Goal: Task Accomplishment & Management: Manage account settings

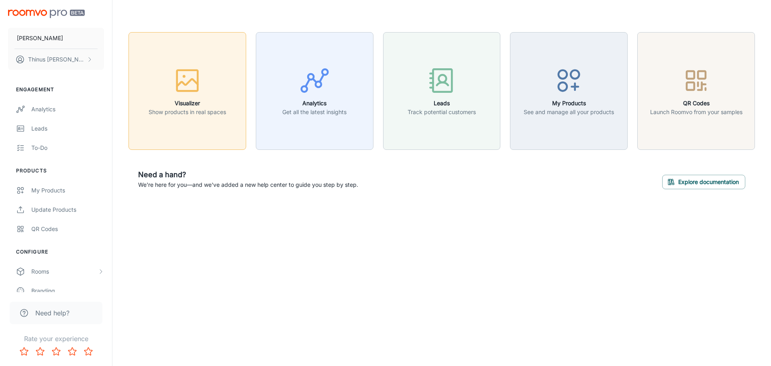
click at [187, 112] on p "Show products in real spaces" at bounding box center [188, 112] width 78 height 9
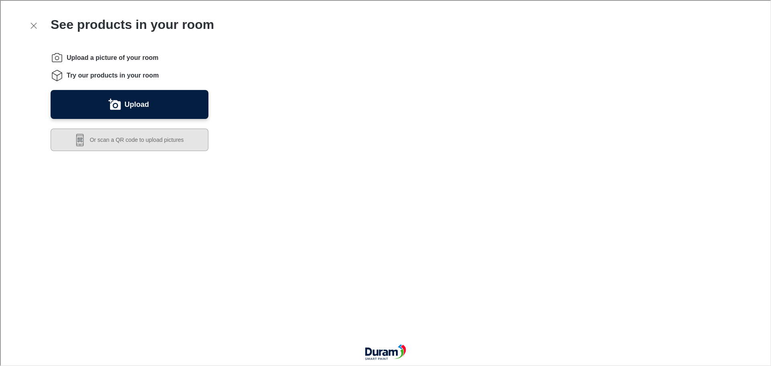
click at [122, 142] on button "Or scan a QR code to upload pictures" at bounding box center [129, 139] width 158 height 22
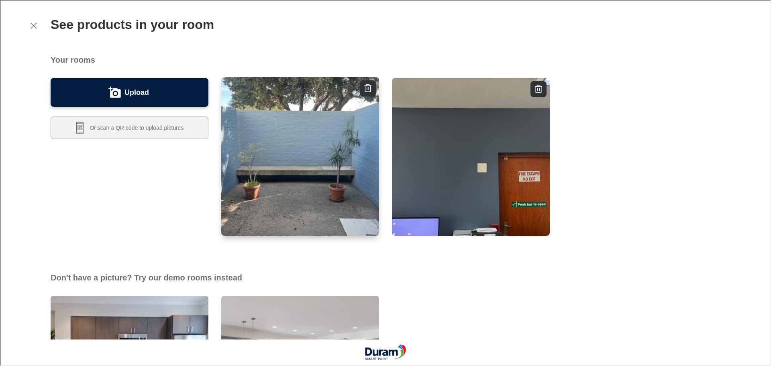
click at [319, 157] on img "button" at bounding box center [300, 156] width 159 height 160
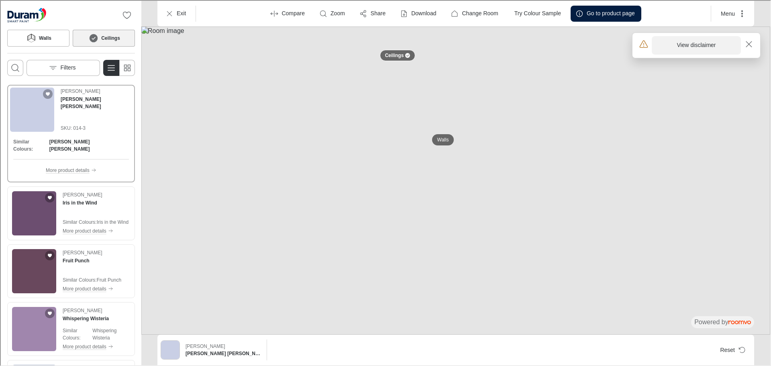
click at [700, 49] on button "View disclaimer" at bounding box center [695, 44] width 89 height 18
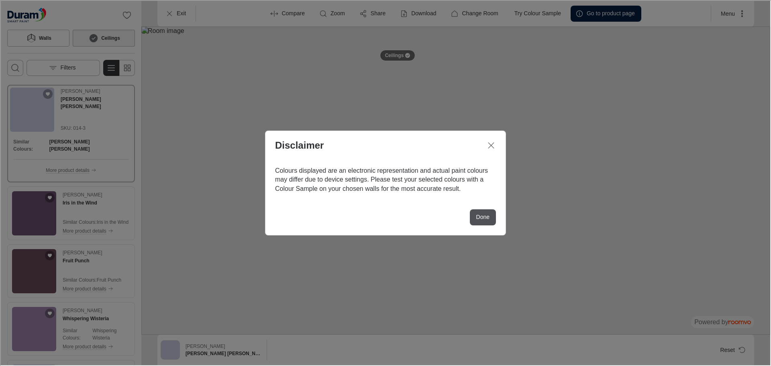
click at [478, 221] on p "Done" at bounding box center [482, 216] width 13 height 8
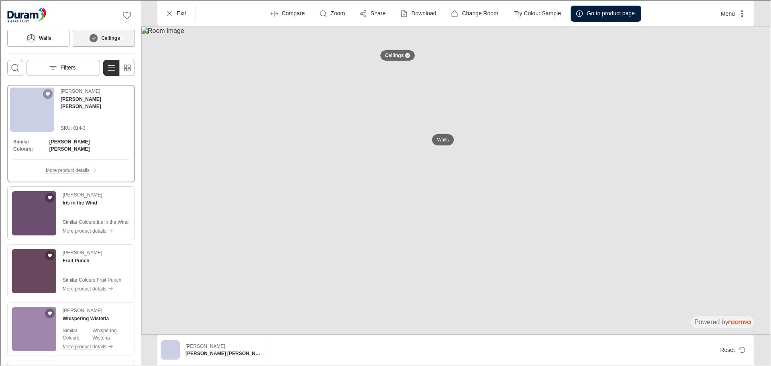
click at [36, 204] on img "See Iris in the Wind in the room" at bounding box center [33, 212] width 44 height 44
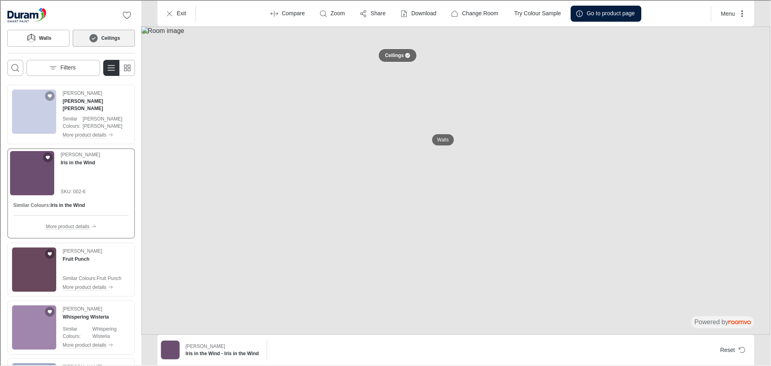
click at [405, 56] on div at bounding box center [406, 54] width 5 height 5
click at [444, 140] on p "Walls" at bounding box center [443, 139] width 12 height 7
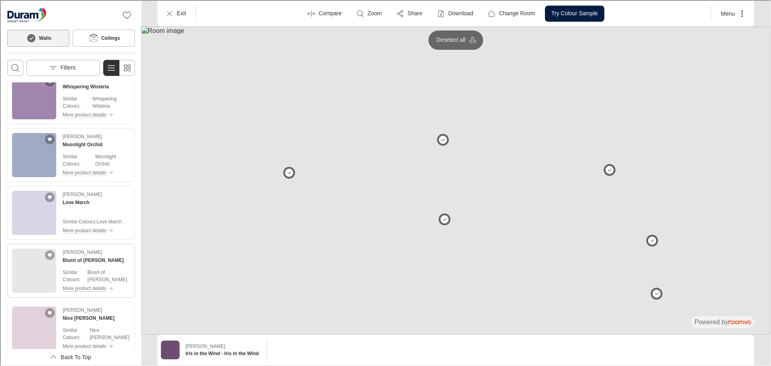
scroll to position [241, 0]
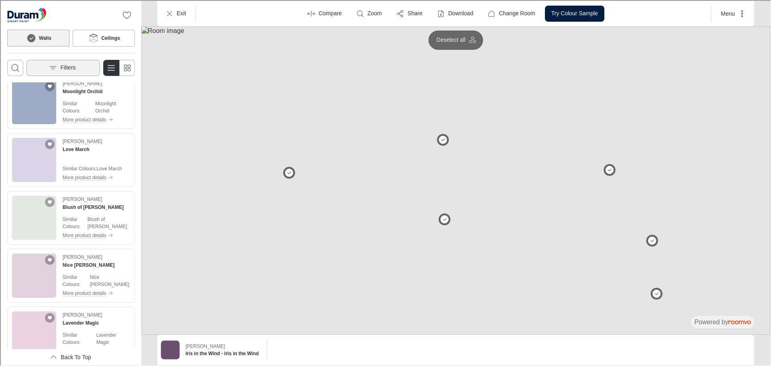
click at [65, 72] on button "Filters" at bounding box center [63, 67] width 74 height 16
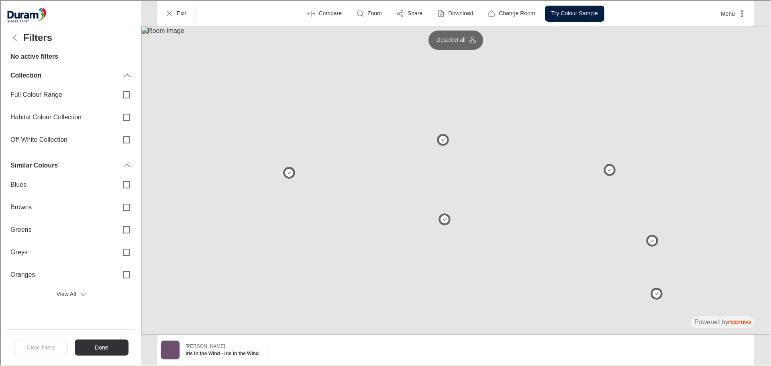
scroll to position [0, 0]
click at [126, 117] on input "Habitat Colour Collection" at bounding box center [125, 116] width 17 height 17
checkbox input "true"
click at [101, 345] on button "Done" at bounding box center [101, 347] width 54 height 16
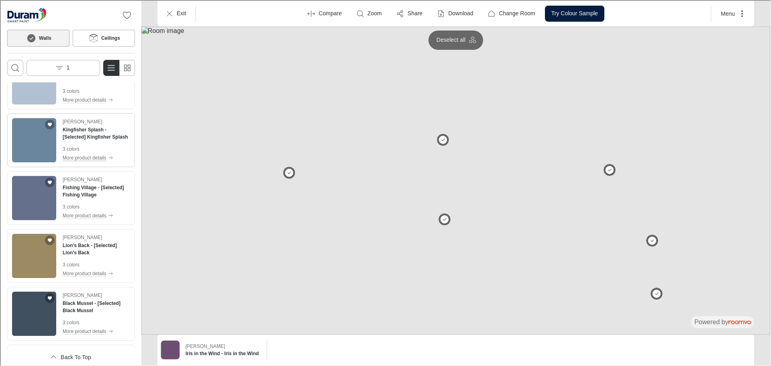
scroll to position [2400, 0]
click at [41, 146] on img "See Kingfisher Splash in the room" at bounding box center [33, 140] width 44 height 44
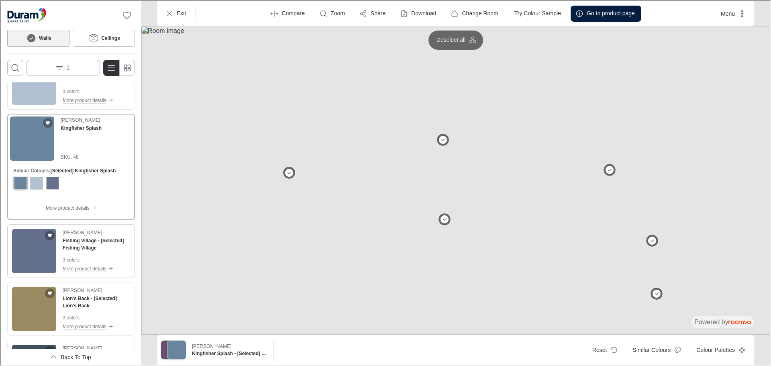
click at [41, 249] on img "See Fishing Village in the room" at bounding box center [33, 250] width 44 height 44
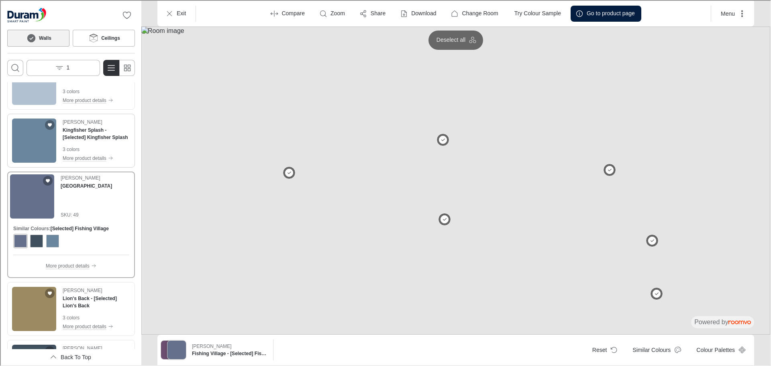
click at [38, 147] on img "See Kingfisher Splash in the room" at bounding box center [33, 140] width 44 height 44
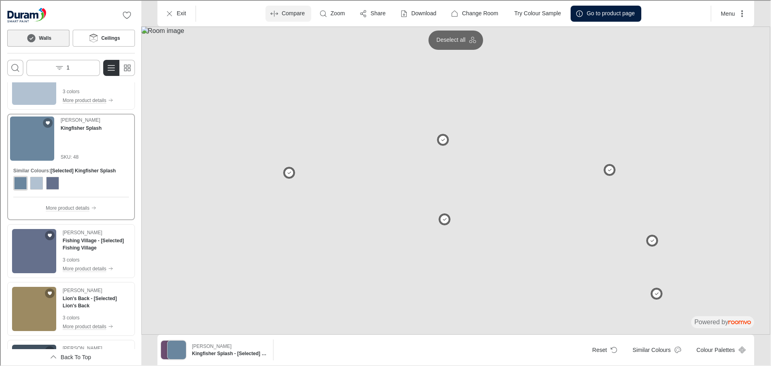
click at [281, 16] on p "Compare" at bounding box center [292, 13] width 23 height 8
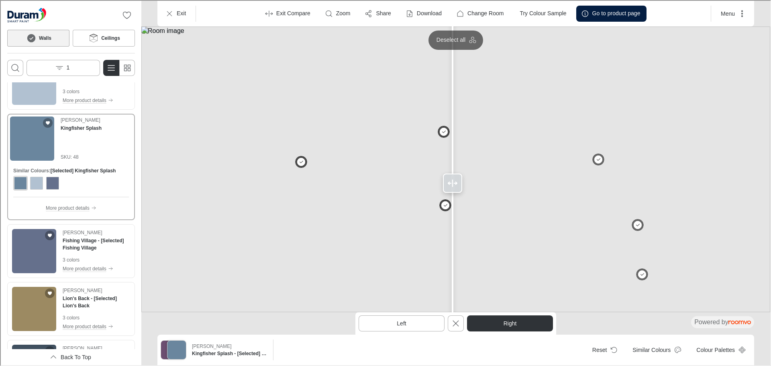
drag, startPoint x: 253, startPoint y: 183, endPoint x: 452, endPoint y: 194, distance: 199.9
click at [452, 194] on div at bounding box center [451, 182] width 13 height 364
click at [515, 325] on button "Right" at bounding box center [509, 323] width 86 height 16
click at [409, 325] on button "Left" at bounding box center [401, 323] width 86 height 16
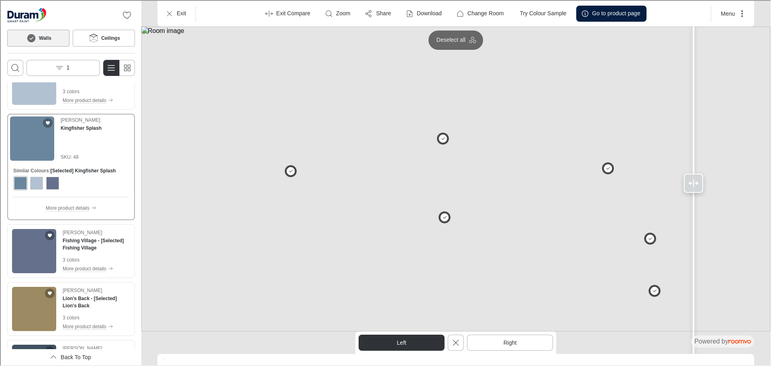
click at [479, 343] on button "Right" at bounding box center [509, 342] width 86 height 16
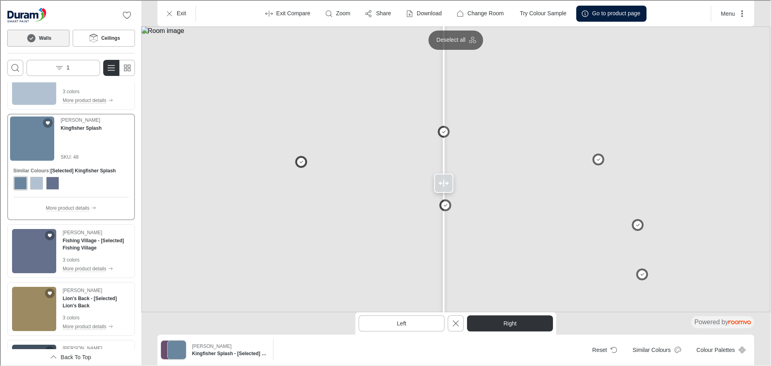
drag, startPoint x: 279, startPoint y: 181, endPoint x: 443, endPoint y: 184, distance: 164.3
click at [443, 184] on div at bounding box center [442, 182] width 19 height 19
drag, startPoint x: 448, startPoint y: 183, endPoint x: 444, endPoint y: 189, distance: 6.7
click at [444, 189] on div at bounding box center [444, 182] width 19 height 19
click at [233, 193] on img at bounding box center [455, 169] width 629 height 286
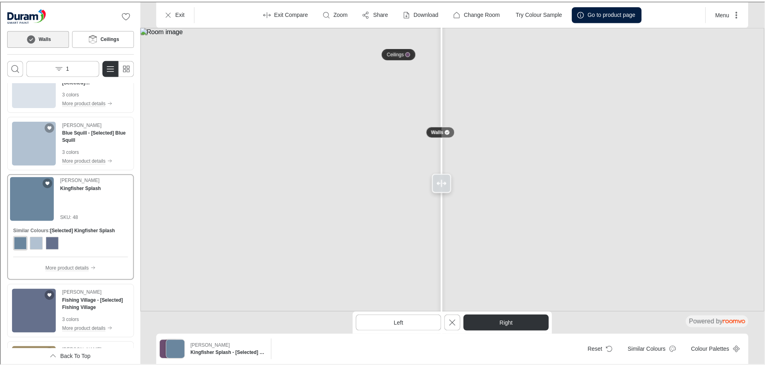
scroll to position [2320, 0]
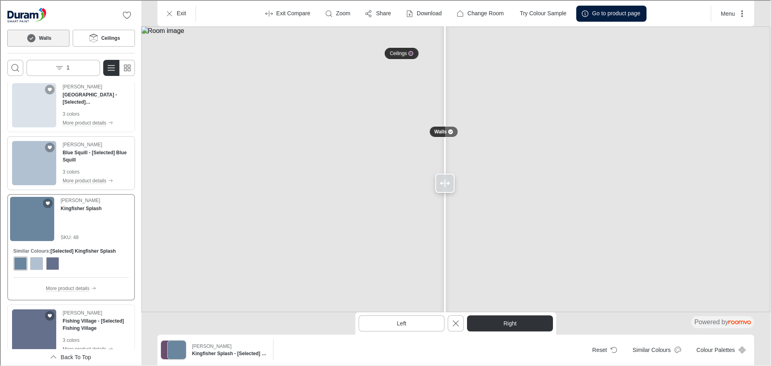
click at [27, 166] on img "See Blue Squill in the room" at bounding box center [33, 162] width 44 height 44
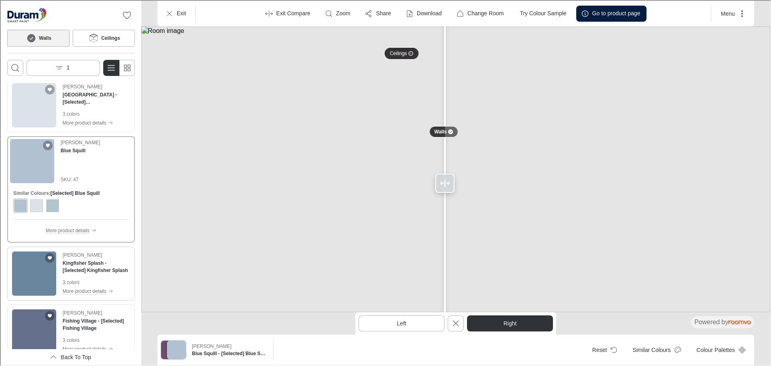
click at [36, 273] on img "See Kingfisher Splash in the room" at bounding box center [33, 273] width 44 height 44
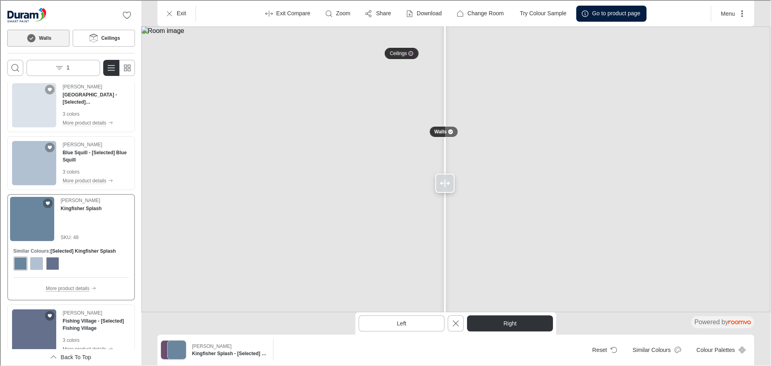
click at [55, 289] on p "More product details" at bounding box center [67, 287] width 44 height 7
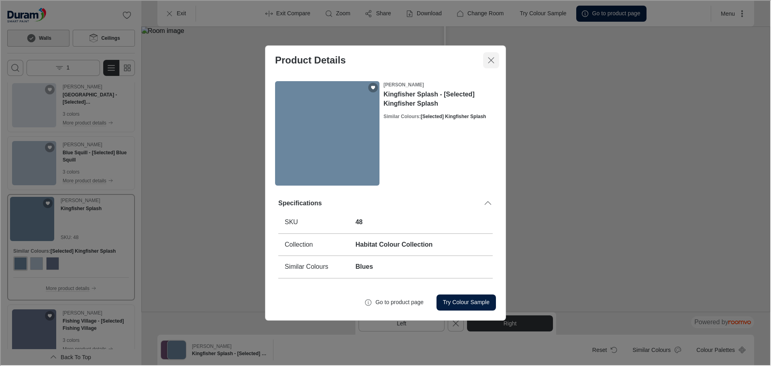
click at [490, 62] on icon "Close dialog" at bounding box center [491, 60] width 10 height 10
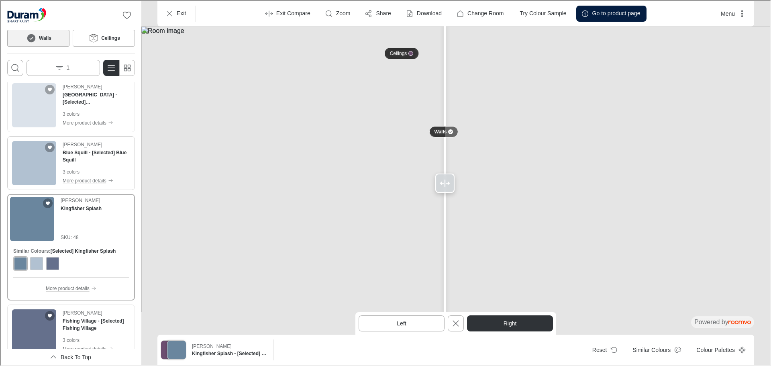
click at [82, 172] on p "3 colors" at bounding box center [95, 171] width 67 height 7
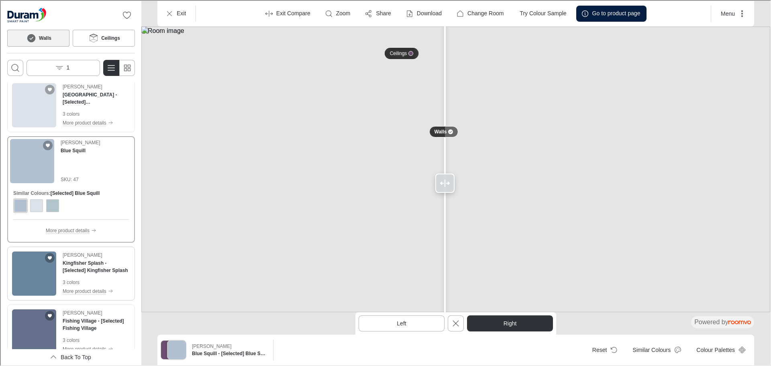
click at [54, 267] on img "See Kingfisher Splash in the room" at bounding box center [33, 273] width 44 height 44
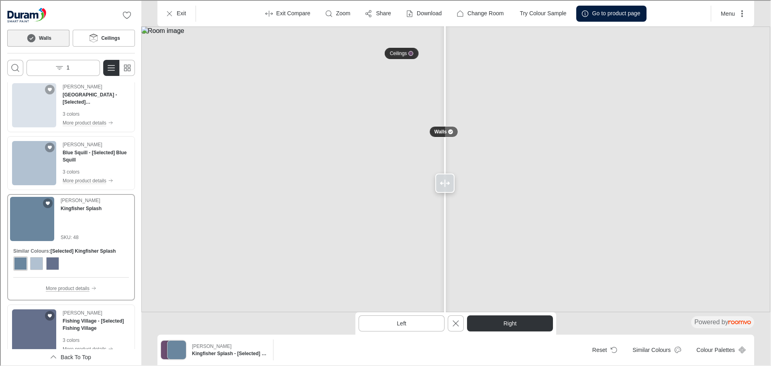
click at [75, 288] on p "More product details" at bounding box center [67, 287] width 44 height 7
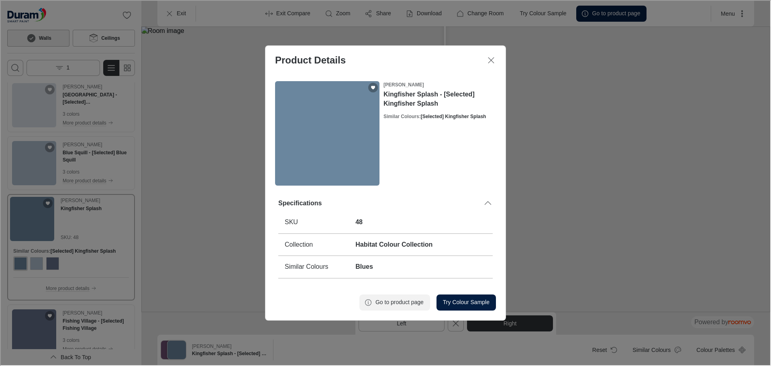
click at [389, 301] on p "Go to product page" at bounding box center [399, 302] width 48 height 8
click at [467, 302] on p "Try Colour Sample" at bounding box center [465, 302] width 47 height 8
click at [490, 61] on icon "Close dialog" at bounding box center [491, 60] width 10 height 10
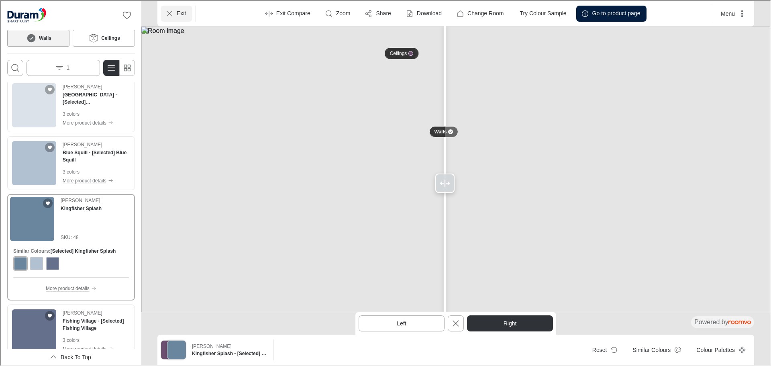
click at [183, 13] on p "Exit" at bounding box center [180, 13] width 9 height 8
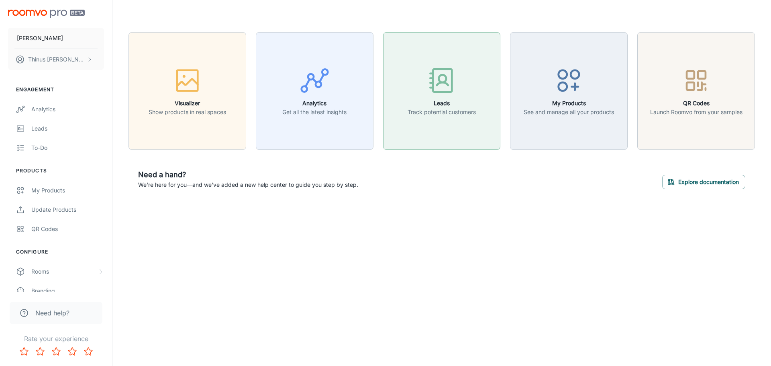
click at [446, 123] on button "Leads Track potential customers" at bounding box center [442, 91] width 118 height 118
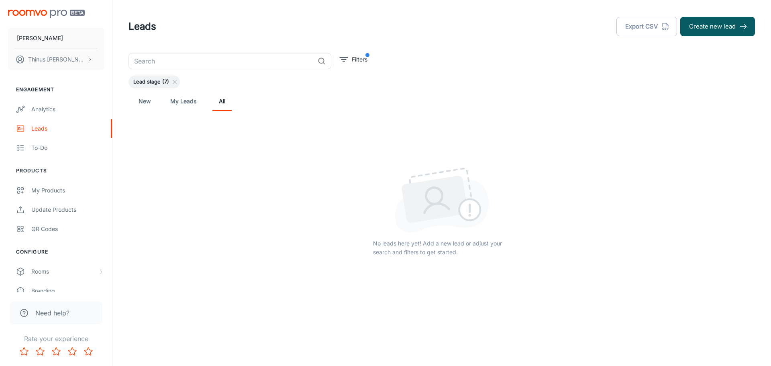
click at [181, 102] on link "My Leads" at bounding box center [183, 101] width 26 height 19
click at [144, 102] on link "New" at bounding box center [144, 101] width 19 height 19
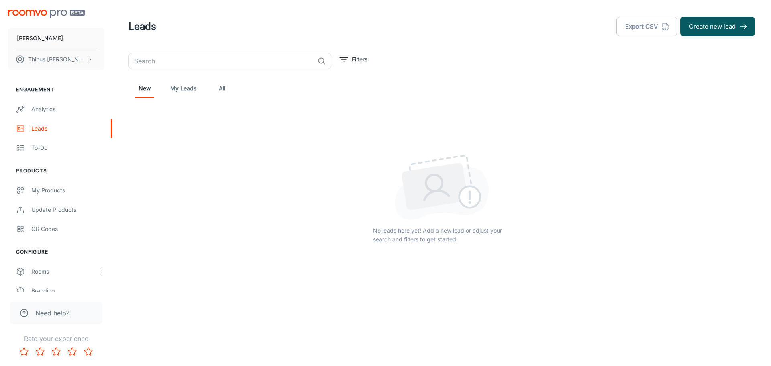
click at [177, 91] on link "My Leads" at bounding box center [183, 88] width 26 height 19
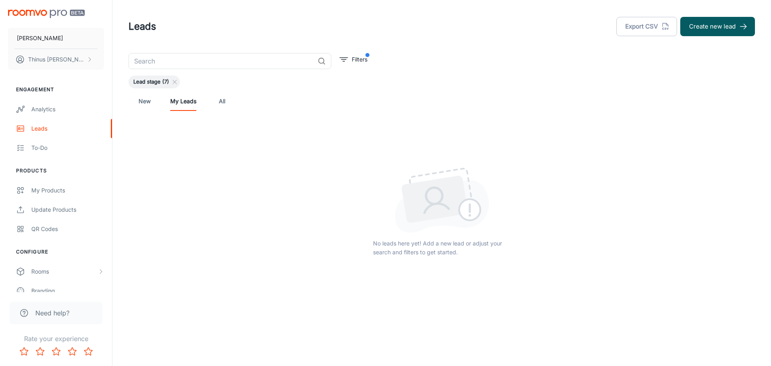
click at [157, 83] on span "Lead stage (7)" at bounding box center [151, 82] width 45 height 8
click at [356, 59] on p "Filters" at bounding box center [360, 59] width 16 height 9
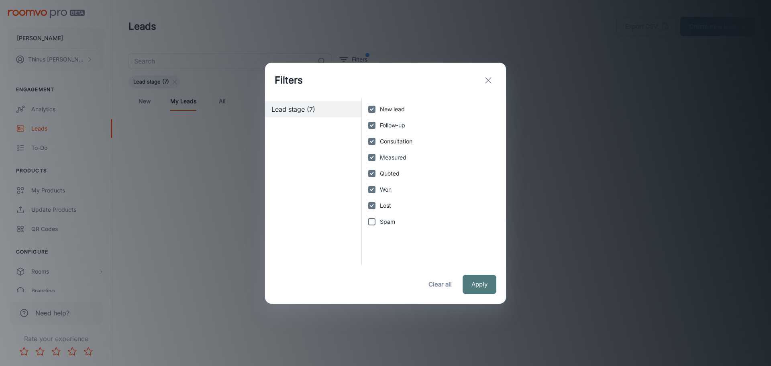
click at [478, 285] on button "Apply" at bounding box center [480, 284] width 34 height 19
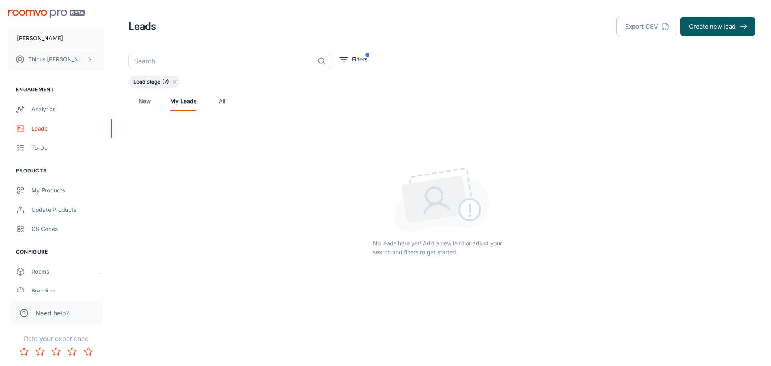
click at [592, 104] on div "New My Leads All" at bounding box center [442, 101] width 614 height 19
click at [40, 192] on div "My Products" at bounding box center [67, 190] width 73 height 9
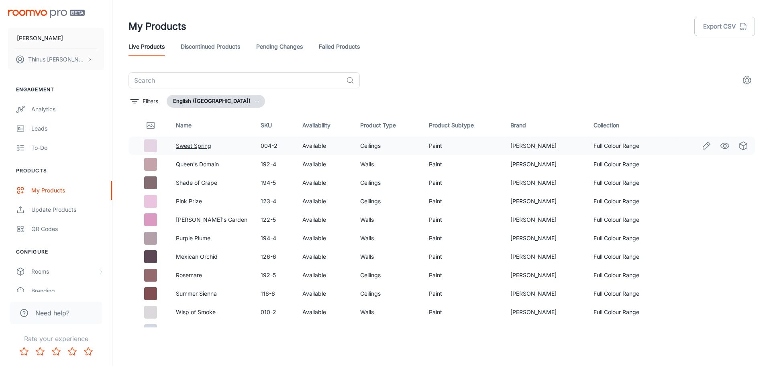
click at [196, 145] on link "Sweet Spring" at bounding box center [193, 145] width 35 height 7
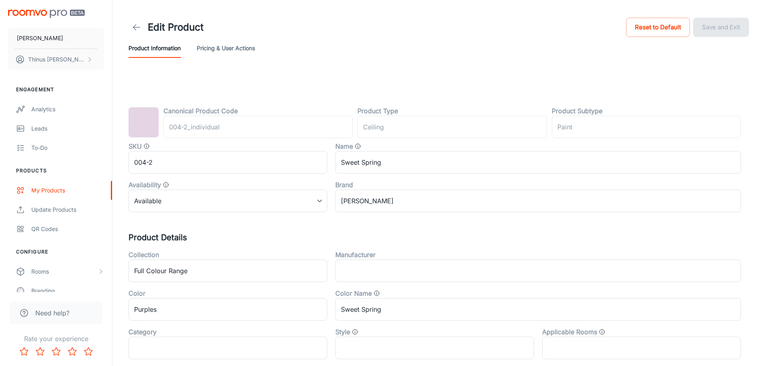
click at [135, 35] on link at bounding box center [137, 27] width 16 height 16
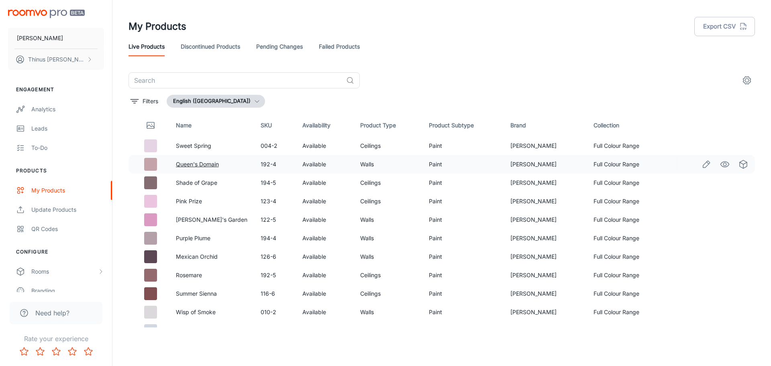
click at [197, 165] on link "Queen's Domain" at bounding box center [197, 164] width 43 height 7
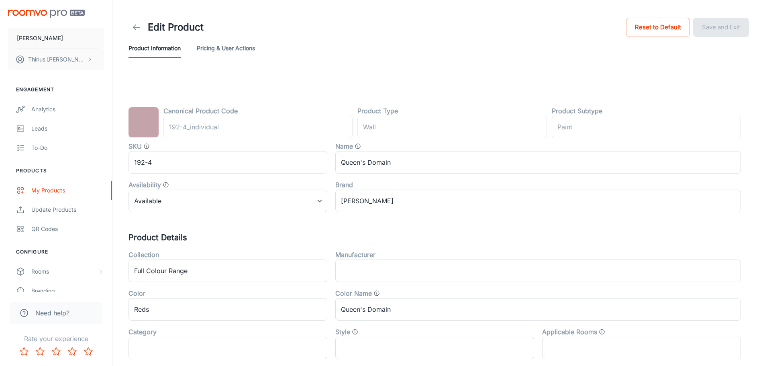
click at [135, 23] on icon at bounding box center [137, 27] width 10 height 10
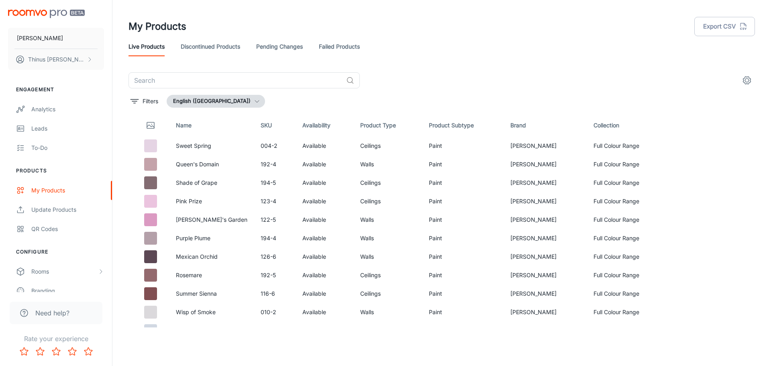
click at [274, 126] on th "SKU" at bounding box center [275, 125] width 42 height 22
click at [143, 101] on p "Filters" at bounding box center [151, 101] width 16 height 9
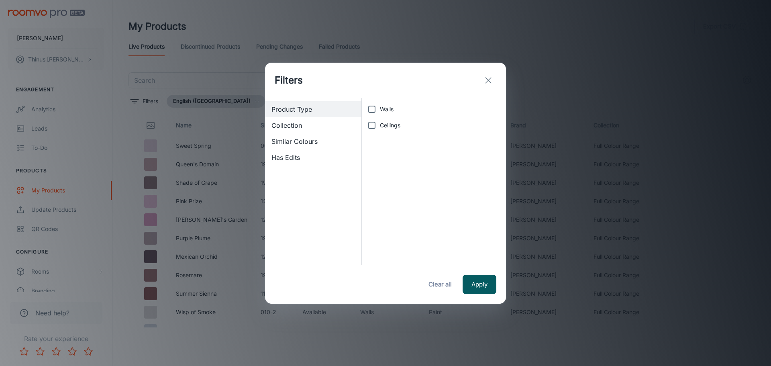
click at [305, 126] on span "Collection" at bounding box center [314, 126] width 84 height 10
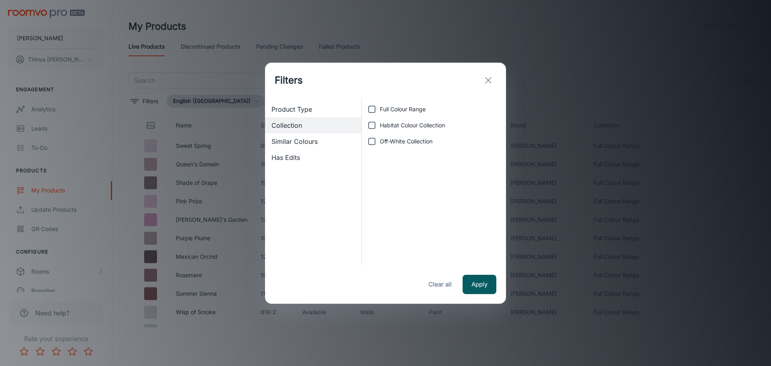
click at [307, 142] on span "Similar Colours" at bounding box center [314, 142] width 84 height 10
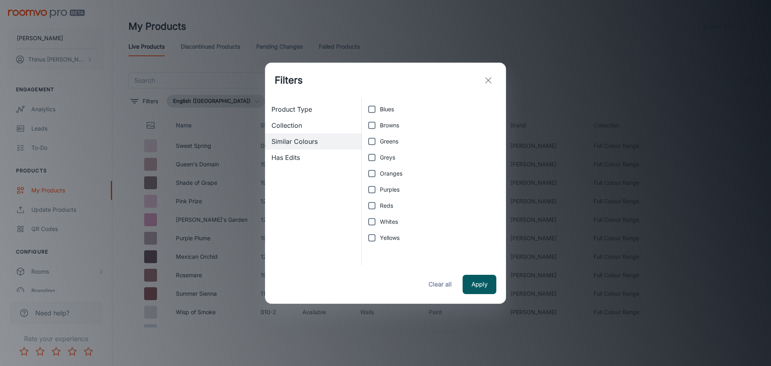
click at [292, 161] on span "Has Edits" at bounding box center [314, 158] width 84 height 10
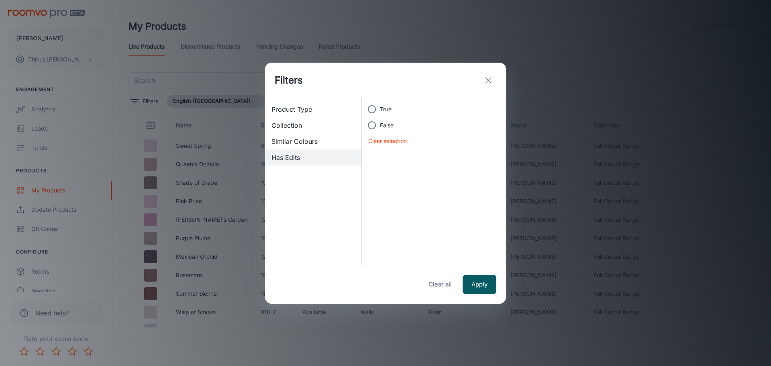
click at [305, 140] on span "Similar Colours" at bounding box center [314, 142] width 84 height 10
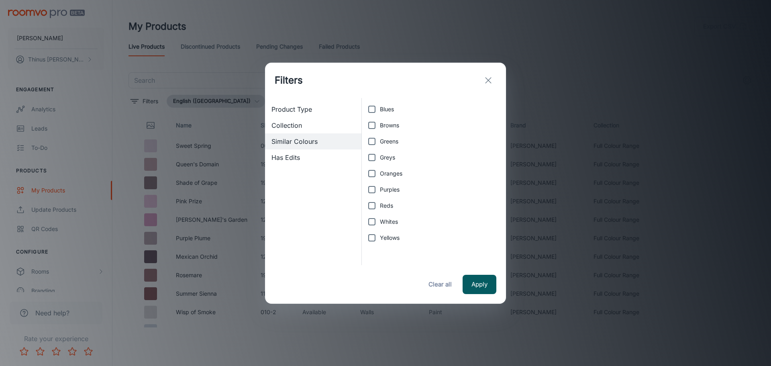
click at [372, 109] on input "Blues" at bounding box center [372, 109] width 16 height 16
checkbox input "true"
click at [486, 286] on button "Apply" at bounding box center [480, 284] width 34 height 19
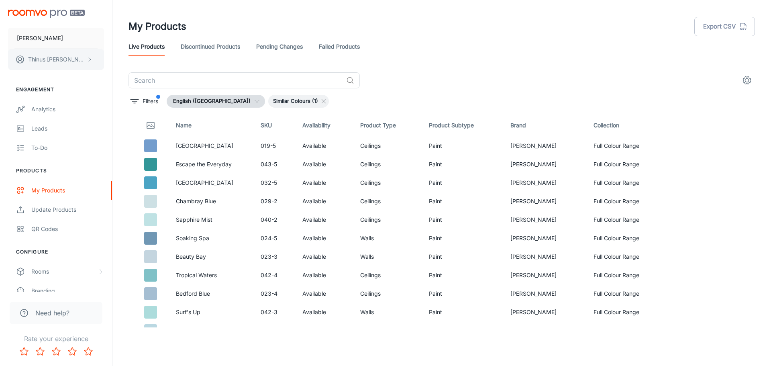
click at [77, 59] on p "Thinus [PERSON_NAME]" at bounding box center [56, 59] width 57 height 9
click at [76, 92] on div at bounding box center [385, 183] width 771 height 366
click at [43, 113] on div "Analytics" at bounding box center [67, 109] width 73 height 9
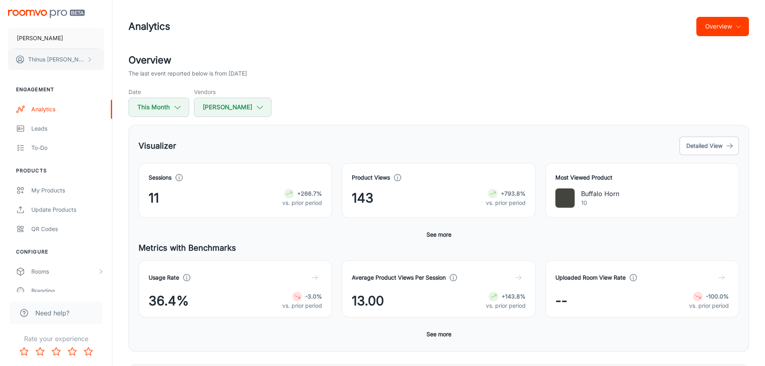
click at [52, 57] on p "Thinus [PERSON_NAME]" at bounding box center [56, 59] width 57 height 9
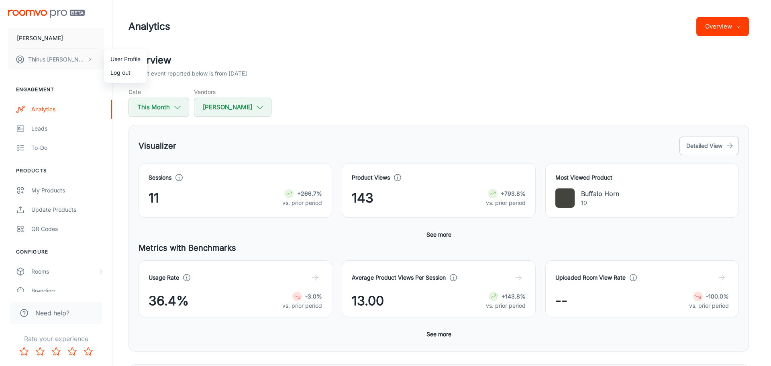
click at [40, 37] on div at bounding box center [385, 183] width 771 height 366
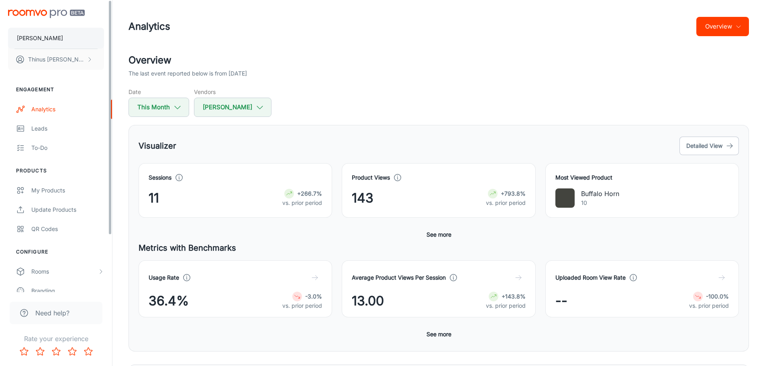
click at [29, 39] on p "[PERSON_NAME]" at bounding box center [40, 38] width 46 height 9
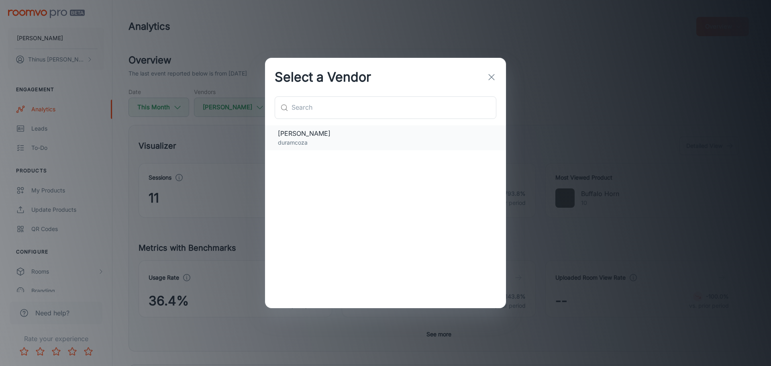
click at [296, 137] on span "[PERSON_NAME]" at bounding box center [385, 134] width 215 height 10
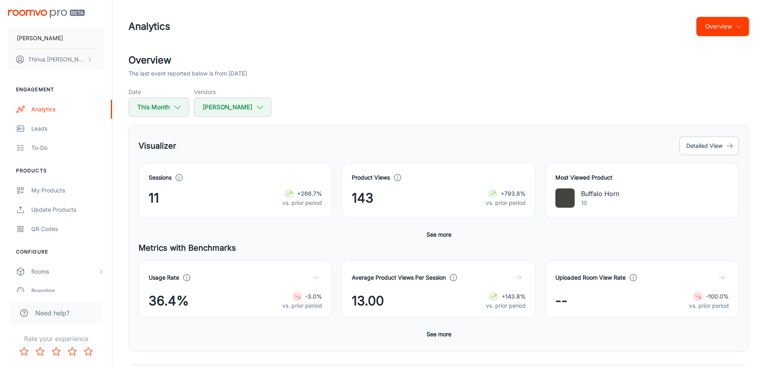
click at [738, 30] on button "Overview" at bounding box center [723, 26] width 53 height 19
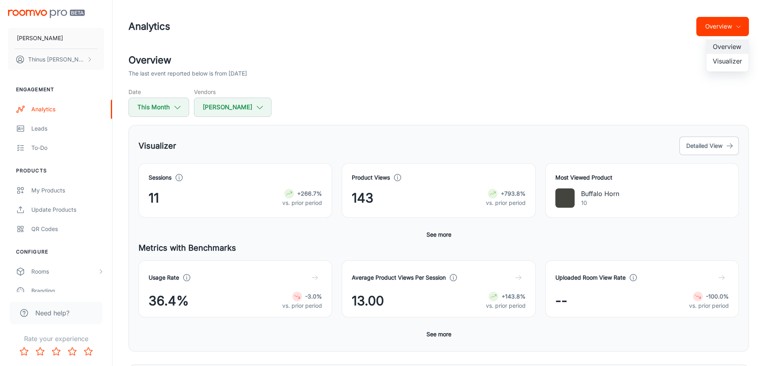
click at [569, 31] on div at bounding box center [385, 183] width 771 height 366
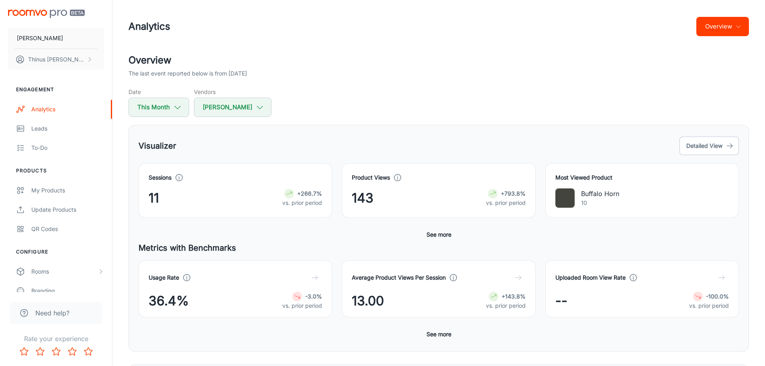
click at [737, 29] on icon "button" at bounding box center [738, 26] width 6 height 6
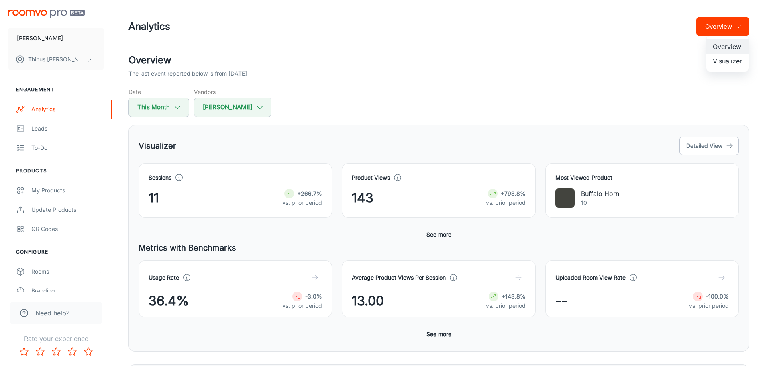
click at [729, 65] on li "Visualizer" at bounding box center [728, 61] width 42 height 14
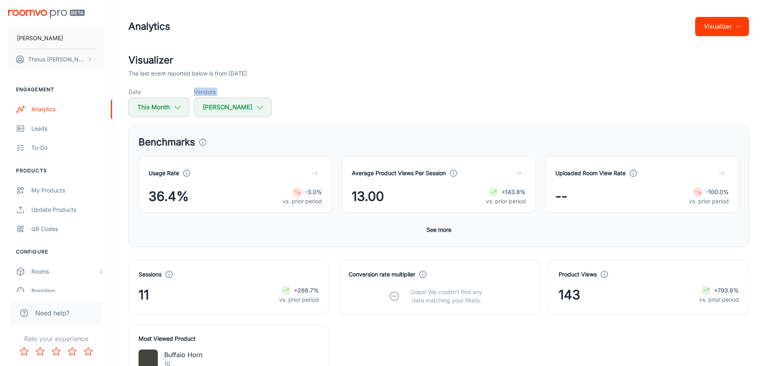
drag, startPoint x: 112, startPoint y: 110, endPoint x: 112, endPoint y: 118, distance: 8.0
click at [390, 61] on h2 "Visualizer" at bounding box center [439, 60] width 621 height 14
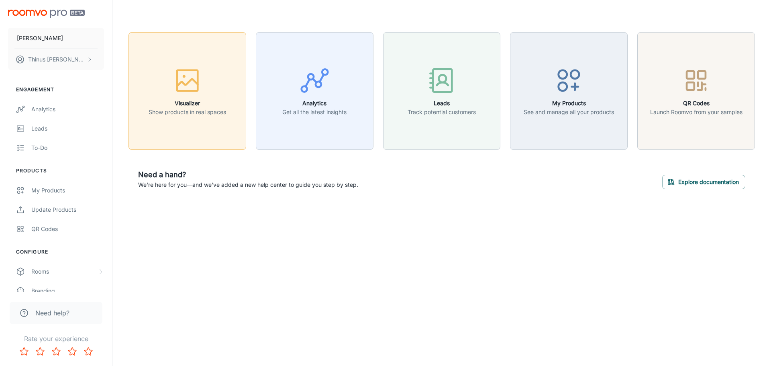
click at [185, 99] on h6 "Visualizer" at bounding box center [188, 103] width 78 height 9
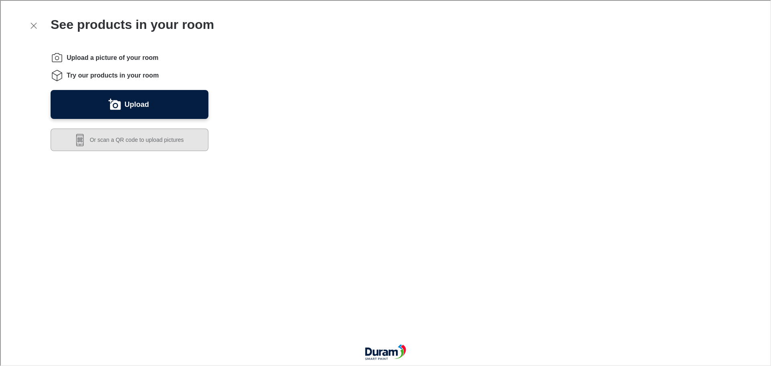
click at [127, 141] on button "Or scan a QR code to upload pictures" at bounding box center [129, 139] width 158 height 22
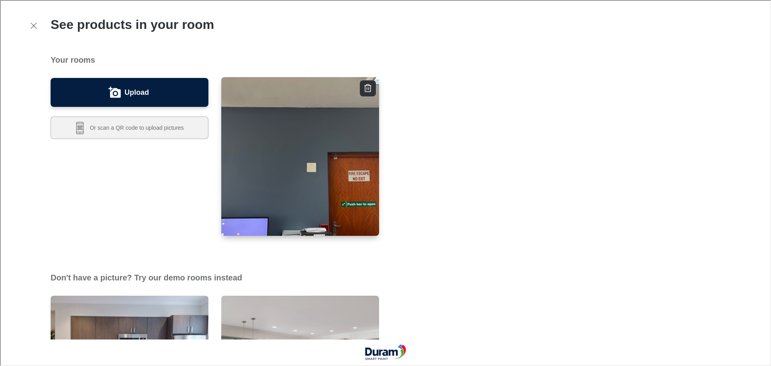
click at [272, 147] on img "button" at bounding box center [300, 156] width 159 height 160
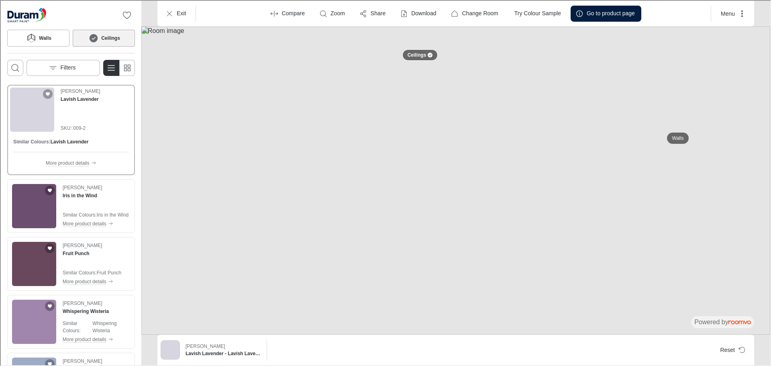
click at [338, 175] on img at bounding box center [455, 180] width 629 height 308
click at [678, 138] on p "Walls" at bounding box center [678, 137] width 12 height 7
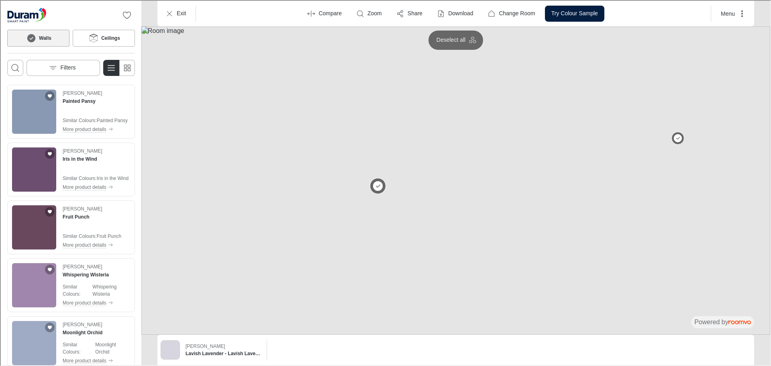
click at [378, 185] on button at bounding box center [377, 185] width 16 height 16
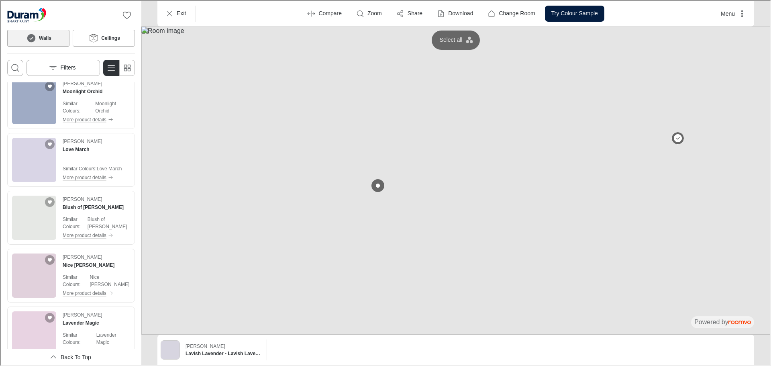
scroll to position [80, 0]
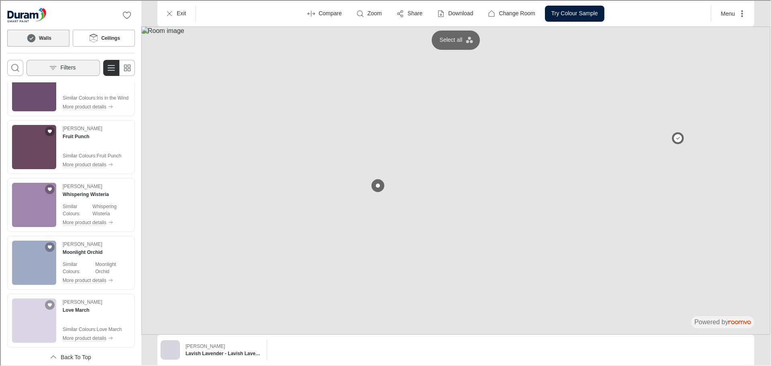
click at [58, 69] on button "Filters" at bounding box center [63, 67] width 74 height 16
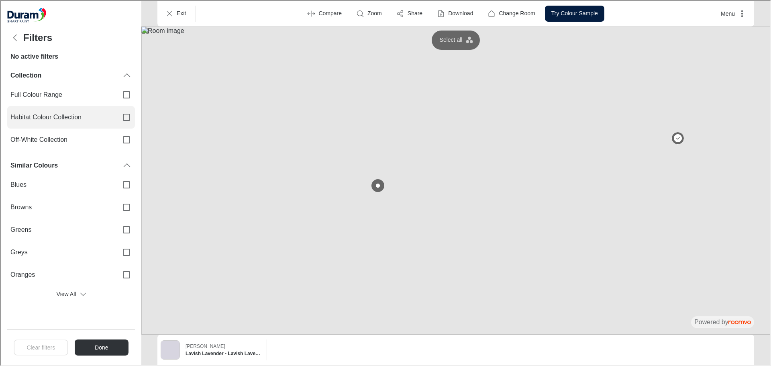
click at [123, 115] on input "Habitat Colour Collection" at bounding box center [125, 116] width 17 height 17
checkbox input "true"
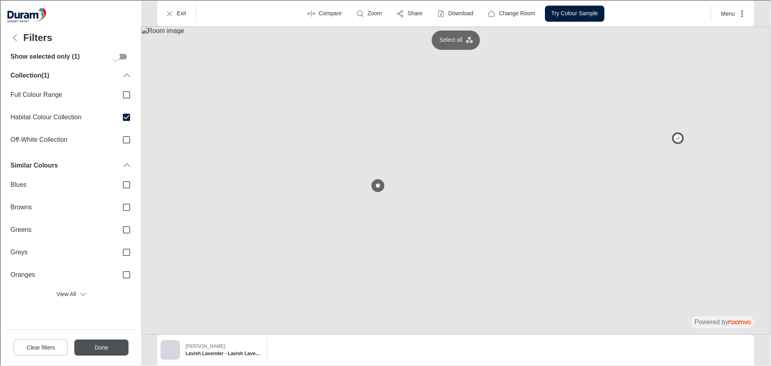
click at [99, 347] on button "Done" at bounding box center [101, 347] width 54 height 16
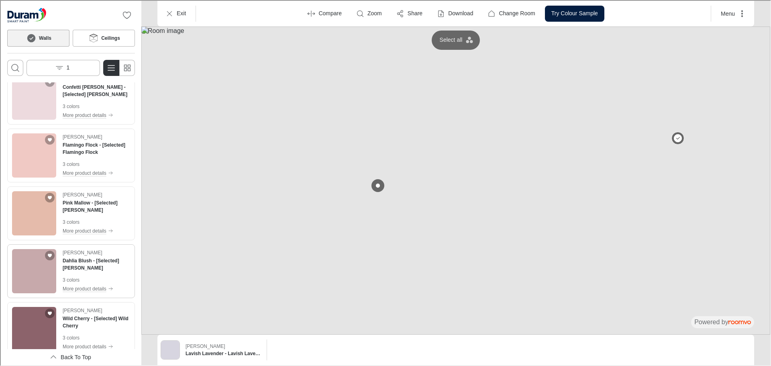
scroll to position [4603, 0]
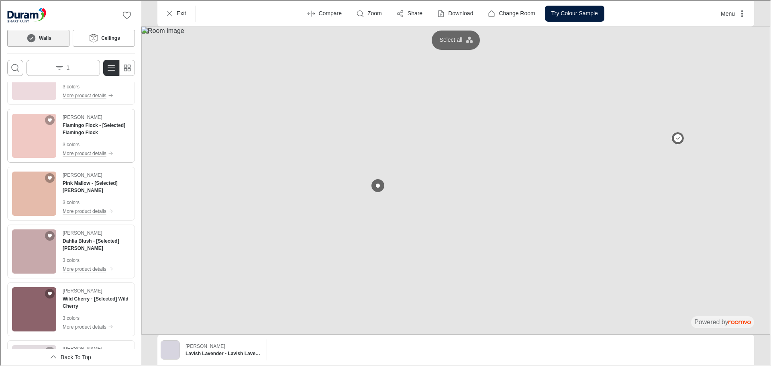
click at [32, 136] on img "See Flamingo Flock in the room" at bounding box center [33, 135] width 44 height 44
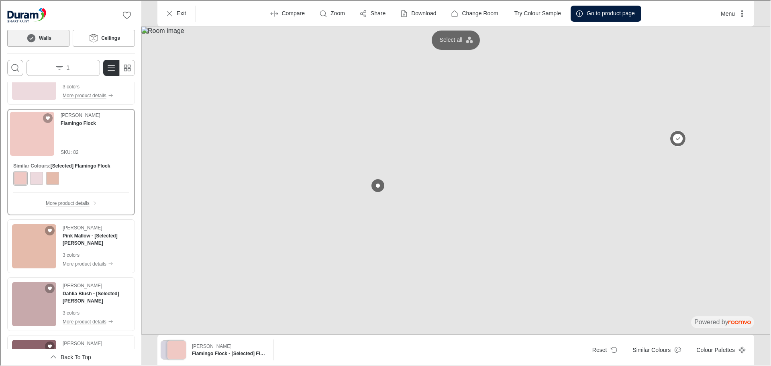
click at [676, 136] on button at bounding box center [677, 138] width 16 height 16
click at [378, 188] on button at bounding box center [377, 185] width 16 height 16
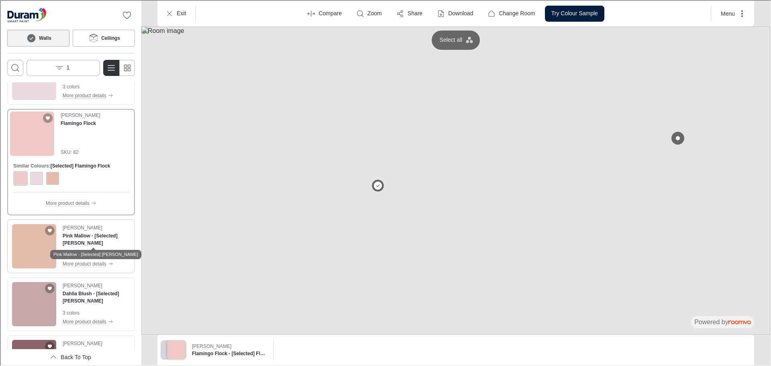
scroll to position [4764, 0]
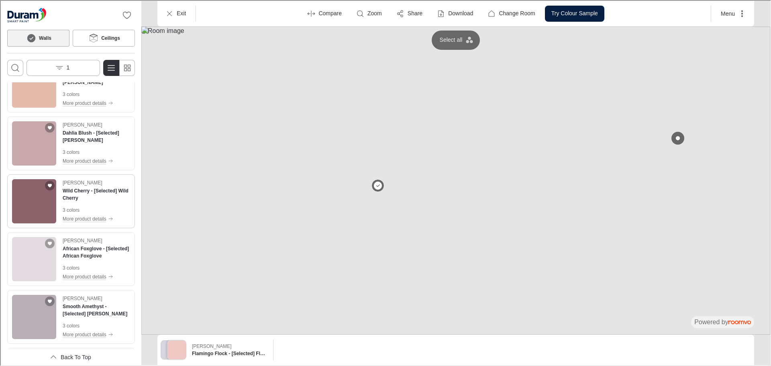
click at [24, 191] on img "See Wild Cherry in the room" at bounding box center [33, 200] width 44 height 44
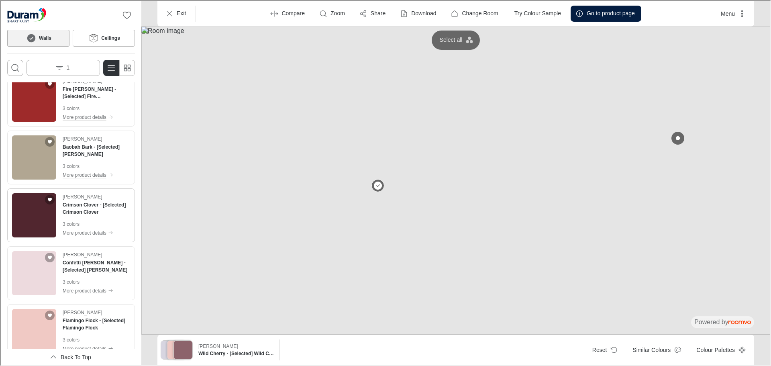
scroll to position [4390, 0]
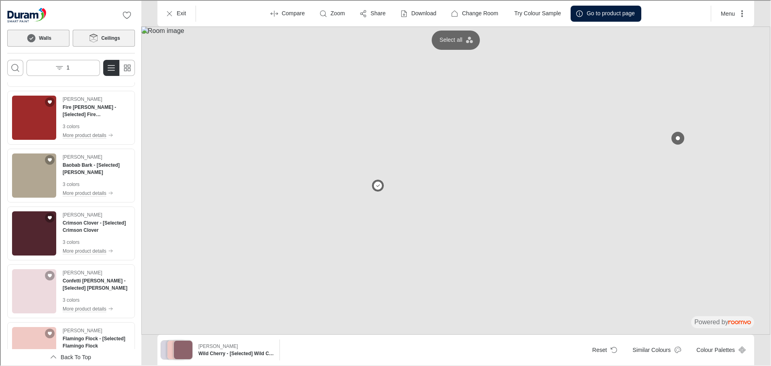
click at [118, 35] on h6 "Ceilings" at bounding box center [109, 37] width 19 height 7
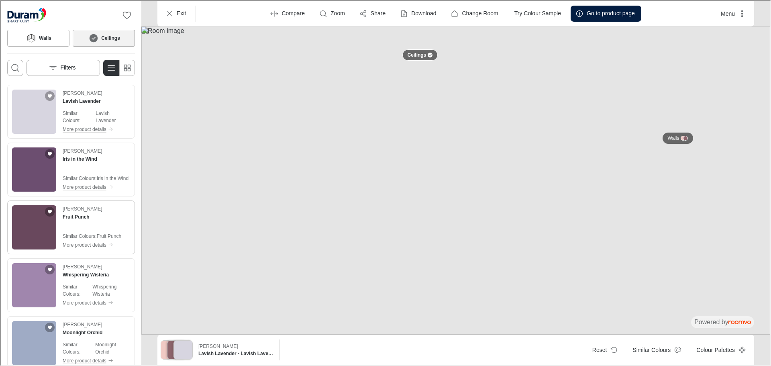
click at [38, 224] on img "See Fruit Punch in the room" at bounding box center [33, 226] width 44 height 44
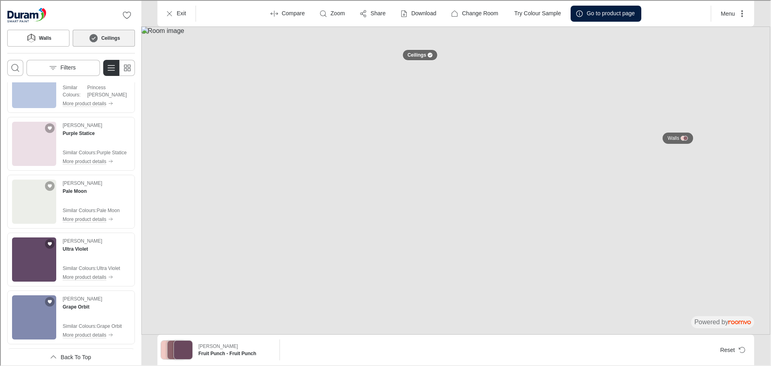
scroll to position [2121, 0]
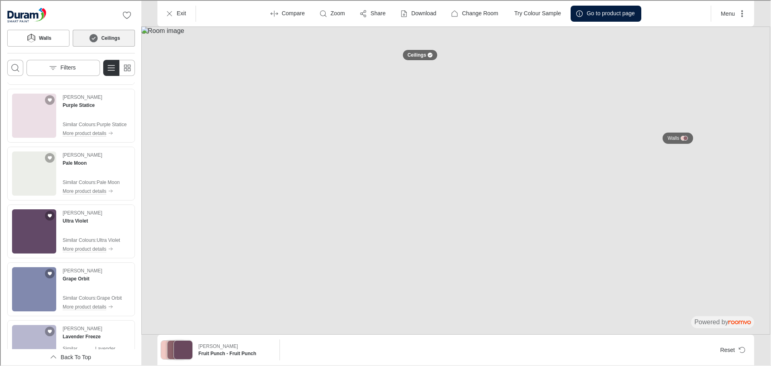
click at [752, 176] on img at bounding box center [455, 180] width 629 height 308
click at [722, 13] on button "Menu" at bounding box center [732, 13] width 37 height 16
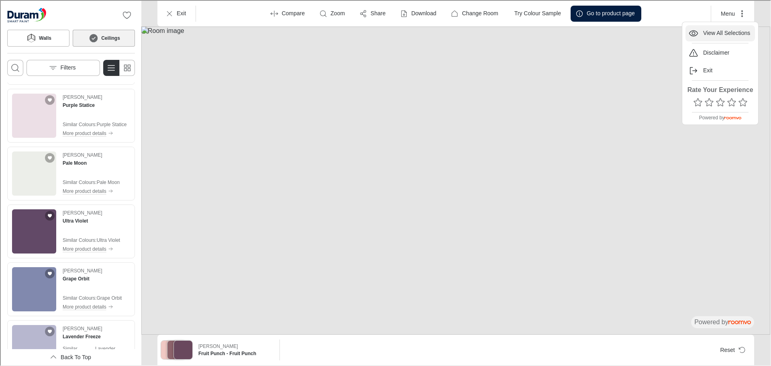
click at [731, 30] on p "View All Selections" at bounding box center [726, 33] width 47 height 8
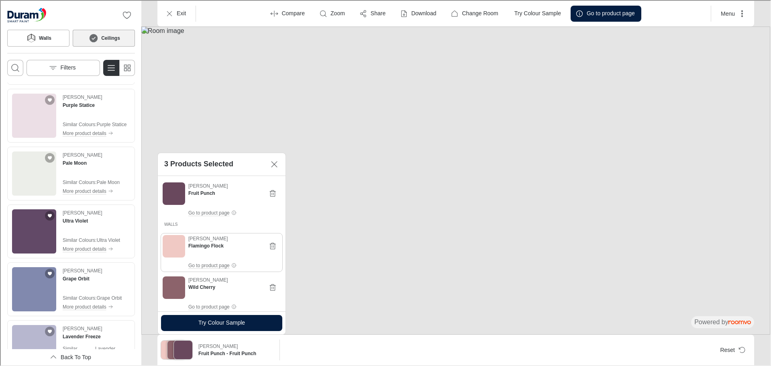
scroll to position [14, 0]
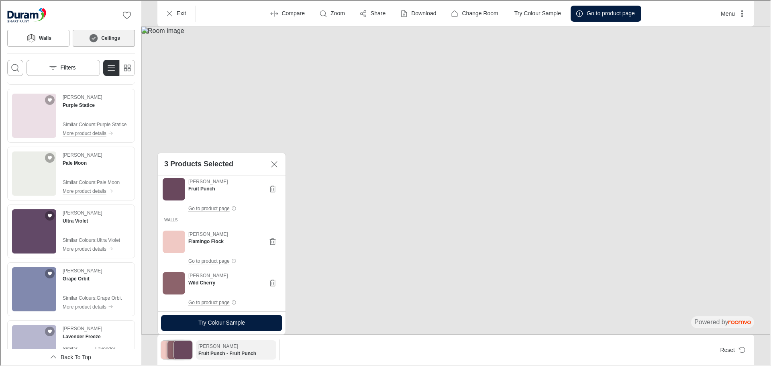
click at [219, 353] on h6 "Fruit Punch - Fruit Punch" at bounding box center [236, 352] width 76 height 7
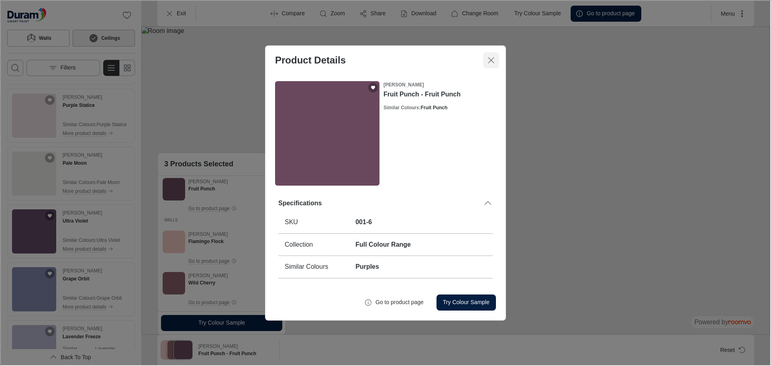
click at [489, 61] on line "Close dialog" at bounding box center [491, 60] width 6 height 6
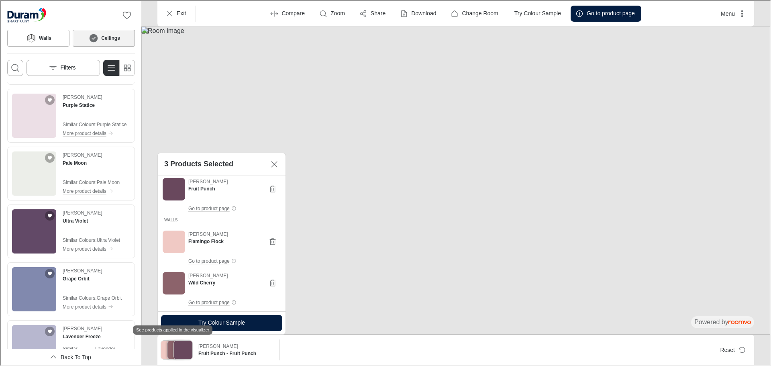
click at [169, 353] on img "See products applied in the visualizer" at bounding box center [176, 349] width 18 height 18
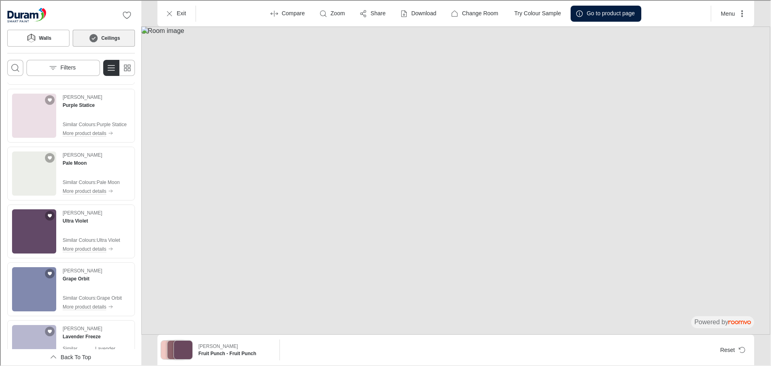
click at [170, 349] on img "See products applied in the visualizer" at bounding box center [176, 349] width 18 height 18
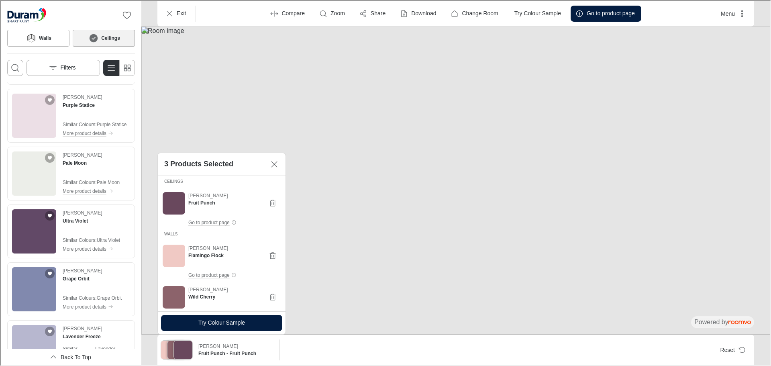
click at [692, 19] on div "Compare Zoom Share Download Change Room Try Colour Sample Go to product page" at bounding box center [452, 13] width 509 height 16
click at [624, 11] on p "Go to product page" at bounding box center [610, 13] width 48 height 8
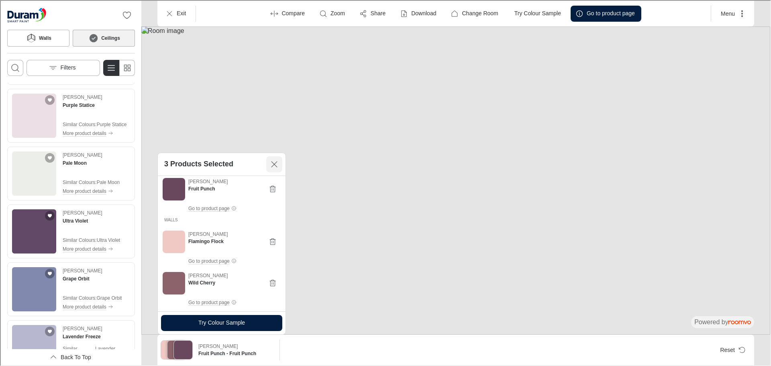
click at [275, 163] on icon "Close" at bounding box center [274, 164] width 10 height 10
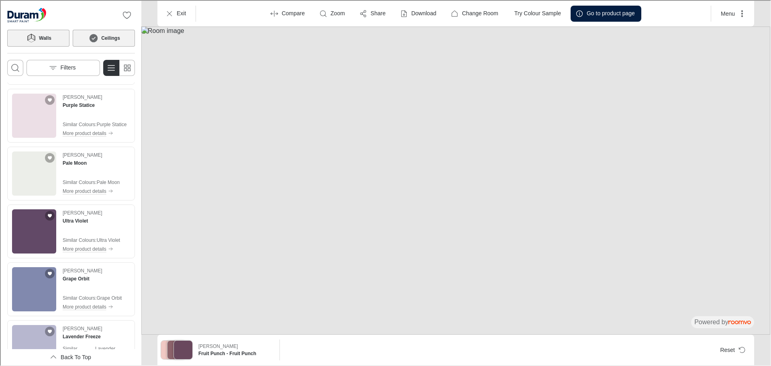
click at [47, 39] on h6 "Walls" at bounding box center [44, 37] width 12 height 7
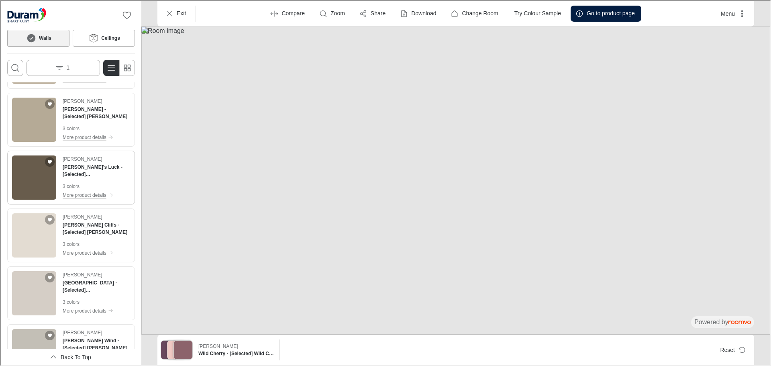
scroll to position [0, 0]
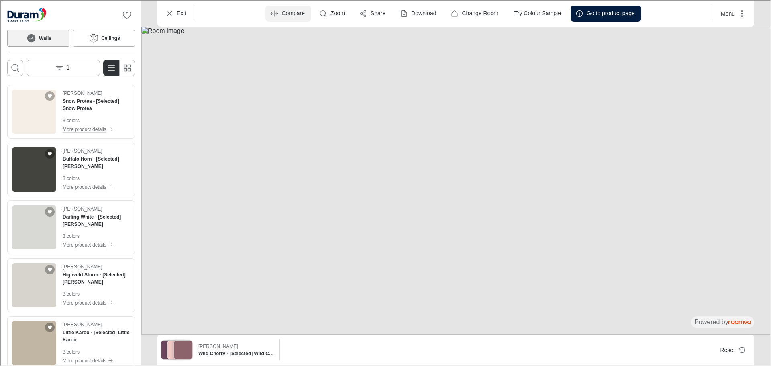
click at [267, 12] on button "Compare" at bounding box center [288, 13] width 46 height 16
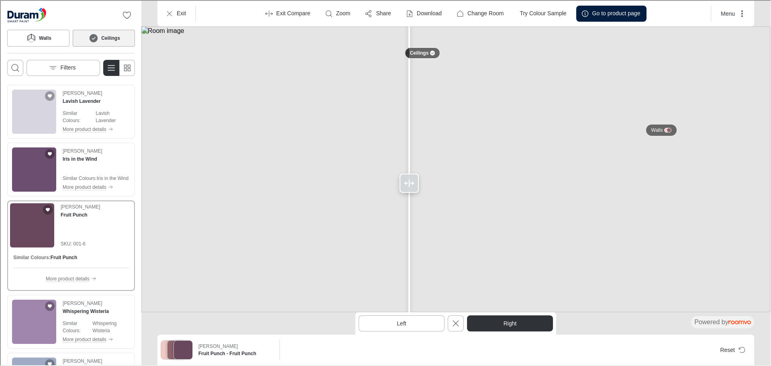
drag, startPoint x: 415, startPoint y: 182, endPoint x: 408, endPoint y: 195, distance: 14.6
click at [408, 195] on div at bounding box center [408, 182] width 13 height 364
click at [174, 14] on button "Exit" at bounding box center [176, 13] width 32 height 16
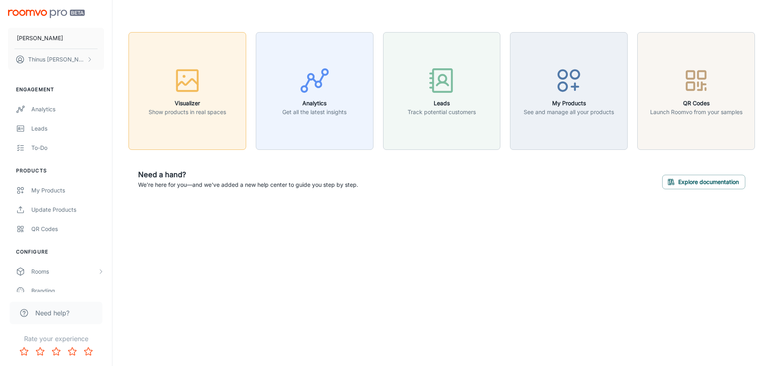
click at [202, 84] on icon "button" at bounding box center [187, 80] width 30 height 30
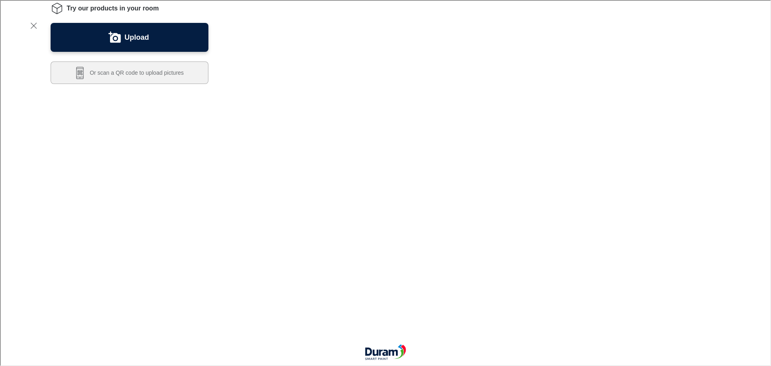
scroll to position [151, 0]
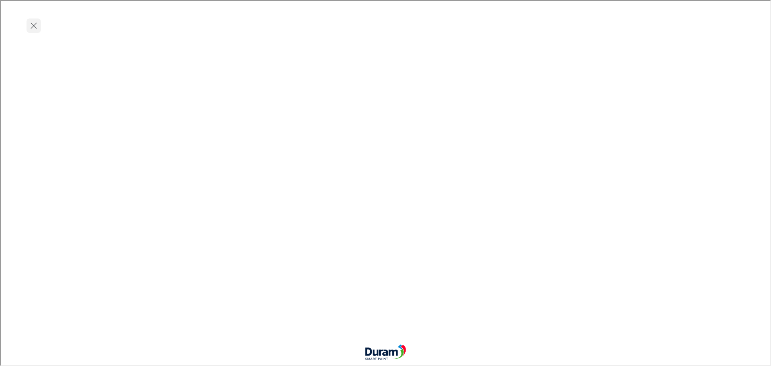
click at [31, 26] on icon "Exit visualizer" at bounding box center [33, 25] width 10 height 10
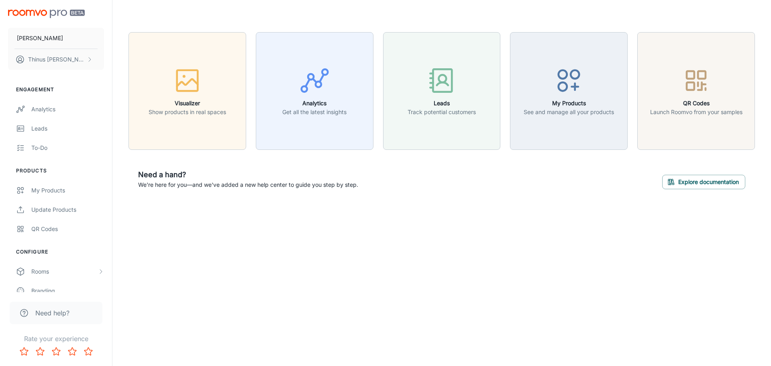
scroll to position [45, 0]
click at [35, 14] on img "scrollable content" at bounding box center [46, 14] width 77 height 8
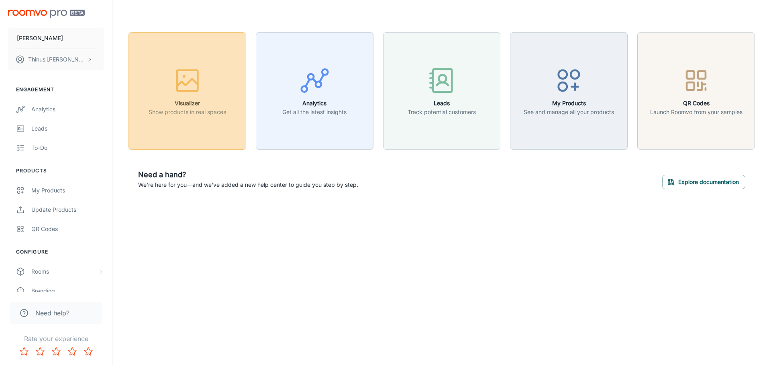
click at [164, 109] on p "Show products in real spaces" at bounding box center [188, 112] width 78 height 9
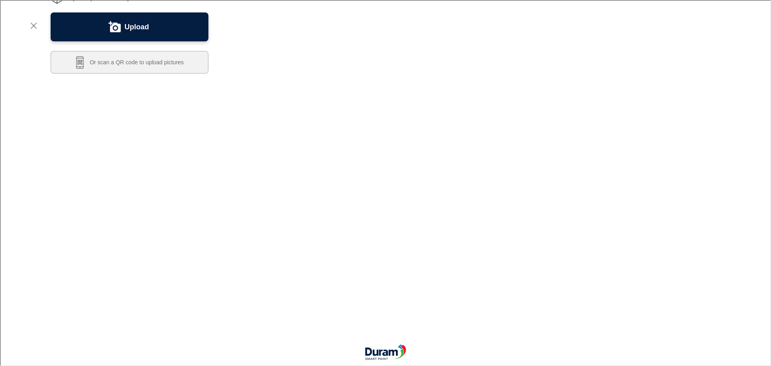
scroll to position [151, 0]
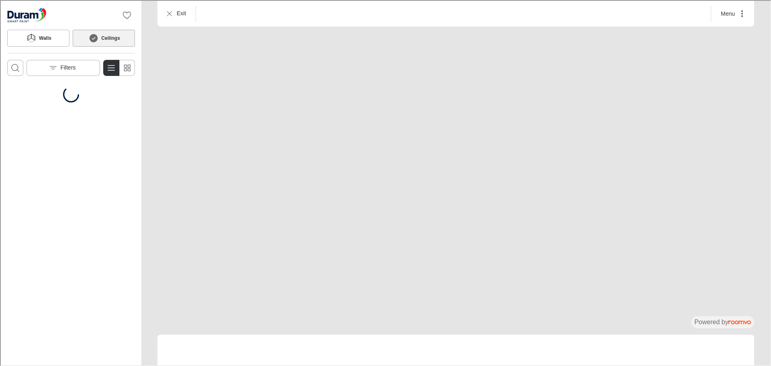
scroll to position [0, 0]
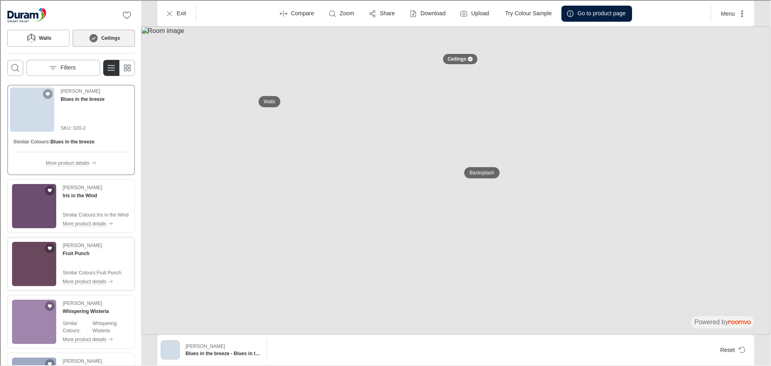
click at [41, 263] on img "See Fruit Punch in the room" at bounding box center [33, 263] width 44 height 44
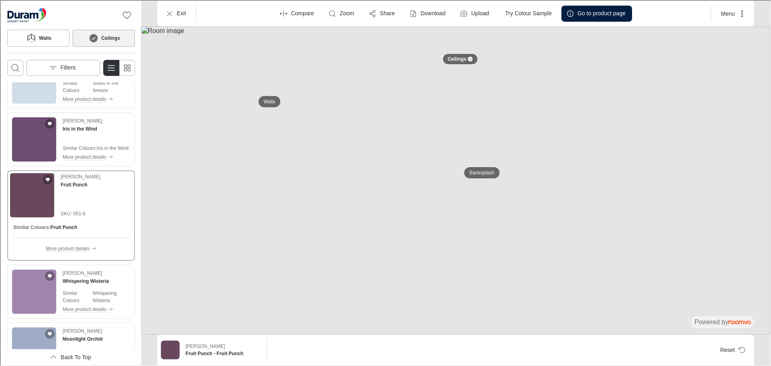
scroll to position [80, 0]
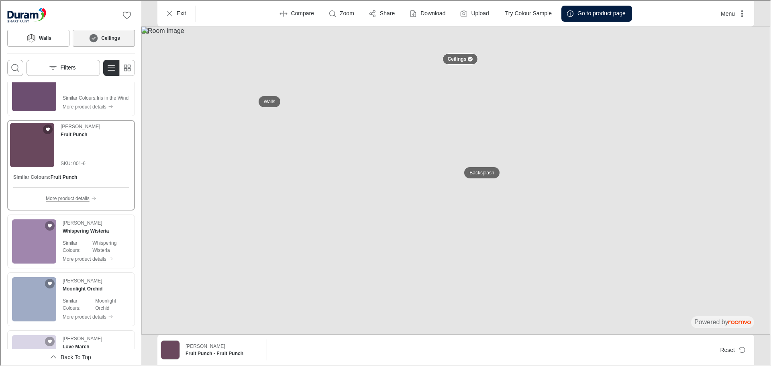
click at [62, 197] on p "More product details" at bounding box center [67, 197] width 44 height 7
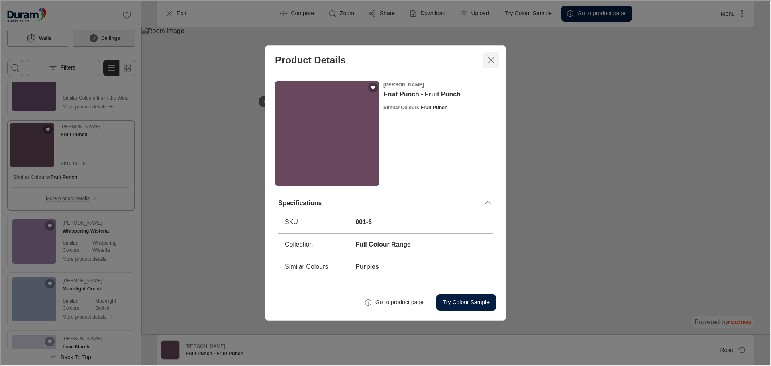
click at [487, 62] on icon "Close dialog" at bounding box center [491, 60] width 10 height 10
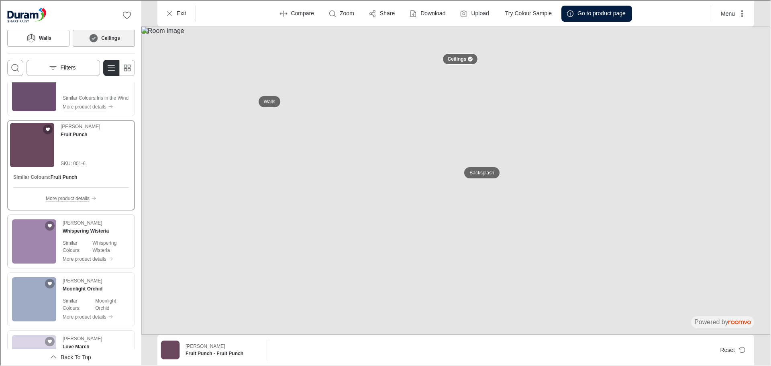
click at [60, 241] on div "[PERSON_NAME] Whispering Wisteria Similar Colours : Whispering Wisteria More pr…" at bounding box center [70, 240] width 125 height 51
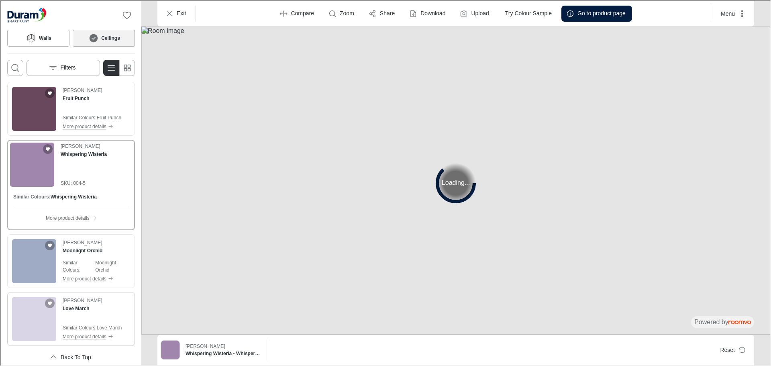
scroll to position [161, 0]
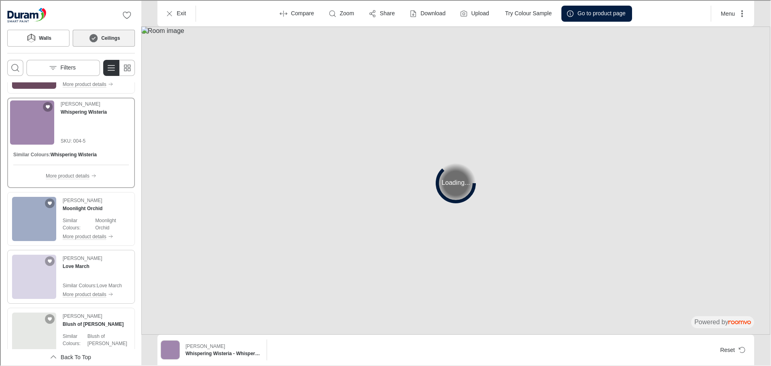
click at [78, 281] on p "Similar Colours :" at bounding box center [79, 284] width 34 height 7
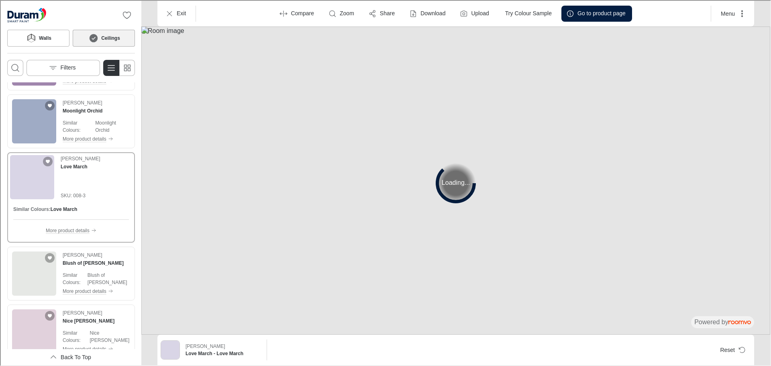
scroll to position [281, 0]
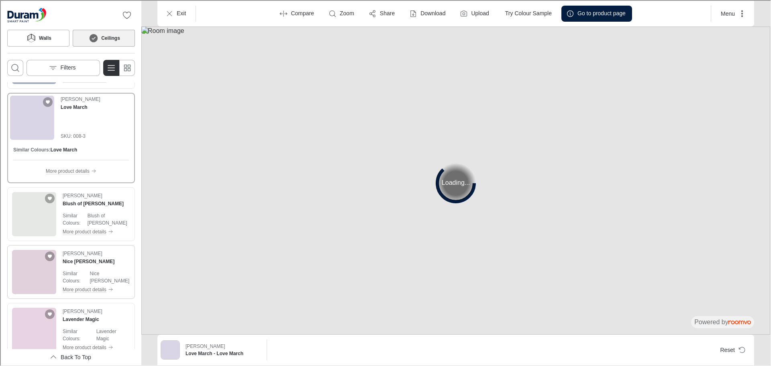
click at [84, 273] on p "Similar Colours :" at bounding box center [75, 276] width 27 height 14
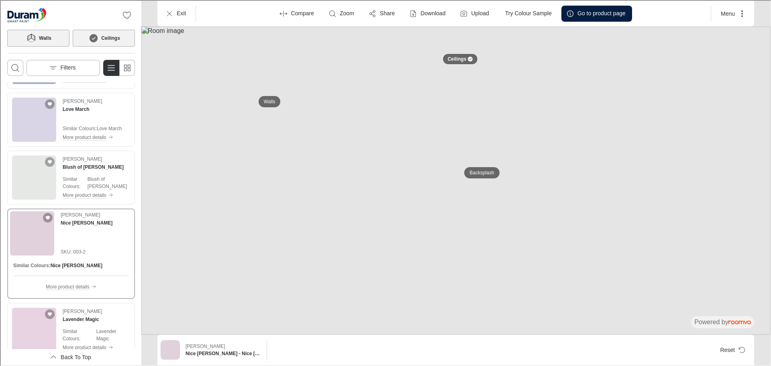
click at [45, 37] on h6 "Walls" at bounding box center [44, 37] width 12 height 7
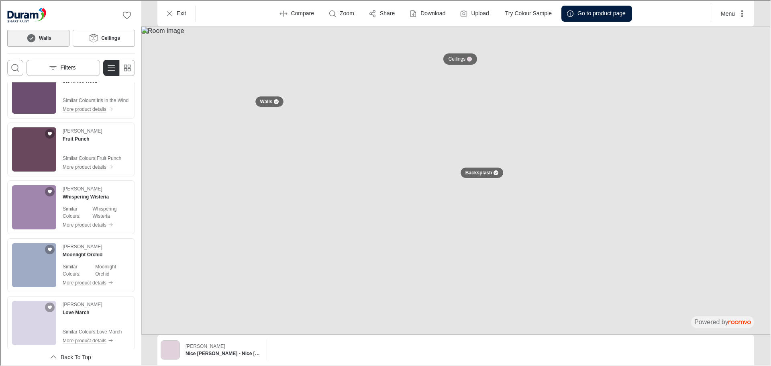
scroll to position [161, 0]
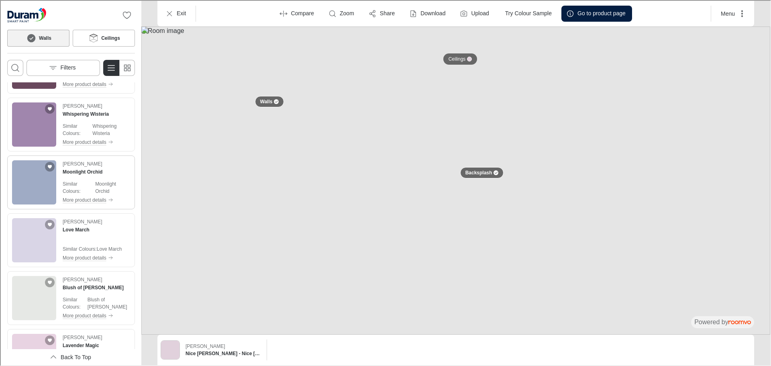
click at [102, 184] on p "Moonlight Orchid" at bounding box center [111, 187] width 35 height 14
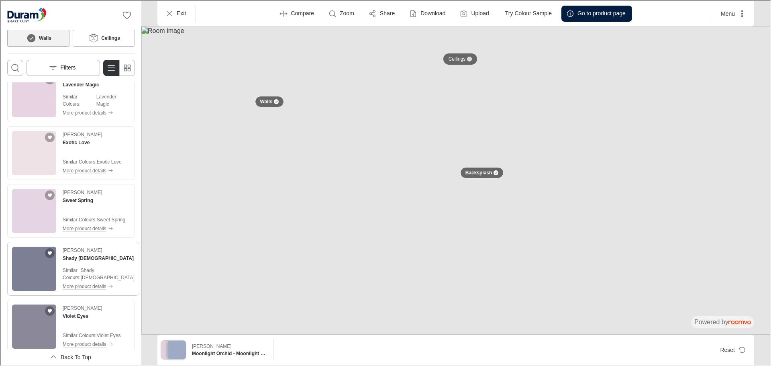
scroll to position [522, 0]
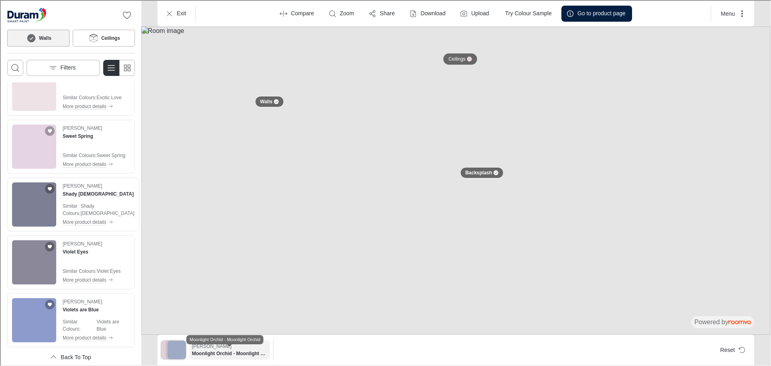
click at [233, 355] on h6 "Moonlight Orchid - Moonlight Orchid" at bounding box center [229, 352] width 76 height 7
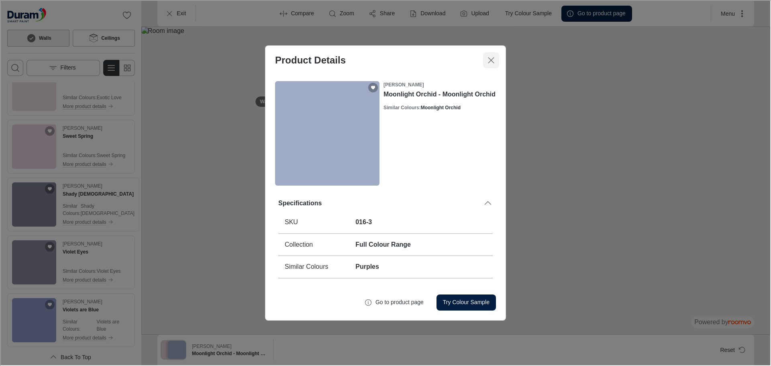
click at [490, 61] on icon "Close dialog" at bounding box center [491, 60] width 10 height 10
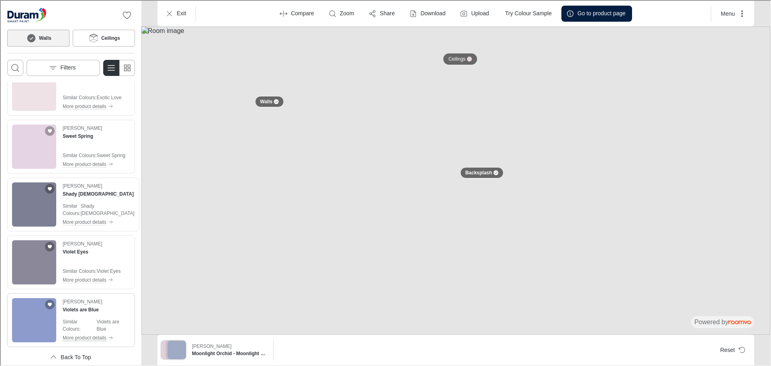
click at [86, 336] on p "More product details" at bounding box center [84, 336] width 44 height 7
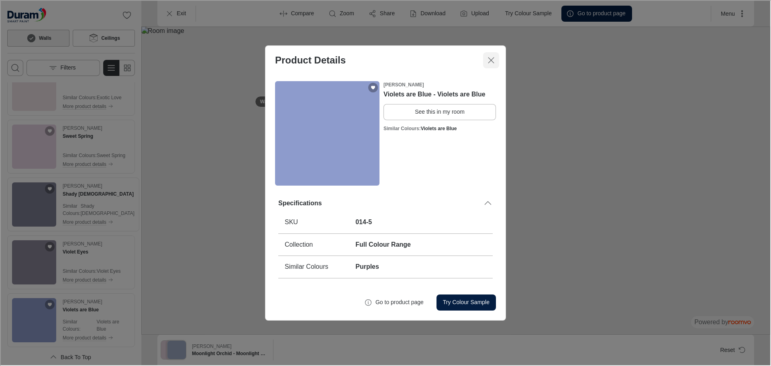
click at [489, 62] on icon "Close dialog" at bounding box center [491, 60] width 10 height 10
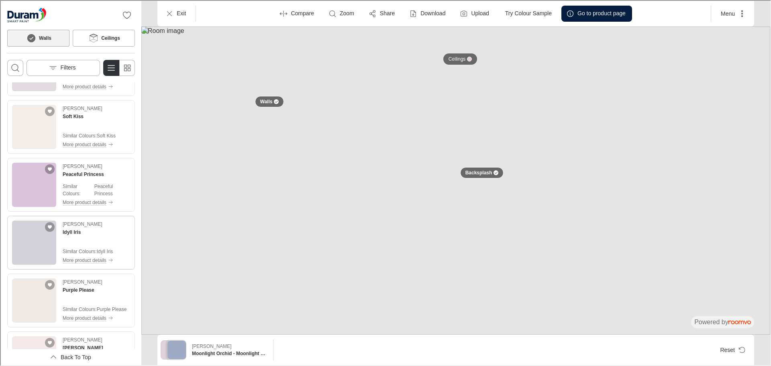
scroll to position [3040, 0]
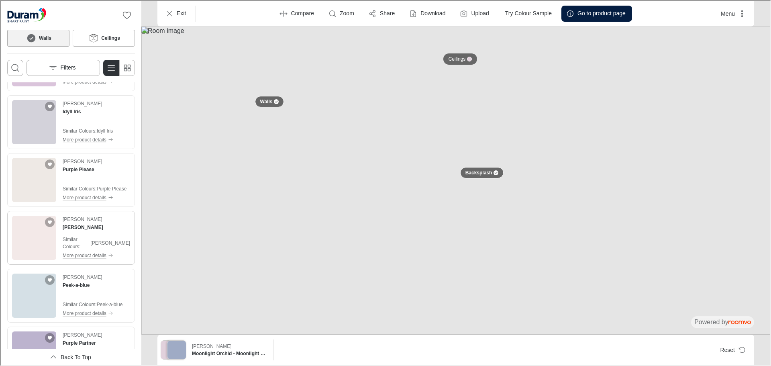
click at [46, 235] on img "See Felicity in the room" at bounding box center [33, 237] width 44 height 44
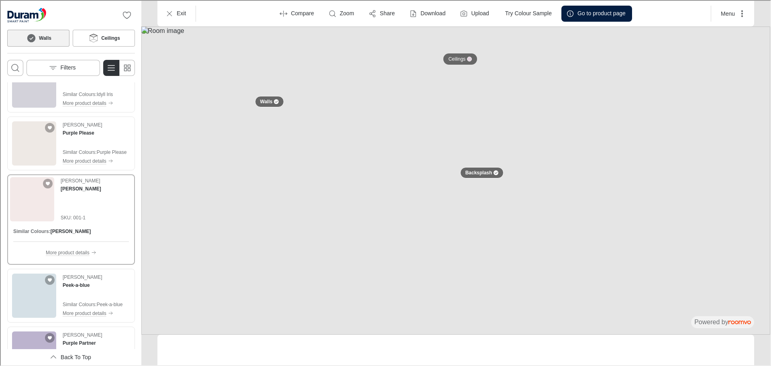
scroll to position [3003, 0]
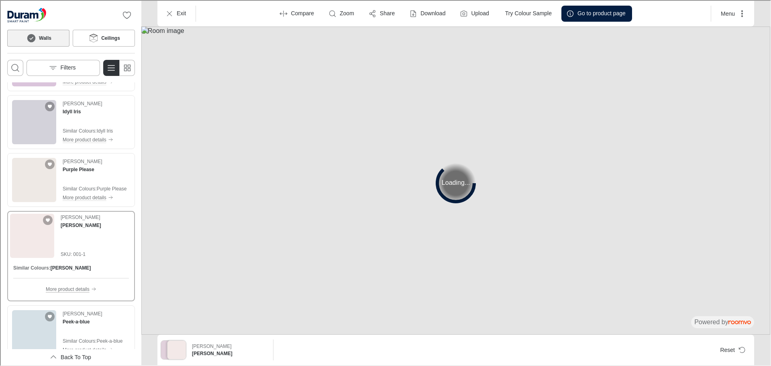
click at [64, 285] on p "More product details" at bounding box center [67, 288] width 44 height 7
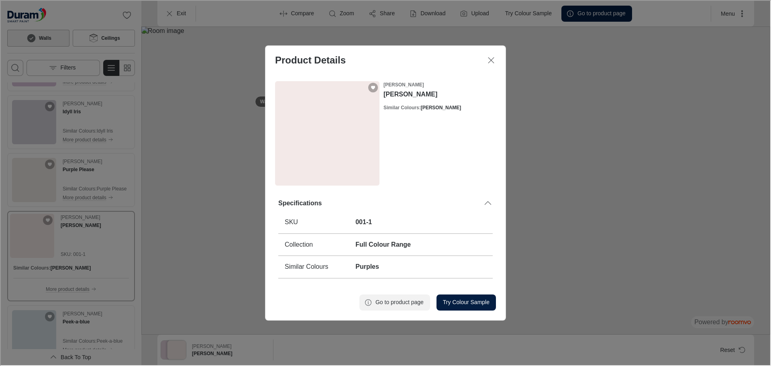
click at [392, 303] on p "Go to product page" at bounding box center [399, 302] width 48 height 8
click at [494, 59] on icon "Close dialog" at bounding box center [491, 60] width 10 height 10
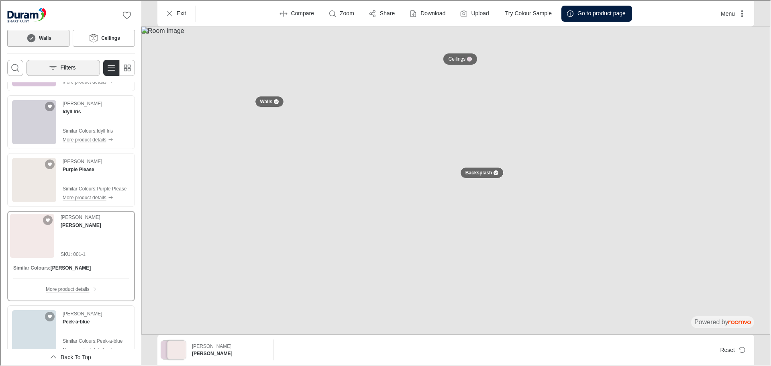
click at [73, 66] on p "Filters" at bounding box center [66, 67] width 15 height 8
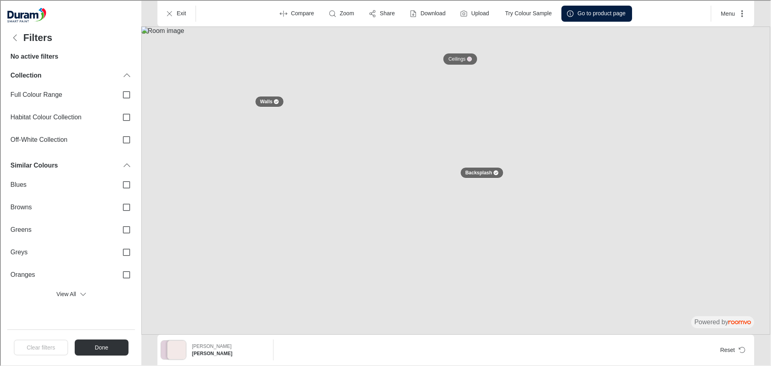
scroll to position [0, 0]
click at [123, 115] on input "Habitat Colour Collection" at bounding box center [125, 116] width 17 height 17
checkbox input "true"
click at [108, 349] on button "Done" at bounding box center [101, 347] width 54 height 16
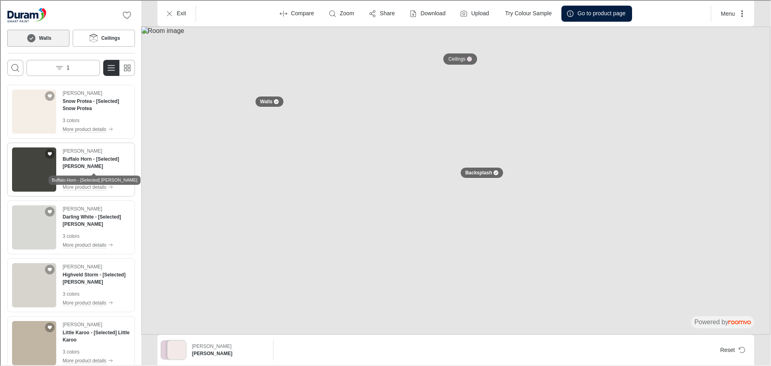
click at [76, 163] on Horn"] "Buffalo Horn - [Selected] [PERSON_NAME]" at bounding box center [95, 162] width 67 height 14
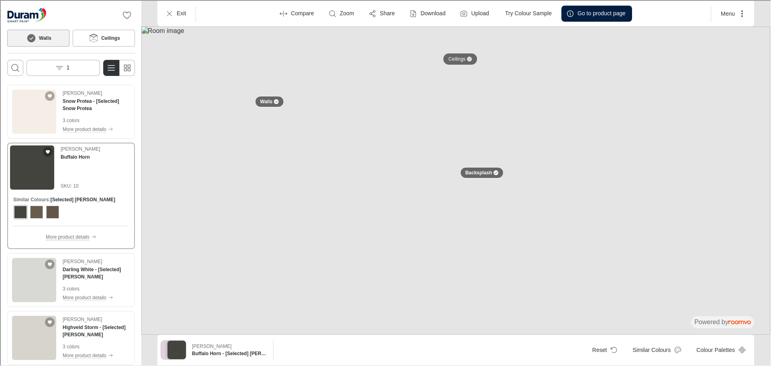
click at [52, 237] on p "More product details" at bounding box center [67, 236] width 44 height 7
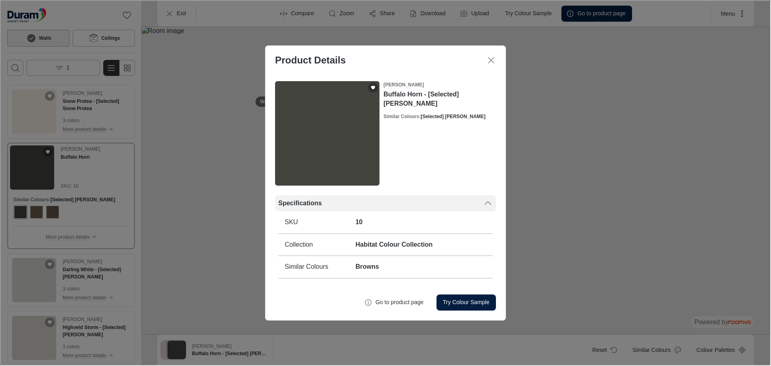
click at [484, 201] on icon at bounding box center [487, 203] width 10 height 10
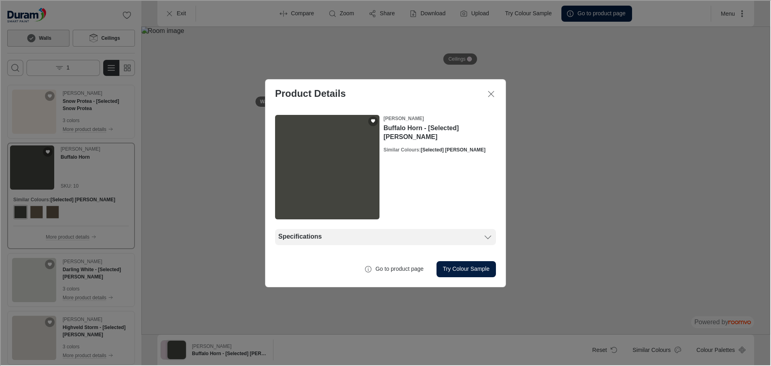
click at [487, 242] on div "Specifications" at bounding box center [384, 236] width 221 height 16
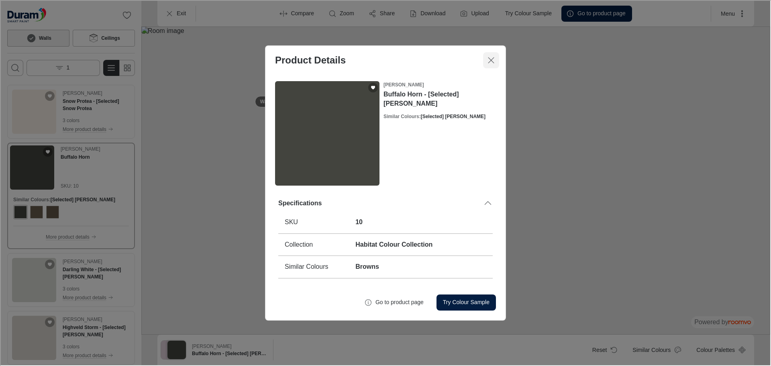
click at [492, 59] on icon "Close dialog" at bounding box center [491, 60] width 10 height 10
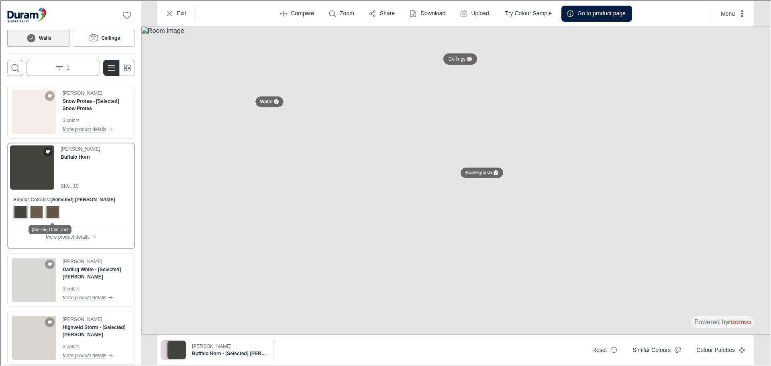
click at [51, 213] on div "View color format [Similar] Otter Trail" at bounding box center [51, 211] width 13 height 13
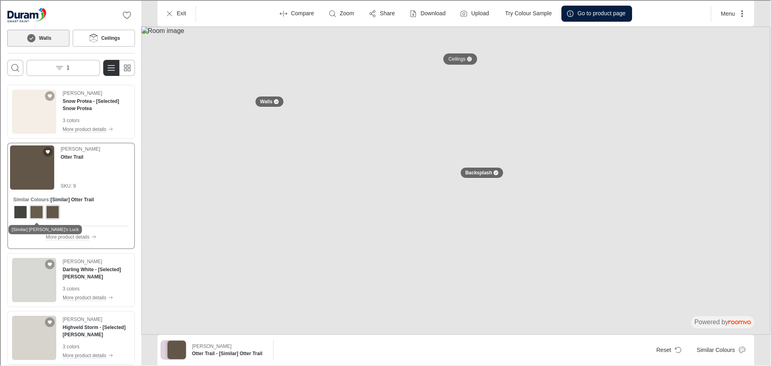
click at [37, 210] on div "View color format [Similar] Bourke's Luck" at bounding box center [35, 211] width 13 height 13
click at [74, 237] on p "More product details" at bounding box center [67, 236] width 44 height 7
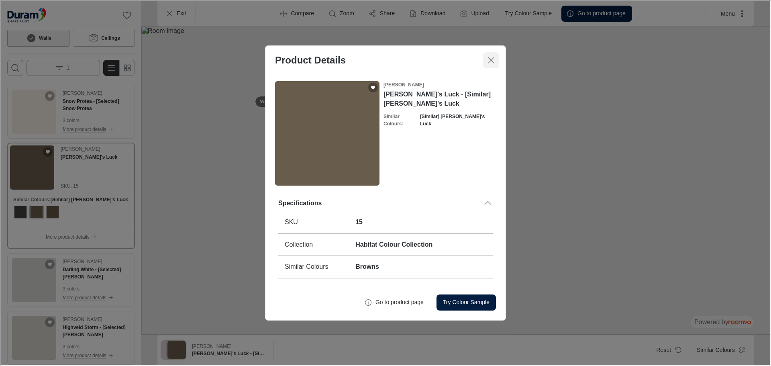
click at [491, 59] on line "Close dialog" at bounding box center [491, 60] width 6 height 6
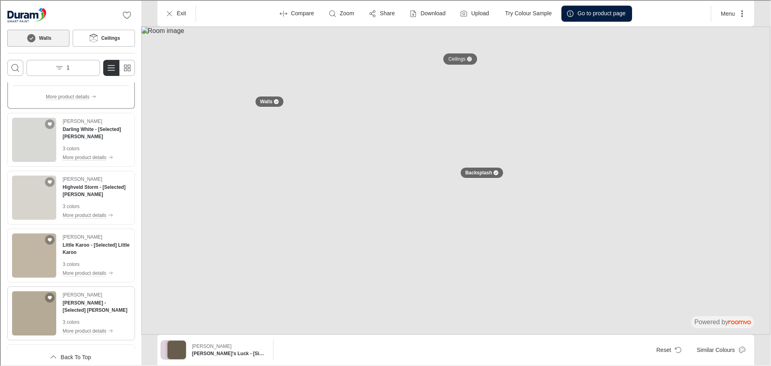
scroll to position [241, 0]
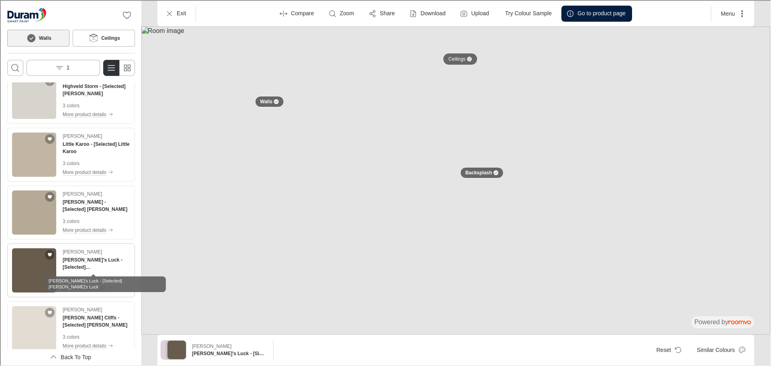
click at [72, 262] on Luck"] "[PERSON_NAME]'s Luck - [Selected] [PERSON_NAME]'s Luck" at bounding box center [95, 262] width 67 height 14
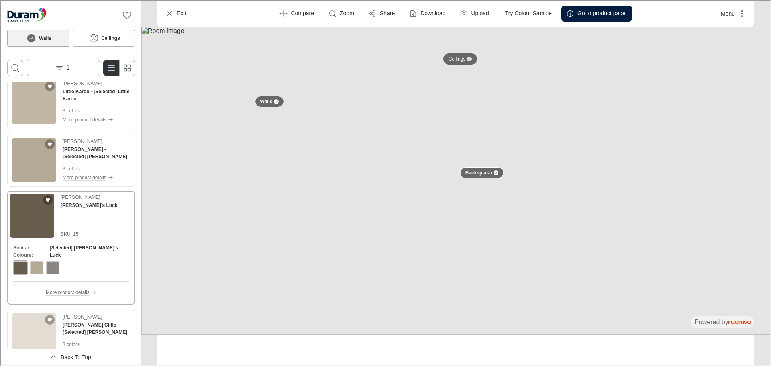
scroll to position [188, 0]
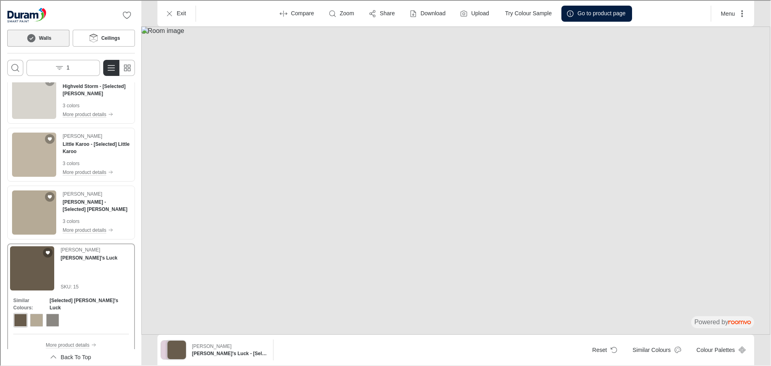
click at [97, 253] on div "[PERSON_NAME] Luck SKU: 15" at bounding box center [70, 267] width 122 height 44
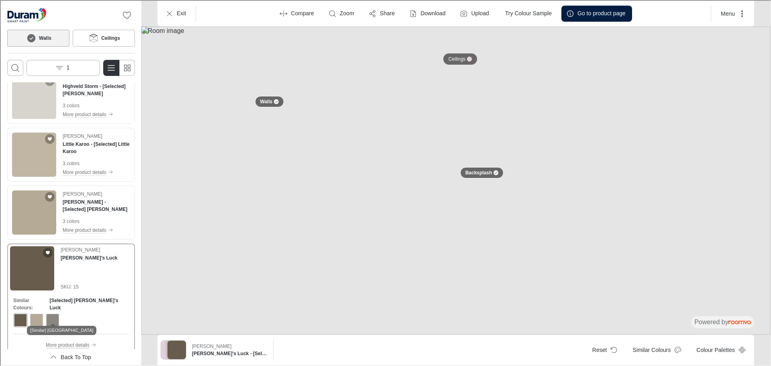
click at [63, 341] on p "More product details" at bounding box center [67, 344] width 44 height 7
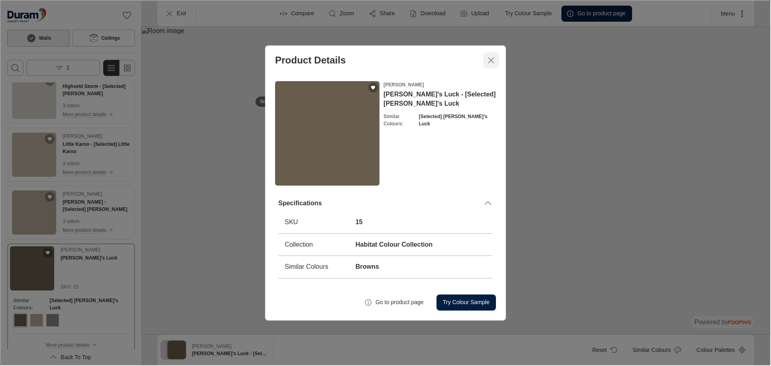
click at [495, 59] on icon "Close dialog" at bounding box center [491, 60] width 10 height 10
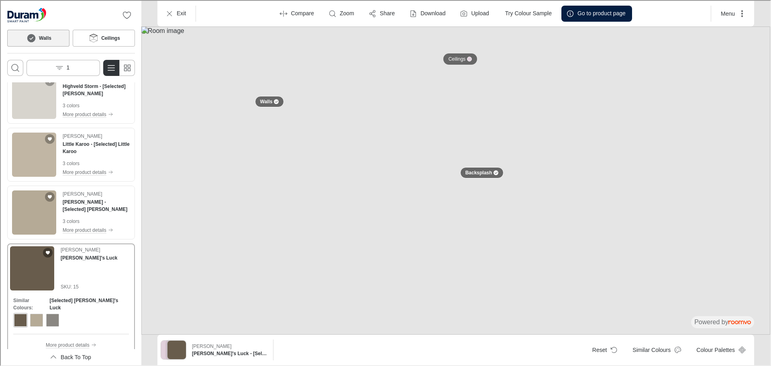
click at [48, 253] on icon "Add Bourke's Luck to favorites" at bounding box center [47, 252] width 4 height 4
click at [126, 14] on icon "Favorite products" at bounding box center [126, 15] width 10 height 10
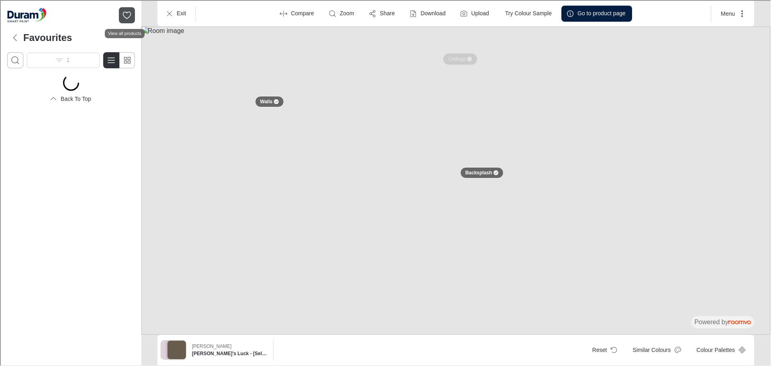
scroll to position [0, 0]
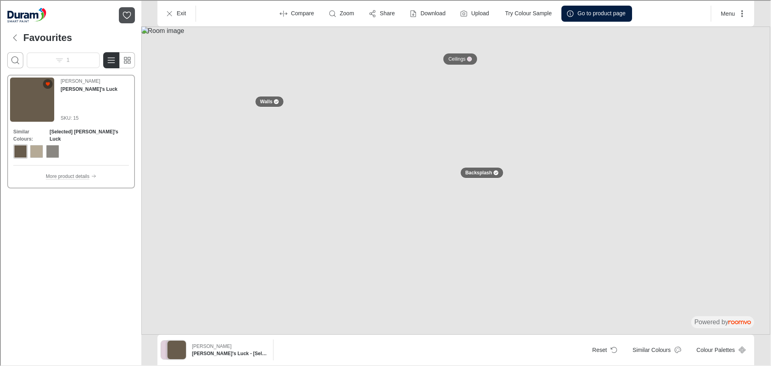
click at [47, 84] on icon "Add Bourke's Luck to favorites" at bounding box center [47, 83] width 4 height 4
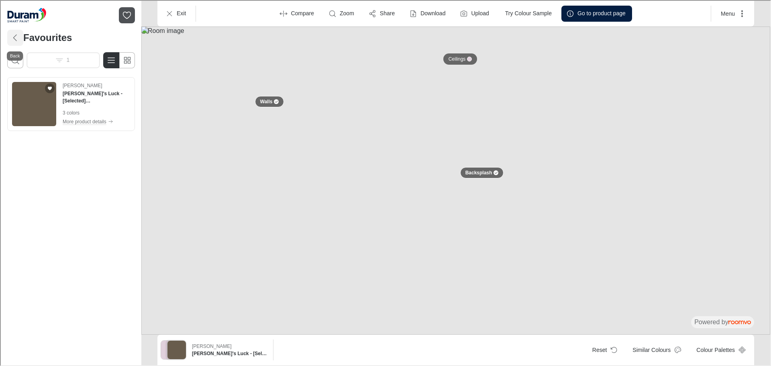
click at [12, 36] on icon "Back" at bounding box center [15, 37] width 10 height 10
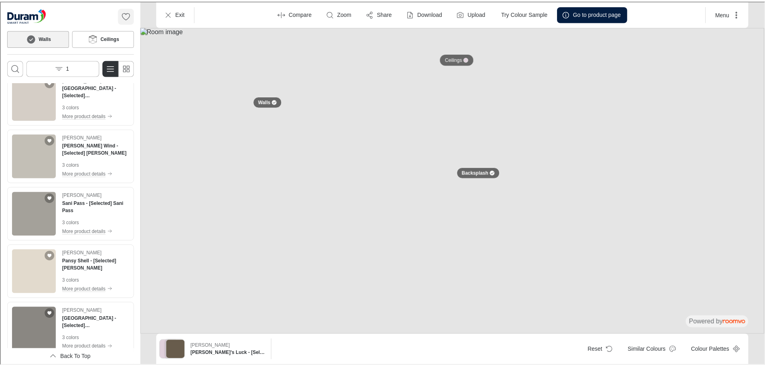
scroll to position [603, 0]
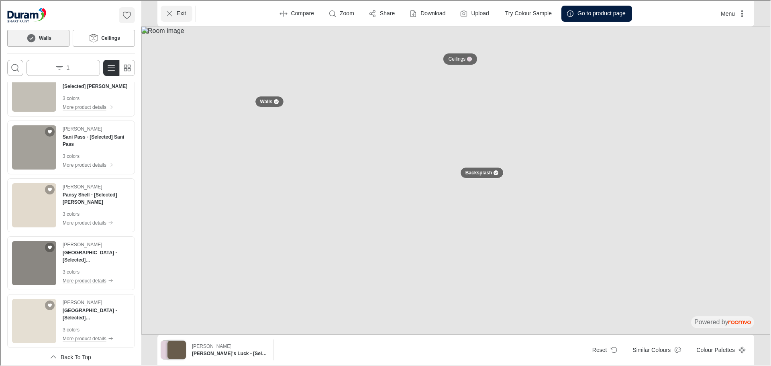
click at [169, 14] on icon "Exit" at bounding box center [169, 13] width 8 height 8
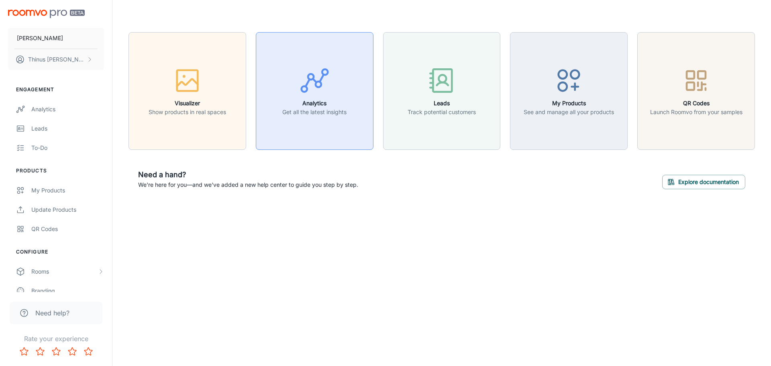
click at [321, 101] on h6 "Analytics" at bounding box center [314, 103] width 64 height 9
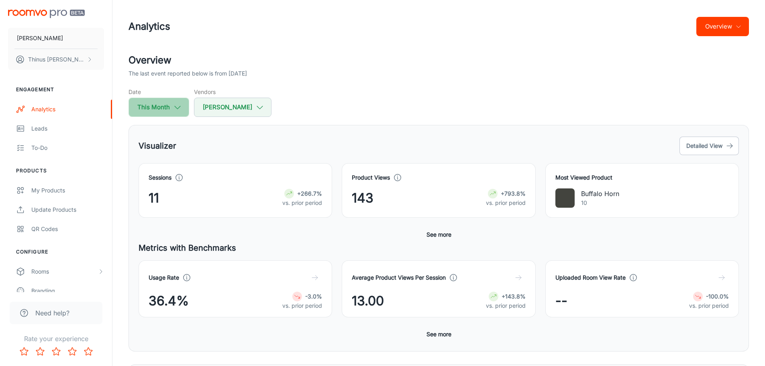
click at [169, 109] on button "This Month" at bounding box center [159, 107] width 61 height 19
select select "8"
select select "2025"
select select "8"
select select "2025"
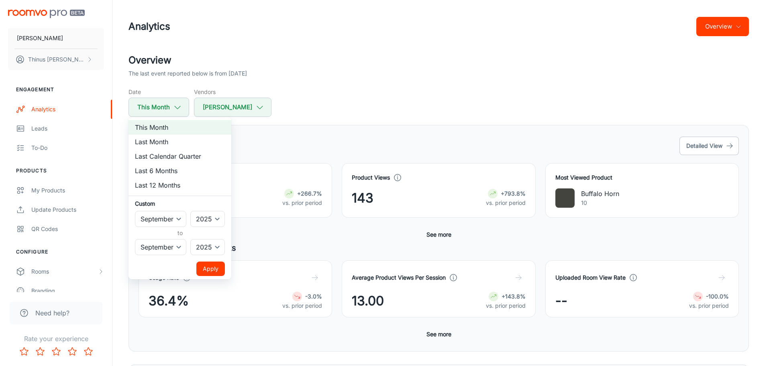
click at [367, 76] on div at bounding box center [385, 183] width 771 height 366
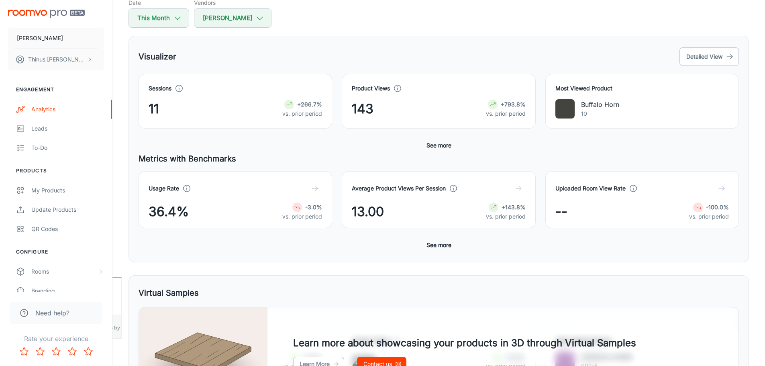
scroll to position [72, 0]
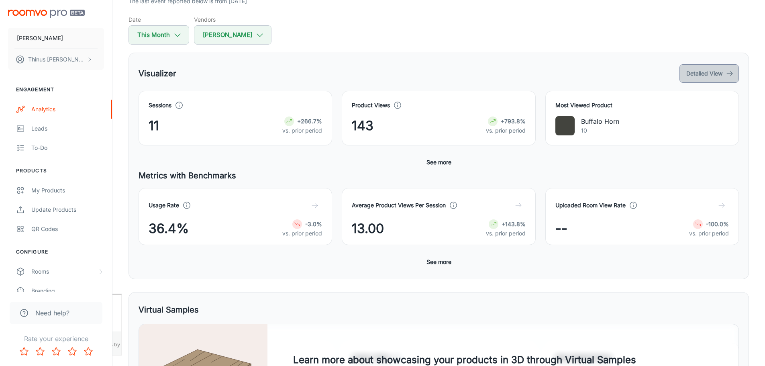
click at [714, 76] on button "Detailed View" at bounding box center [709, 73] width 59 height 18
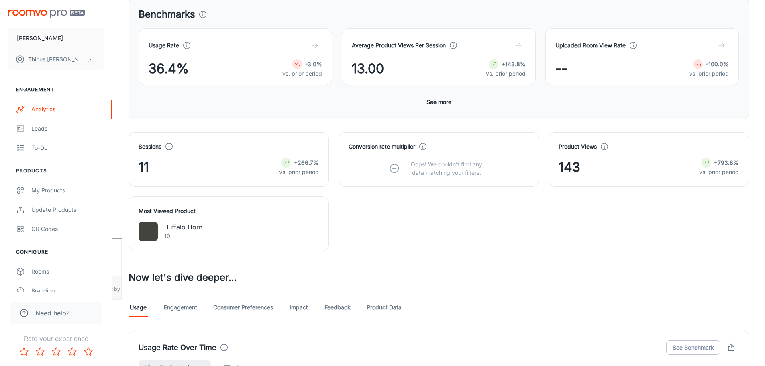
scroll to position [161, 0]
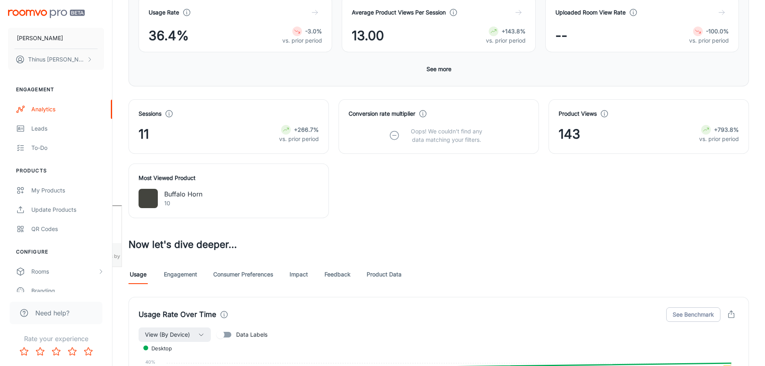
click at [184, 274] on link "Engagement" at bounding box center [180, 274] width 33 height 19
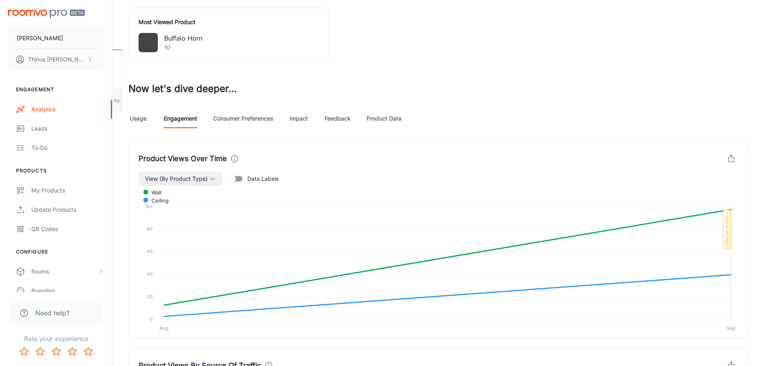
scroll to position [321, 0]
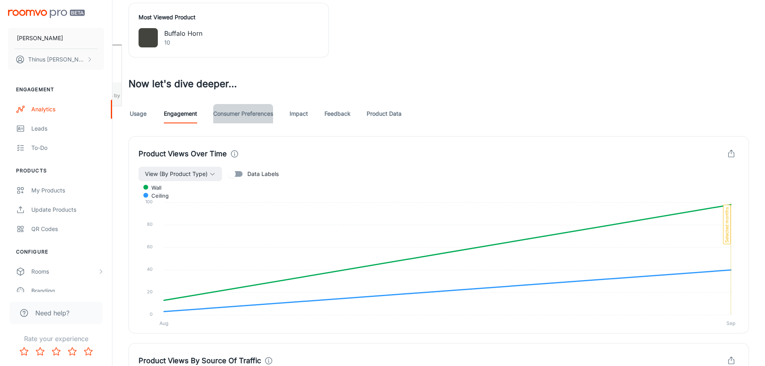
click at [256, 116] on link "Consumer Preferences" at bounding box center [243, 113] width 60 height 19
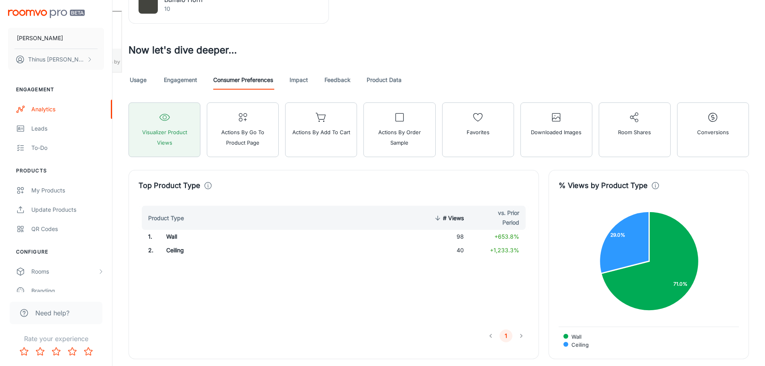
scroll to position [436, 0]
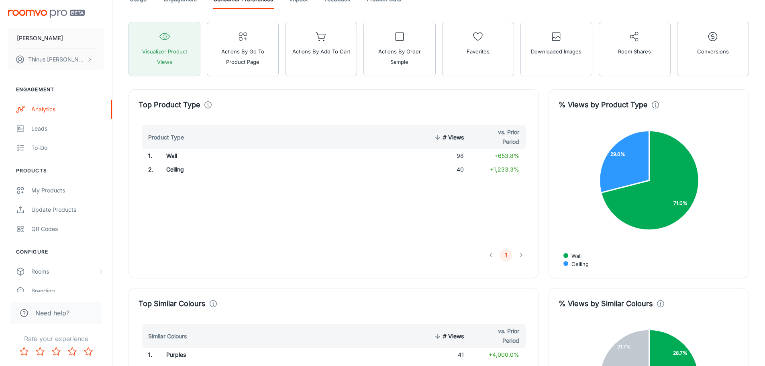
click at [173, 157] on td "Wall" at bounding box center [247, 156] width 175 height 14
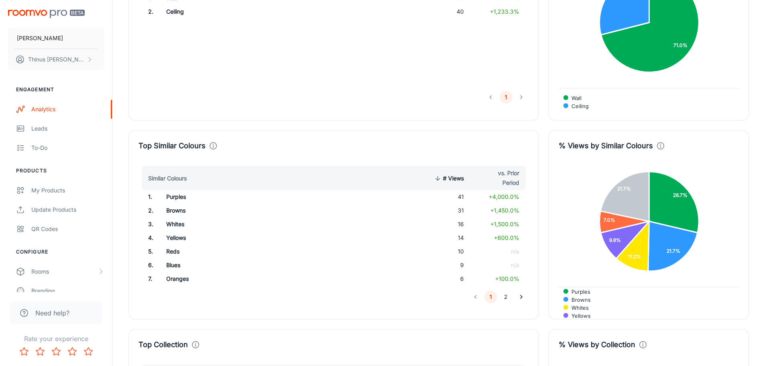
scroll to position [597, 0]
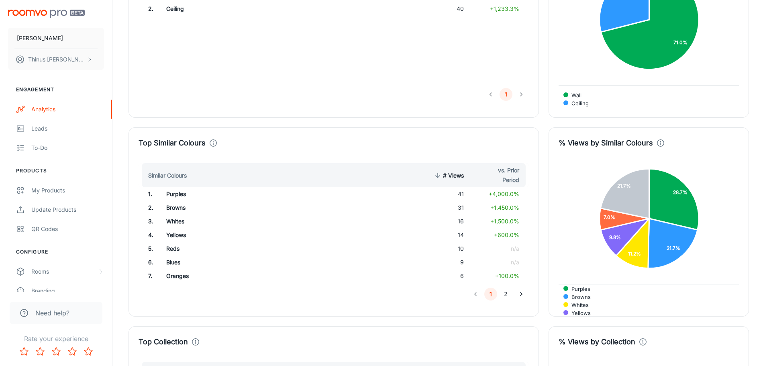
click at [179, 200] on td "Purples" at bounding box center [247, 194] width 175 height 14
click at [520, 294] on icon "Go to next page" at bounding box center [521, 294] width 8 height 8
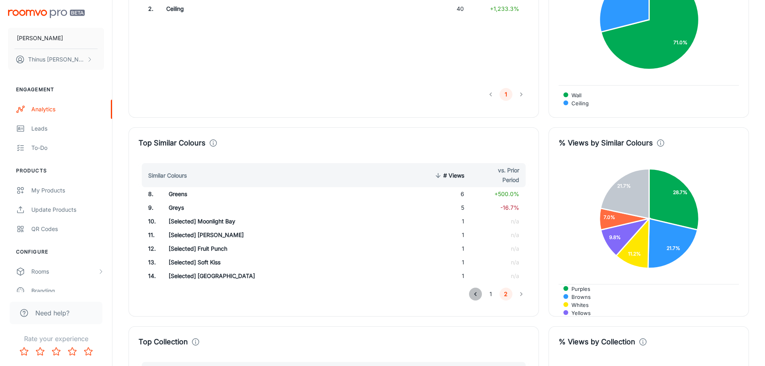
click at [474, 294] on icon "Go to previous page" at bounding box center [476, 294] width 8 height 8
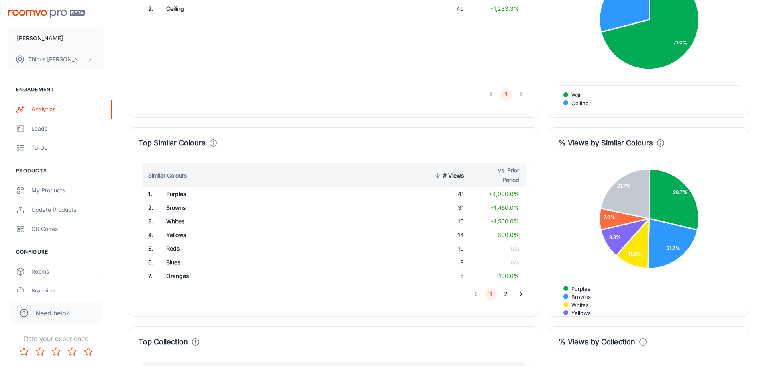
click at [480, 294] on li "pagination navigation" at bounding box center [475, 294] width 15 height 13
click at [478, 295] on li "pagination navigation" at bounding box center [475, 294] width 15 height 13
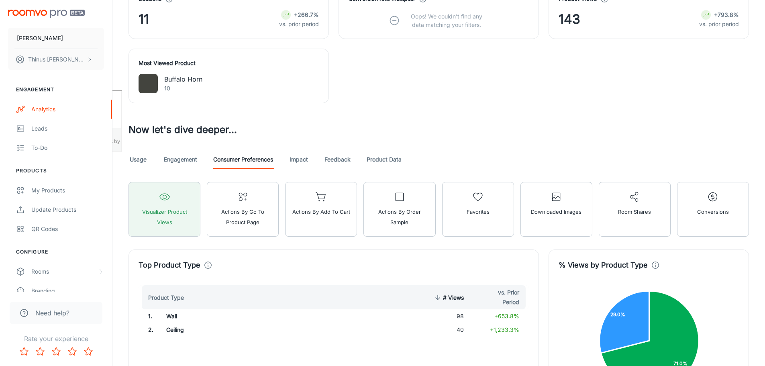
scroll to position [275, 0]
click at [183, 160] on link "Engagement" at bounding box center [180, 159] width 33 height 19
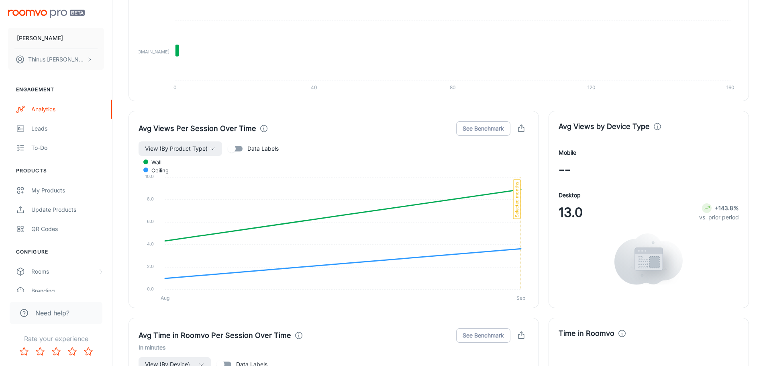
scroll to position [728, 0]
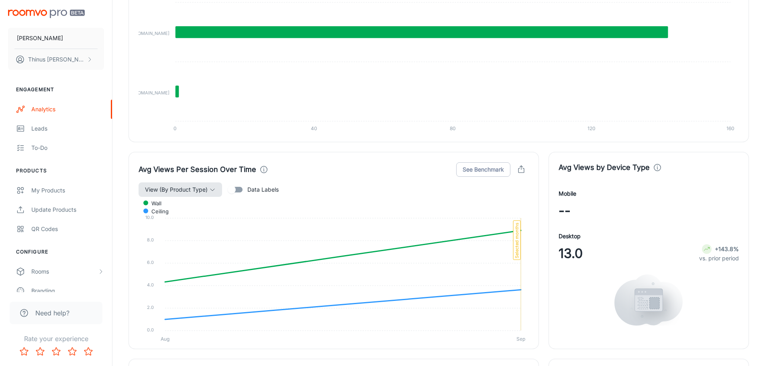
click at [207, 192] on span "View (By Product Type)" at bounding box center [176, 190] width 63 height 10
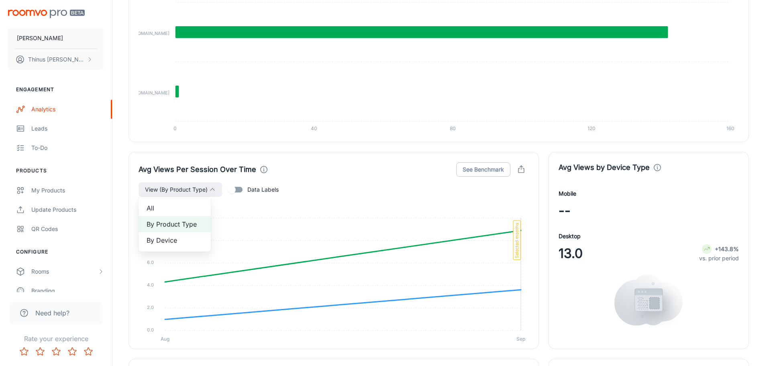
click at [275, 142] on div at bounding box center [385, 183] width 771 height 366
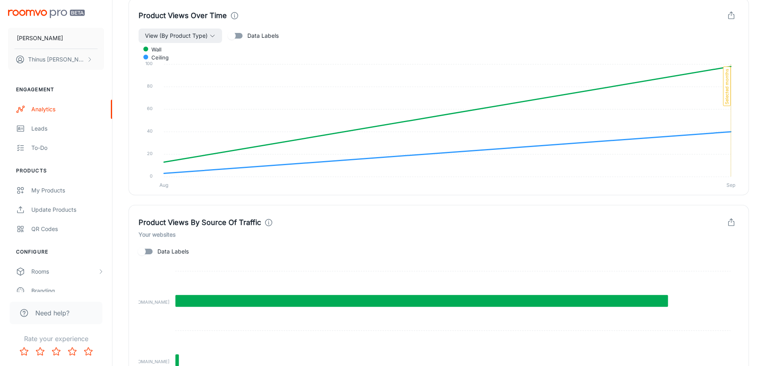
scroll to position [447, 0]
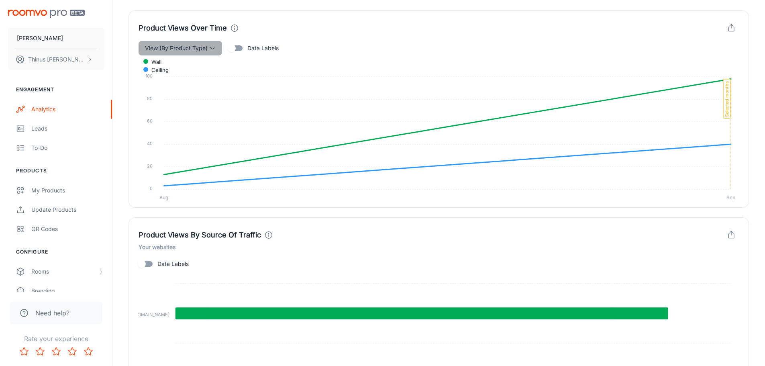
click at [209, 49] on icon "button" at bounding box center [212, 48] width 6 height 6
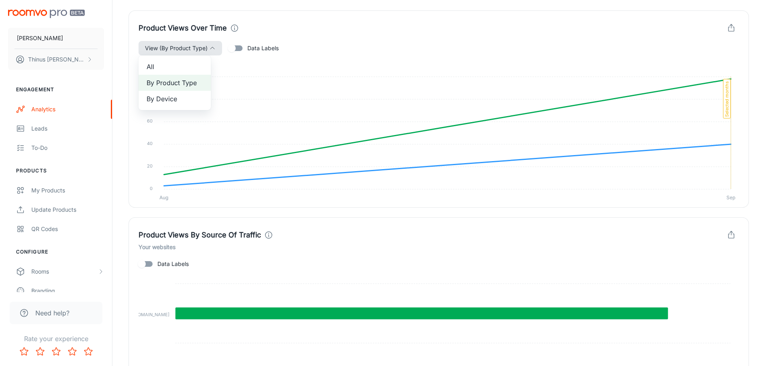
drag, startPoint x: 357, startPoint y: 51, endPoint x: 364, endPoint y: 56, distance: 8.5
click at [358, 51] on div at bounding box center [385, 183] width 771 height 366
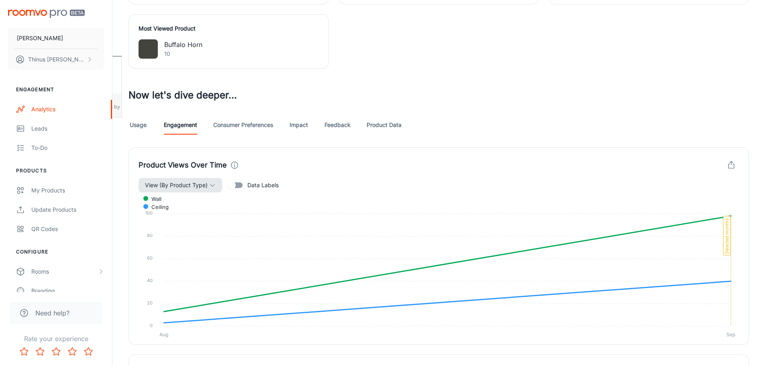
scroll to position [327, 0]
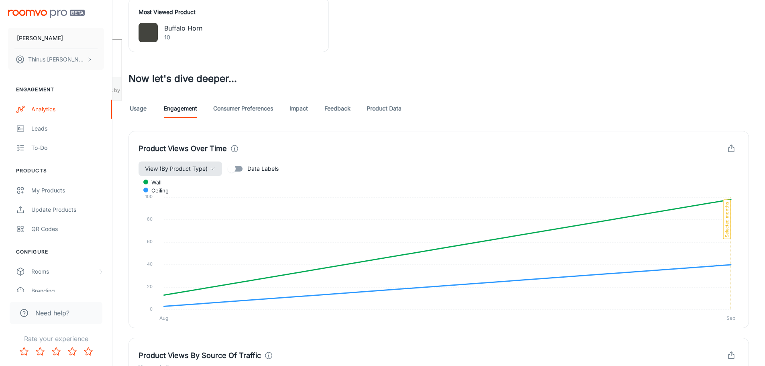
click at [295, 110] on link "Impact" at bounding box center [298, 108] width 19 height 19
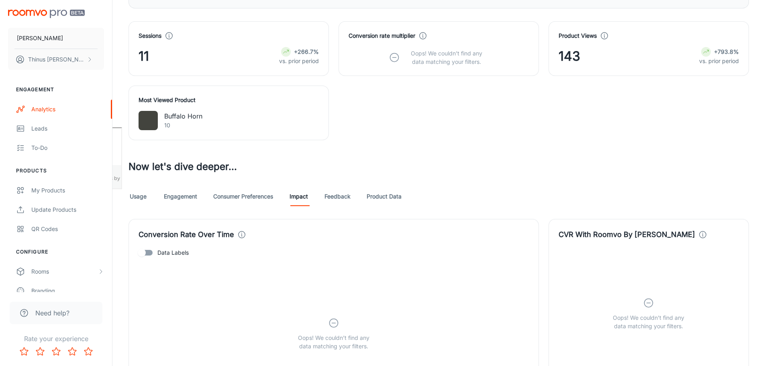
scroll to position [321, 0]
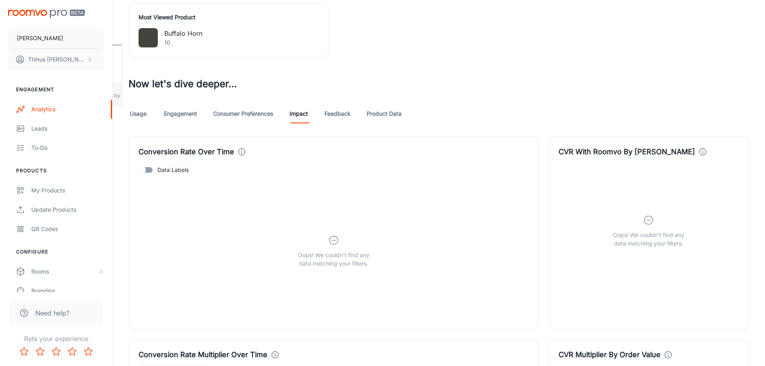
drag, startPoint x: 313, startPoint y: 118, endPoint x: 344, endPoint y: 116, distance: 31.4
click at [321, 118] on div "Usage Engagement Consumer Preferences Impact Feedback Product Data" at bounding box center [439, 113] width 621 height 19
click at [344, 116] on link "Feedback" at bounding box center [338, 113] width 26 height 19
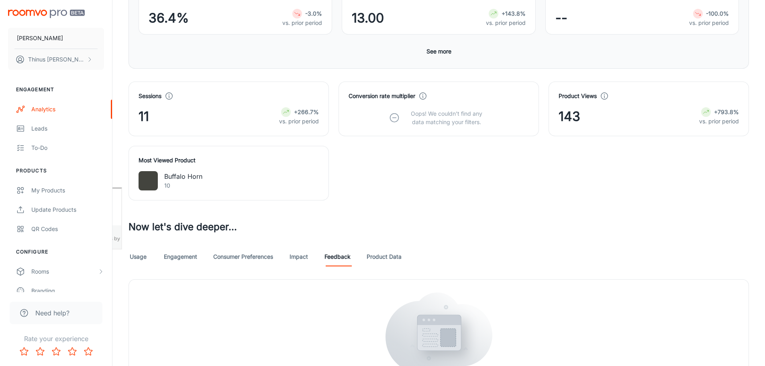
scroll to position [259, 0]
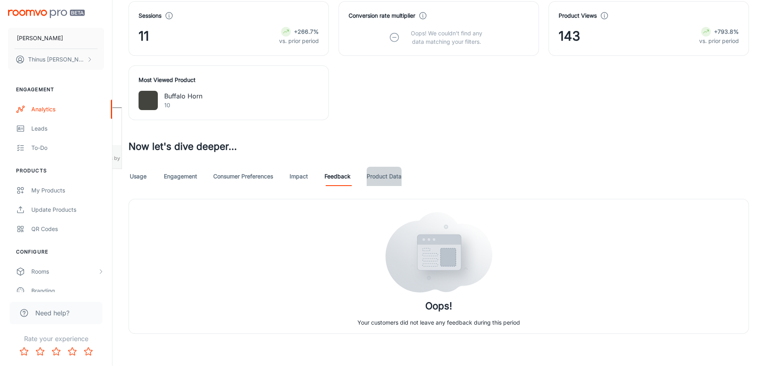
click at [388, 178] on link "Product Data" at bounding box center [384, 176] width 35 height 19
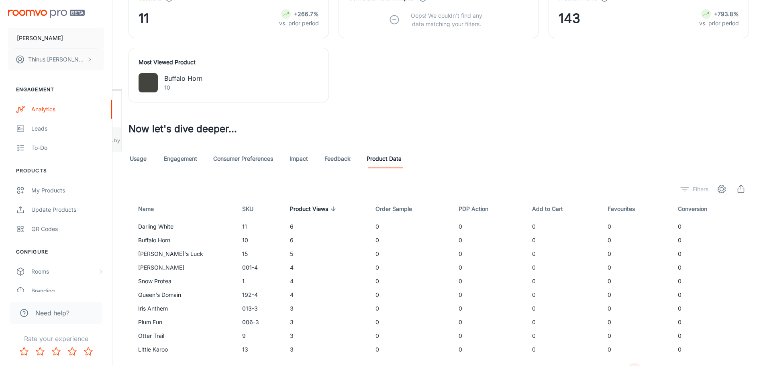
scroll to position [318, 0]
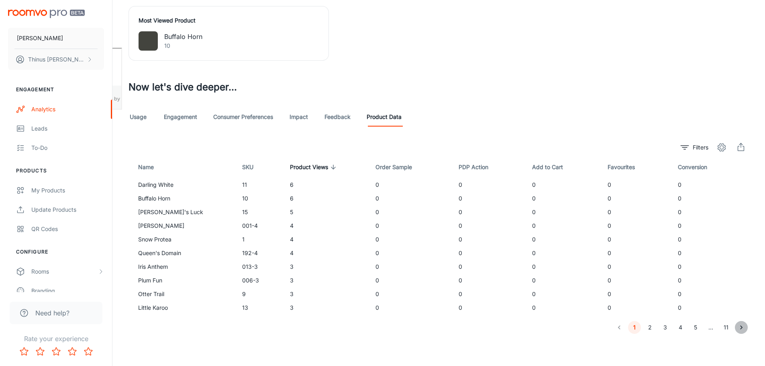
click at [743, 327] on icon "Go to next page" at bounding box center [741, 327] width 2 height 4
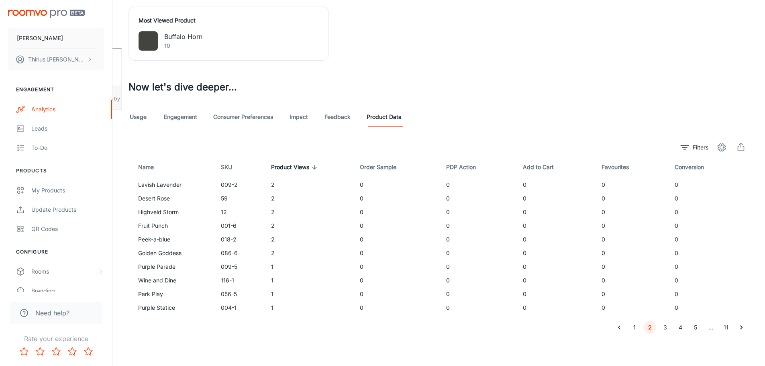
click at [743, 327] on icon "Go to next page" at bounding box center [741, 327] width 2 height 4
click at [633, 329] on button "1" at bounding box center [634, 327] width 13 height 13
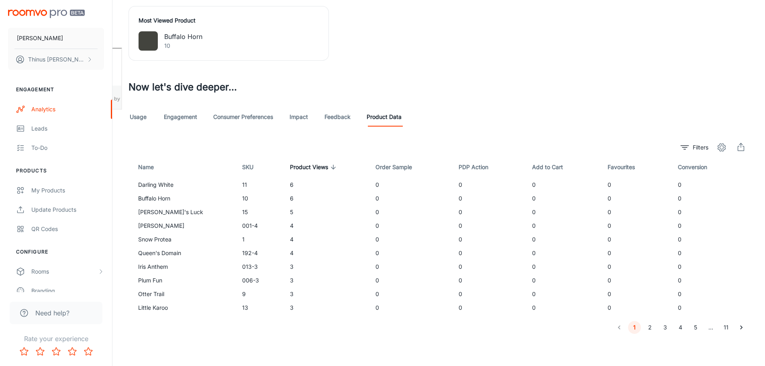
click at [620, 329] on li "pagination navigation" at bounding box center [619, 327] width 15 height 13
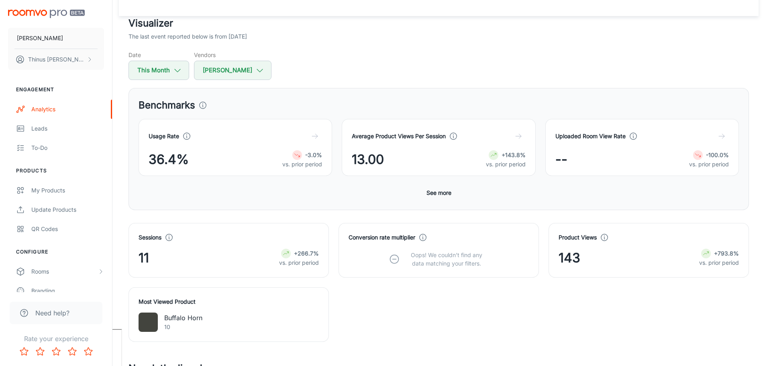
scroll to position [0, 0]
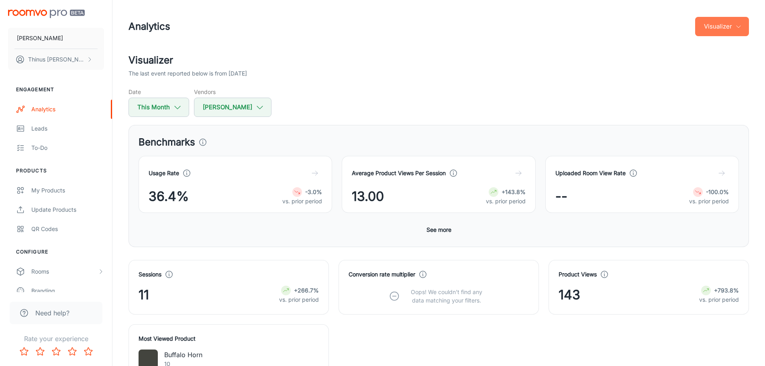
click at [725, 29] on button "Visualizer" at bounding box center [722, 26] width 54 height 19
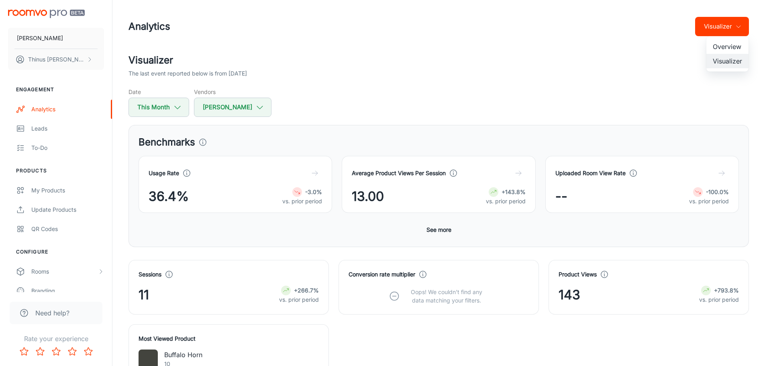
click at [727, 47] on li "Overview" at bounding box center [728, 46] width 42 height 14
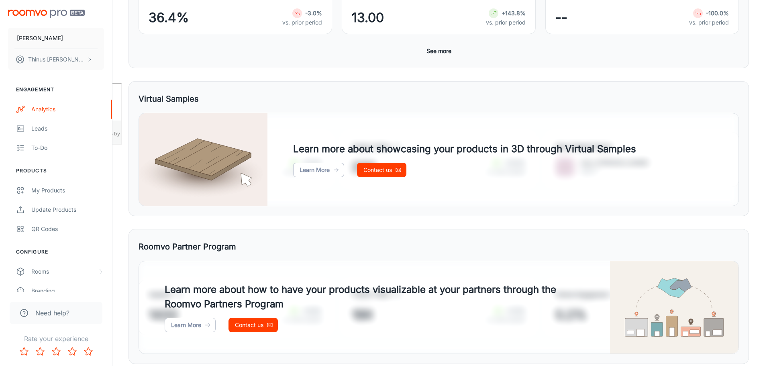
scroll to position [233, 0]
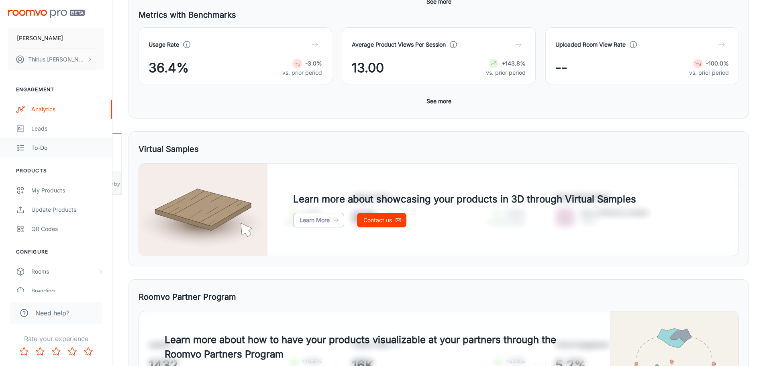
click at [43, 149] on div "To-do" at bounding box center [67, 147] width 73 height 9
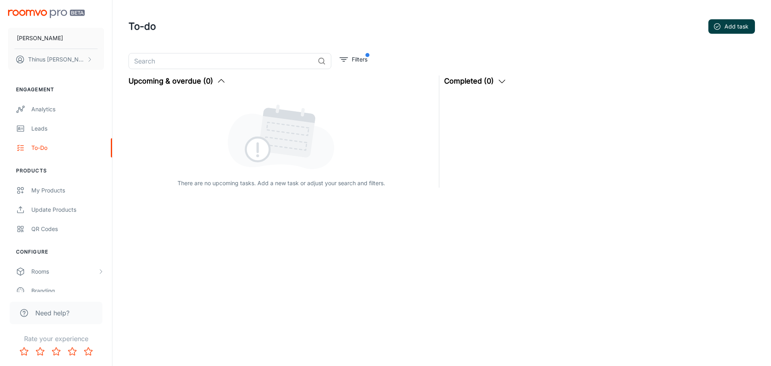
click at [740, 27] on button "Add task" at bounding box center [732, 26] width 47 height 14
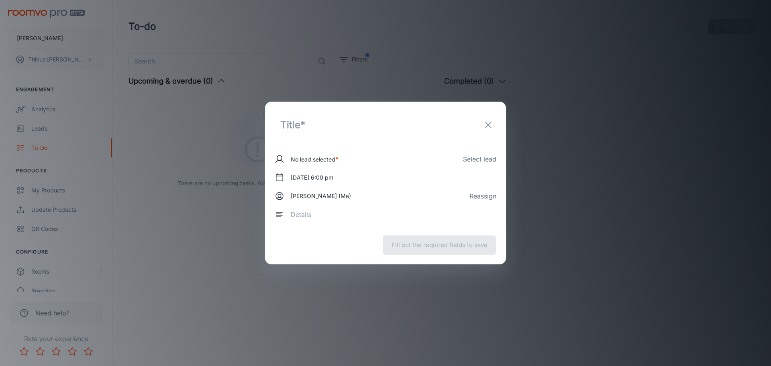
click at [280, 214] on icon at bounding box center [279, 215] width 9 height 10
click at [292, 215] on textarea at bounding box center [391, 214] width 200 height 9
drag, startPoint x: 427, startPoint y: 174, endPoint x: 446, endPoint y: 159, distance: 24.0
click at [429, 174] on div "[DATE] 6:00 pm" at bounding box center [386, 177] width 222 height 14
click at [487, 127] on icon "exit" at bounding box center [489, 125] width 10 height 10
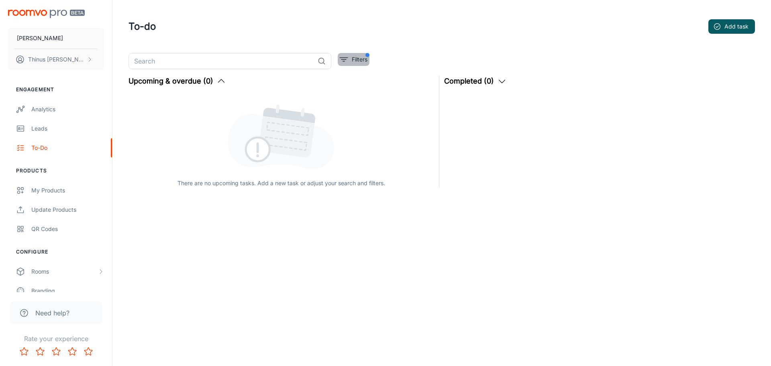
click at [347, 62] on icon "filter" at bounding box center [344, 60] width 10 height 10
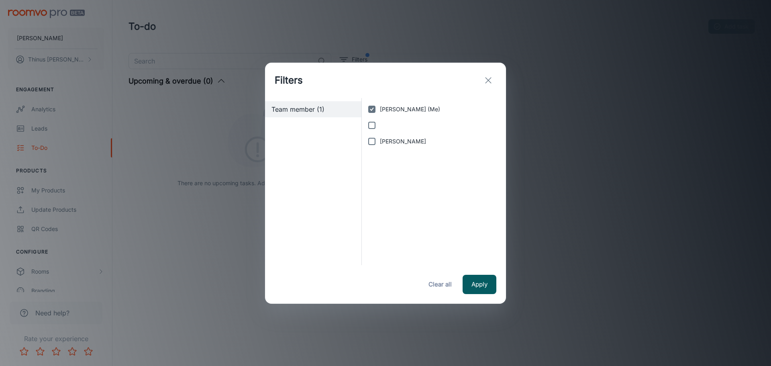
click at [488, 79] on icon "exit" at bounding box center [489, 81] width 10 height 10
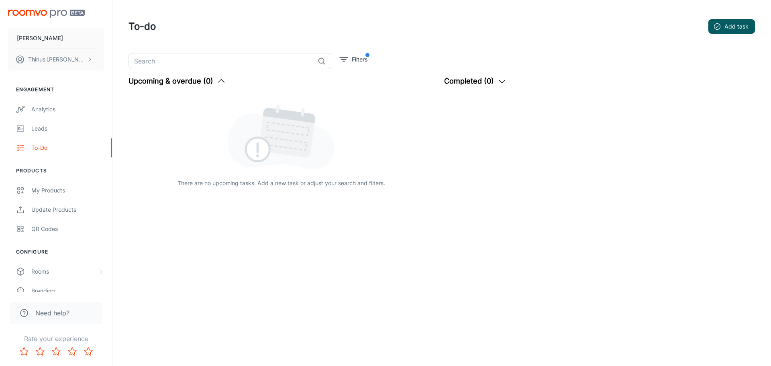
click at [312, 145] on img at bounding box center [281, 136] width 107 height 66
click at [40, 13] on img "scrollable content" at bounding box center [46, 14] width 77 height 8
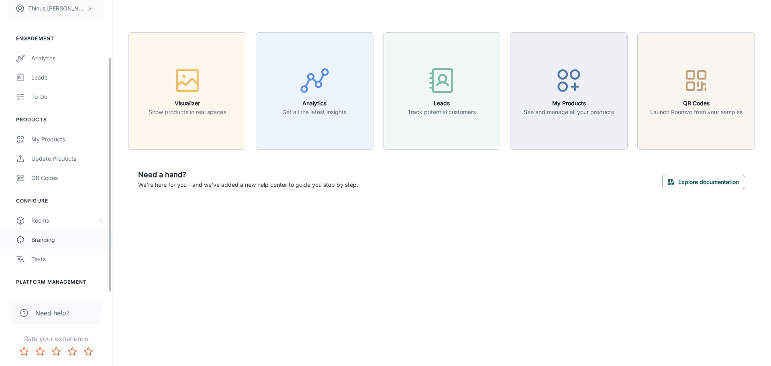
scroll to position [70, 0]
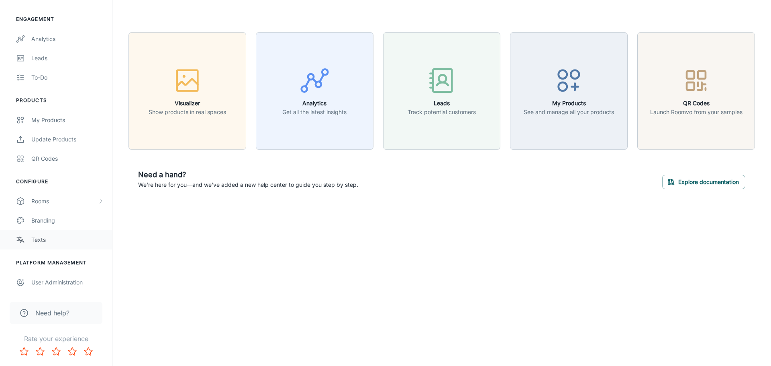
click at [49, 241] on div "Texts" at bounding box center [67, 239] width 73 height 9
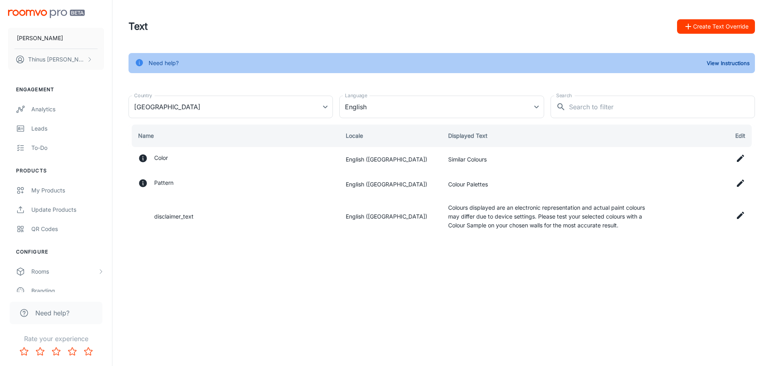
click at [712, 26] on button "Create Text Override" at bounding box center [716, 26] width 78 height 14
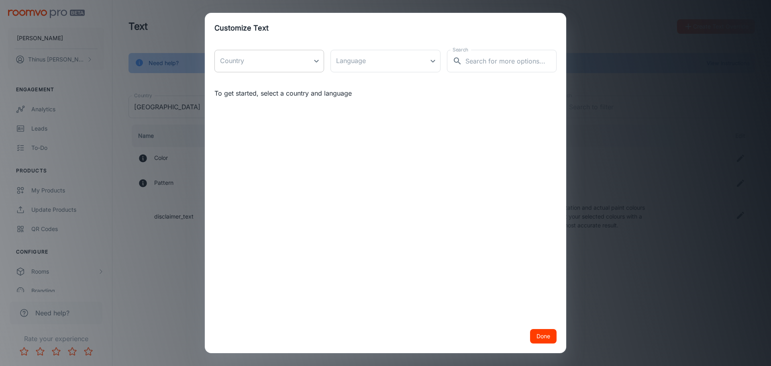
click at [296, 63] on body "[PERSON_NAME] Thinus Janse van Rensburg Engagement Analytics Leads To-do Produc…" at bounding box center [385, 183] width 771 height 366
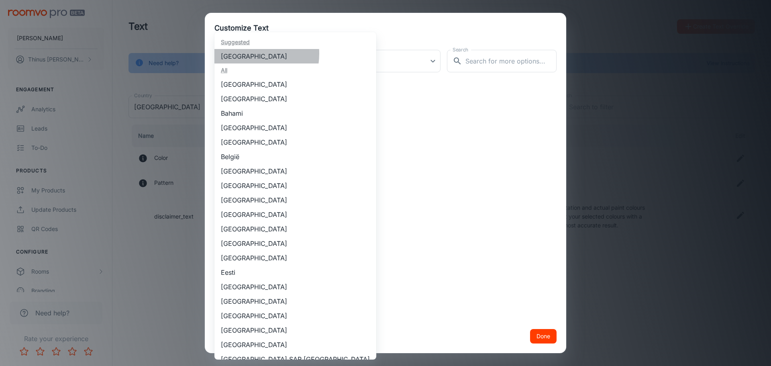
click at [243, 53] on li "[GEOGRAPHIC_DATA]" at bounding box center [296, 56] width 162 height 14
type input "[GEOGRAPHIC_DATA]"
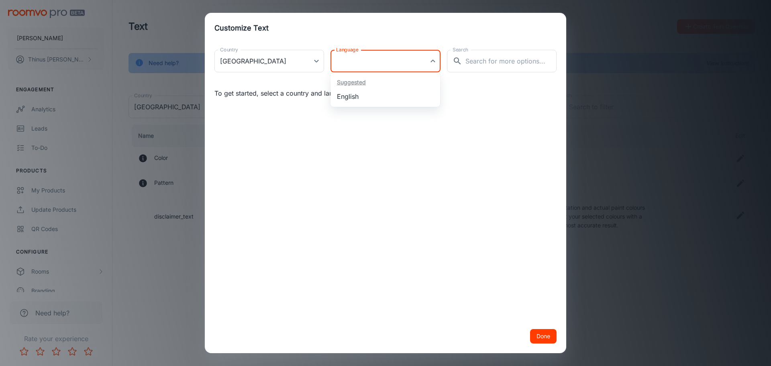
click at [413, 63] on body "[PERSON_NAME] Thinus Janse van Rensburg Engagement Analytics Leads To-do Produc…" at bounding box center [385, 183] width 771 height 366
click at [369, 94] on li "English" at bounding box center [386, 96] width 110 height 14
type input "en-za"
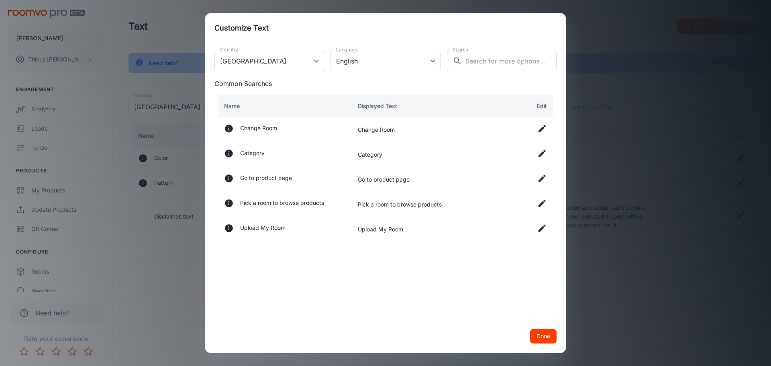
click at [541, 205] on icon at bounding box center [542, 203] width 7 height 7
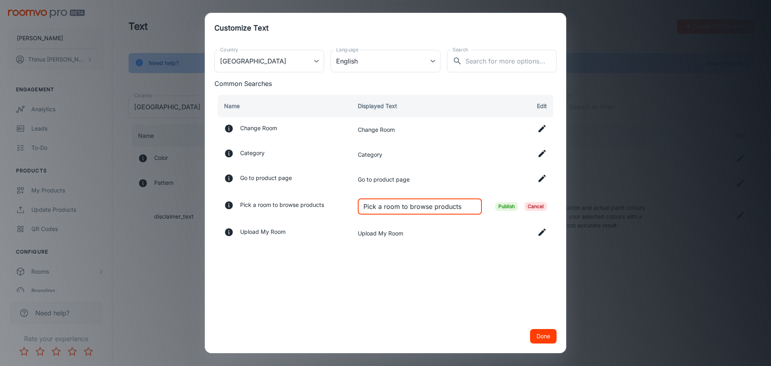
click at [457, 206] on input "Pick a room to browse products" at bounding box center [420, 206] width 124 height 16
type input "Pick a room to browse colours"
click at [543, 179] on icon at bounding box center [542, 179] width 10 height 10
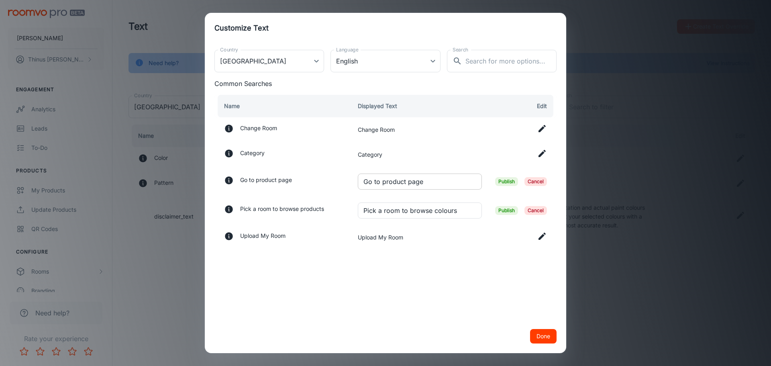
click at [391, 180] on input "Go to product page" at bounding box center [420, 182] width 124 height 16
click at [392, 180] on input "Go to product page" at bounding box center [420, 182] width 124 height 16
type input "Go to colour page"
click at [488, 280] on div "Country [GEOGRAPHIC_DATA] [GEOGRAPHIC_DATA] Country Language English en-za Lang…" at bounding box center [386, 181] width 362 height 276
click at [543, 335] on button "Done" at bounding box center [543, 336] width 27 height 14
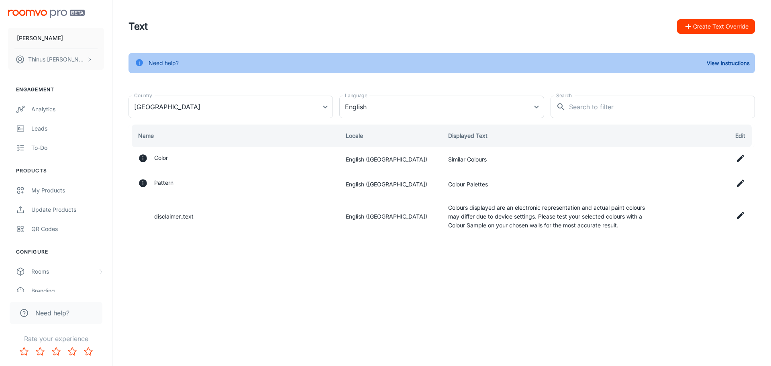
click at [593, 343] on div "[PERSON_NAME] Thinus Janse van Rensburg Engagement Analytics Leads To-do Produc…" at bounding box center [385, 183] width 771 height 366
click at [712, 27] on button "Create Text Override" at bounding box center [716, 26] width 78 height 14
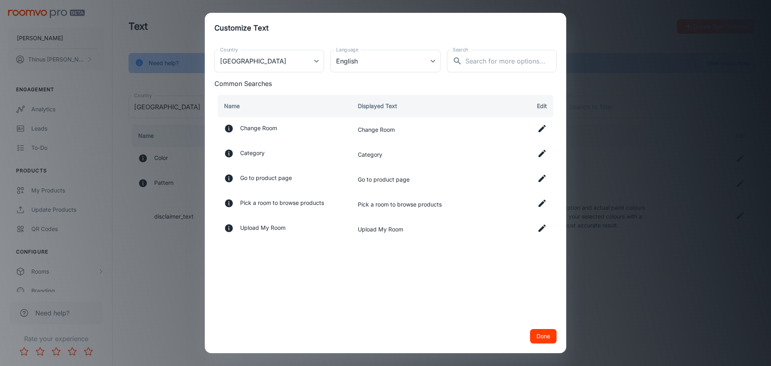
click at [545, 338] on button "Done" at bounding box center [543, 336] width 27 height 14
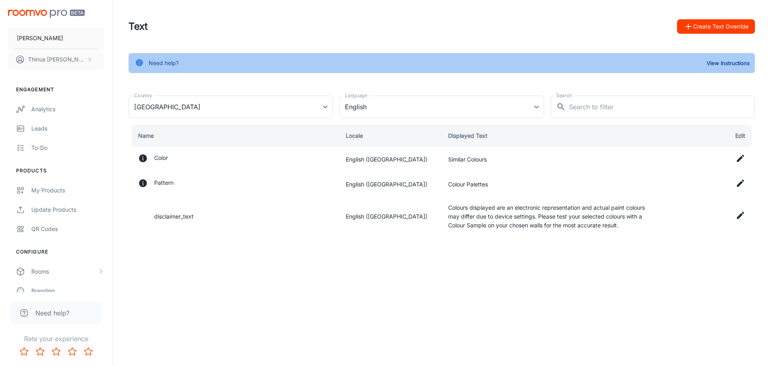
click at [729, 26] on button "Create Text Override" at bounding box center [716, 26] width 78 height 14
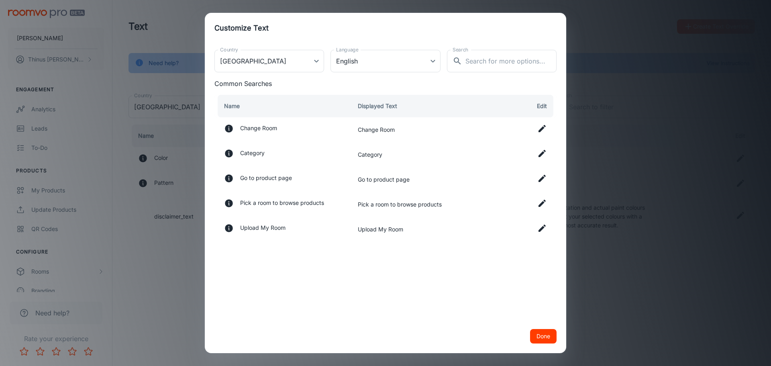
click at [541, 106] on th "Edit" at bounding box center [522, 106] width 68 height 22
click at [539, 127] on icon at bounding box center [542, 129] width 10 height 10
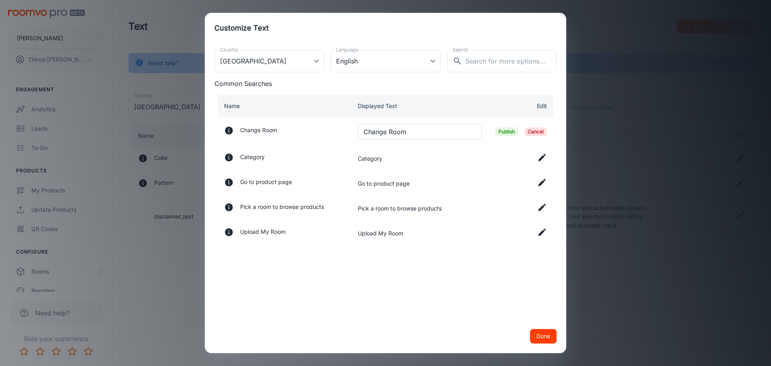
click at [527, 274] on div "Country [GEOGRAPHIC_DATA] [GEOGRAPHIC_DATA] Country Language English en-za Lang…" at bounding box center [386, 181] width 362 height 276
click at [542, 181] on icon at bounding box center [542, 183] width 10 height 10
click at [397, 187] on input "Go to product page" at bounding box center [420, 186] width 124 height 16
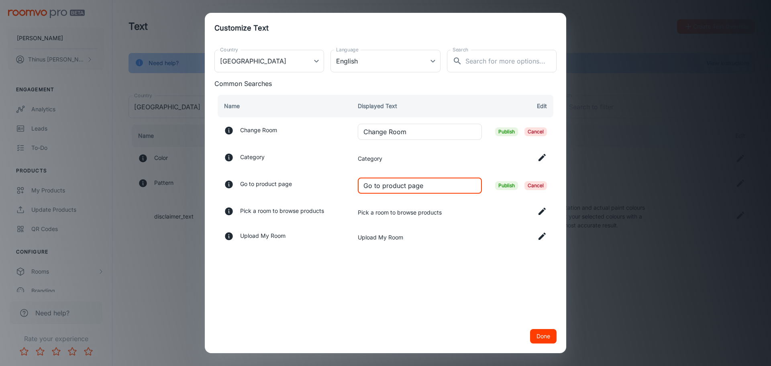
click at [398, 187] on input "Go to product page" at bounding box center [420, 186] width 124 height 16
type input "Go to colour page"
drag, startPoint x: 479, startPoint y: 224, endPoint x: 487, endPoint y: 215, distance: 11.6
click at [480, 223] on td "Pick a room to browse products" at bounding box center [419, 212] width 137 height 25
click at [503, 186] on span "Publish" at bounding box center [506, 185] width 23 height 9
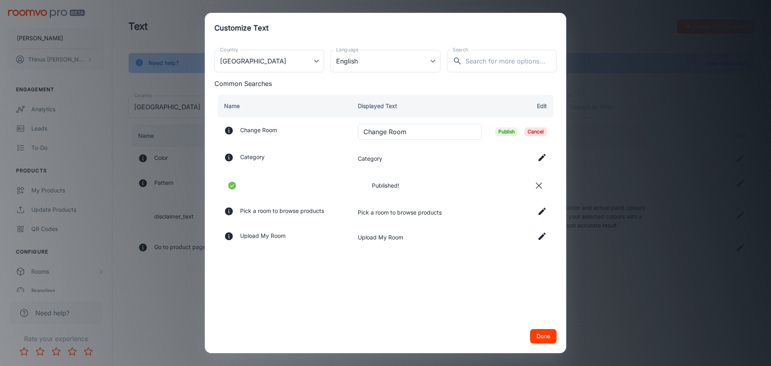
drag, startPoint x: 437, startPoint y: 307, endPoint x: 443, endPoint y: 305, distance: 5.8
click at [439, 306] on div "Country [GEOGRAPHIC_DATA] [GEOGRAPHIC_DATA] Country Language English en-za Lang…" at bounding box center [386, 181] width 362 height 276
click at [560, 140] on div "Country [GEOGRAPHIC_DATA] [GEOGRAPHIC_DATA] Country Language English en-za Lang…" at bounding box center [386, 181] width 362 height 276
click at [541, 210] on icon at bounding box center [542, 211] width 10 height 10
click at [449, 214] on input "Pick a room to browse products" at bounding box center [420, 214] width 124 height 16
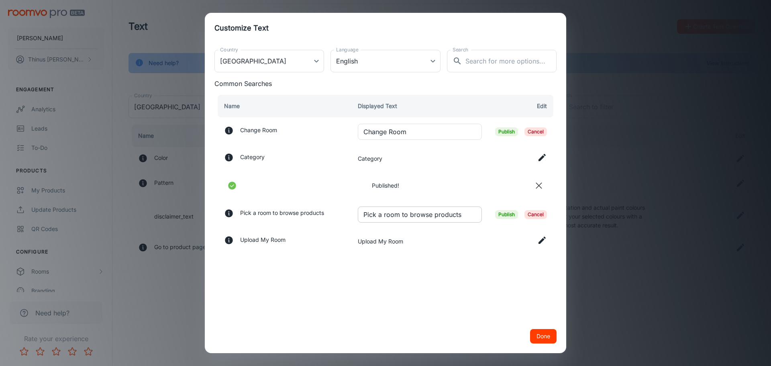
click at [449, 214] on input "Pick a room to browse products" at bounding box center [420, 214] width 124 height 16
type input "Pick a room to browse colours"
click at [462, 296] on div "Country [GEOGRAPHIC_DATA] [GEOGRAPHIC_DATA] Country Language English en-za Lang…" at bounding box center [386, 181] width 362 height 276
click at [503, 215] on span "Publish" at bounding box center [506, 214] width 23 height 9
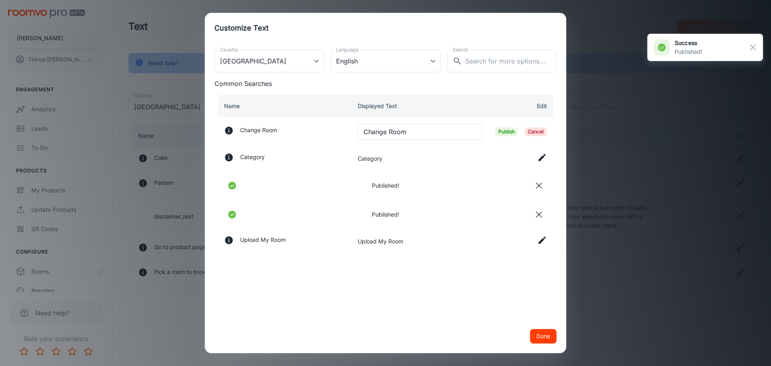
click at [541, 339] on button "Done" at bounding box center [543, 336] width 27 height 14
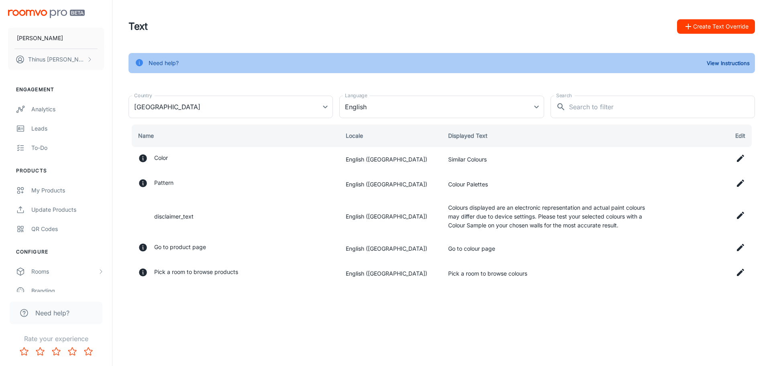
click at [25, 11] on img "scrollable content" at bounding box center [46, 14] width 77 height 8
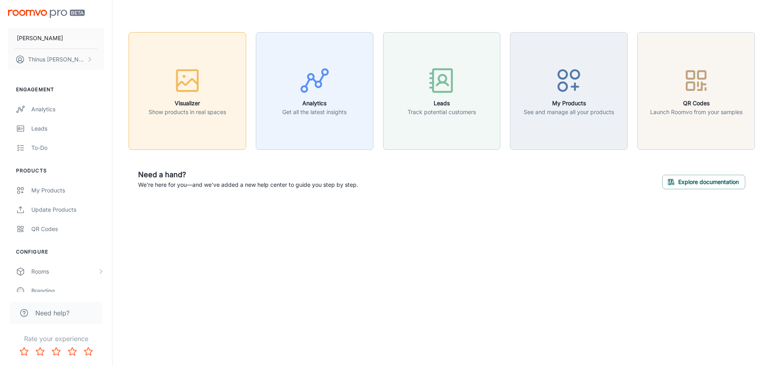
click at [203, 98] on div "button" at bounding box center [188, 81] width 78 height 33
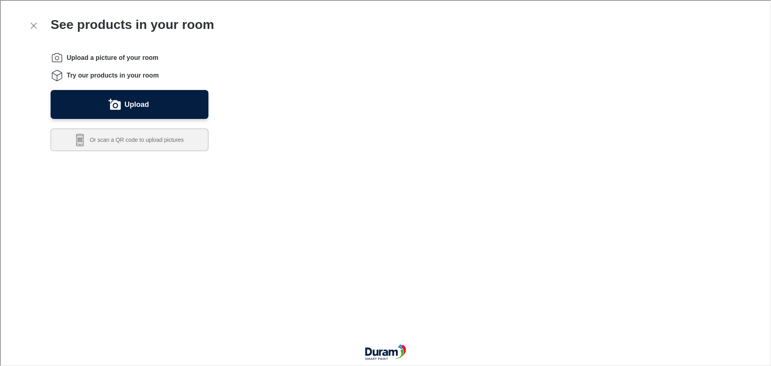
scroll to position [151, 0]
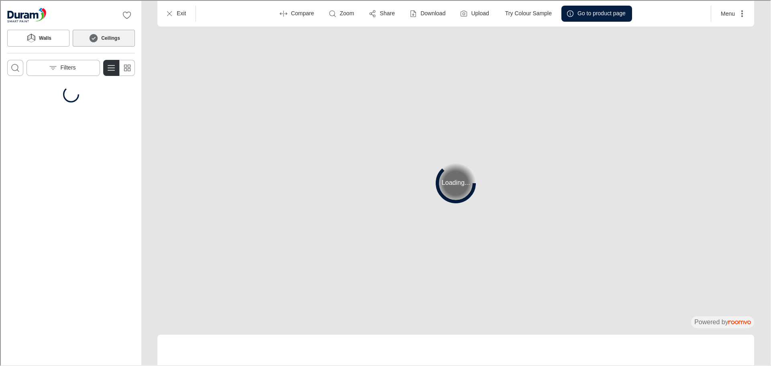
scroll to position [0, 0]
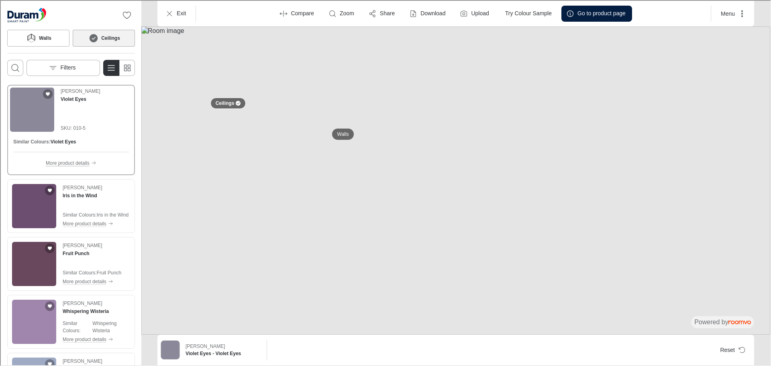
click at [66, 161] on p "More product details" at bounding box center [67, 162] width 44 height 7
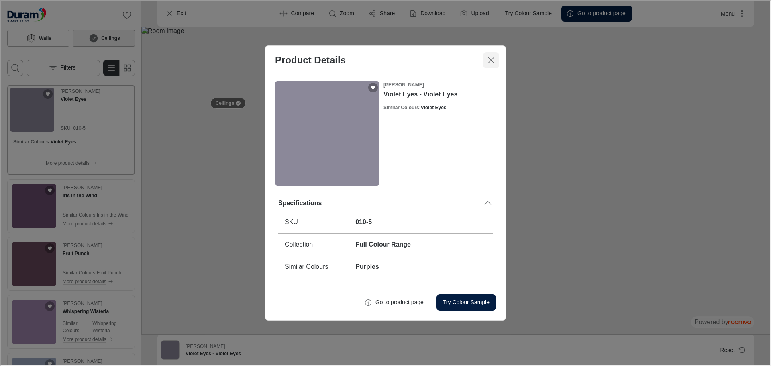
click at [491, 59] on line "Close dialog" at bounding box center [491, 60] width 6 height 6
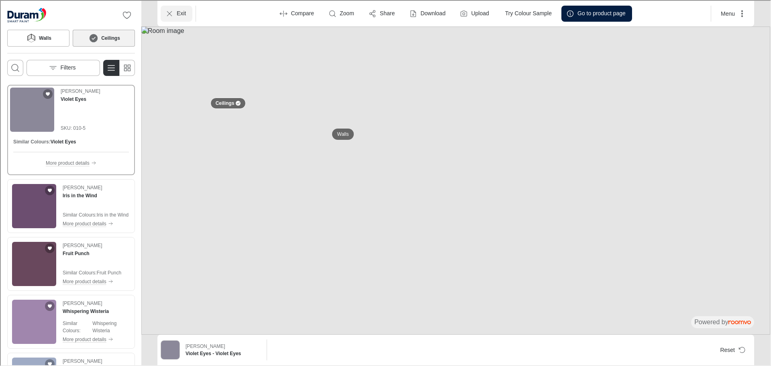
click at [171, 15] on line "Exit" at bounding box center [168, 12] width 4 height 4
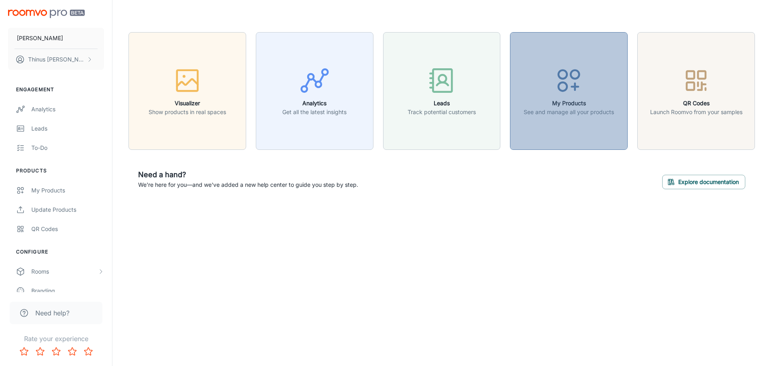
click at [560, 123] on button "My Products See and manage all your products" at bounding box center [569, 91] width 118 height 118
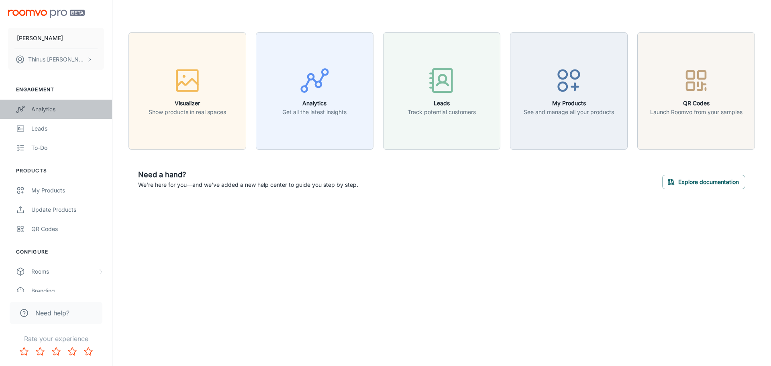
click at [41, 109] on div "Analytics" at bounding box center [67, 109] width 73 height 9
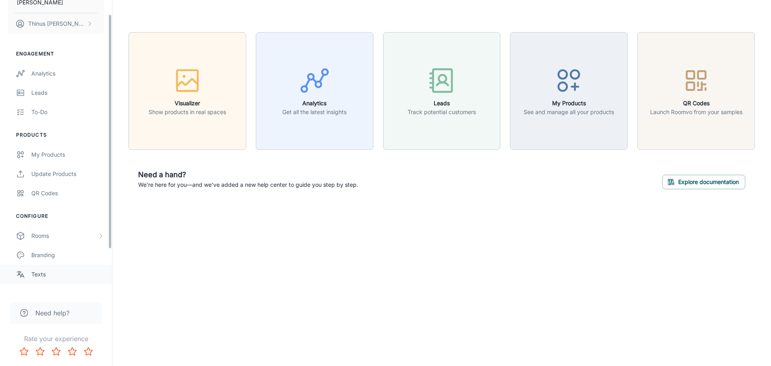
scroll to position [70, 0]
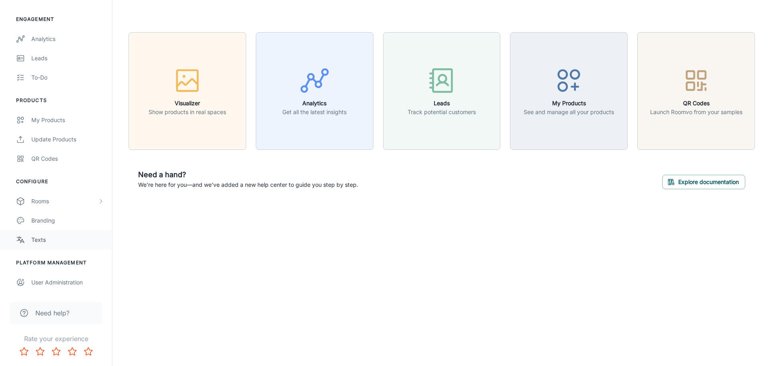
click at [41, 238] on div "Texts" at bounding box center [67, 239] width 73 height 9
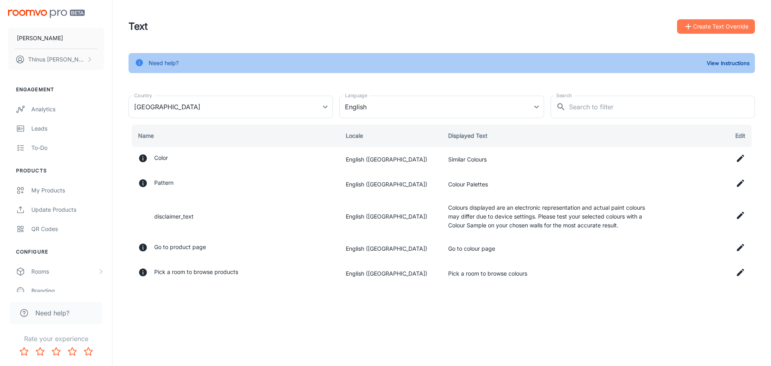
click at [715, 28] on button "Create Text Override" at bounding box center [716, 26] width 78 height 14
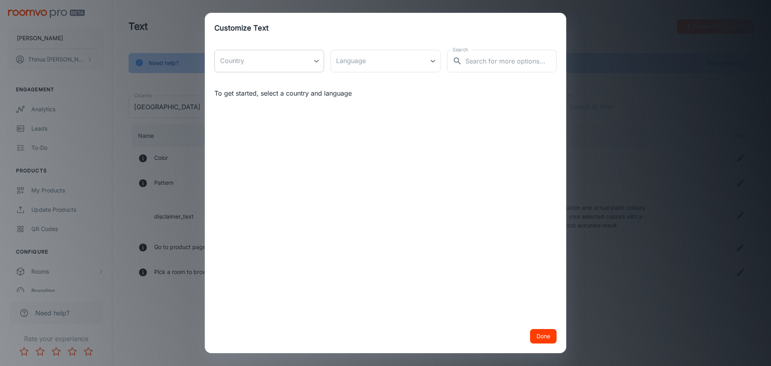
click at [297, 65] on body "[PERSON_NAME] Thinus Janse van Rensburg Engagement Analytics Leads To-do Produc…" at bounding box center [385, 183] width 771 height 366
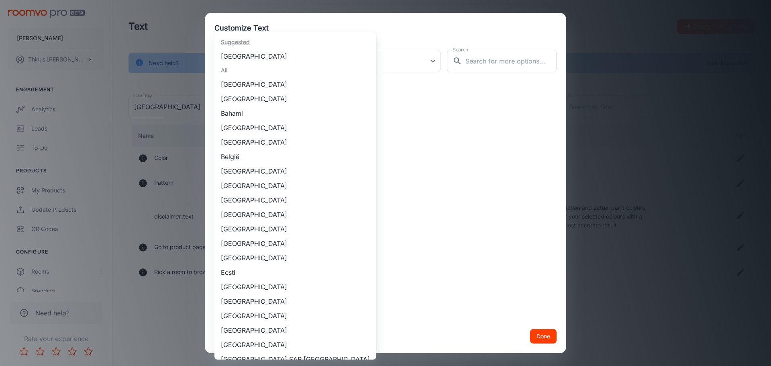
click at [263, 55] on li "[GEOGRAPHIC_DATA]" at bounding box center [296, 56] width 162 height 14
type input "[GEOGRAPHIC_DATA]"
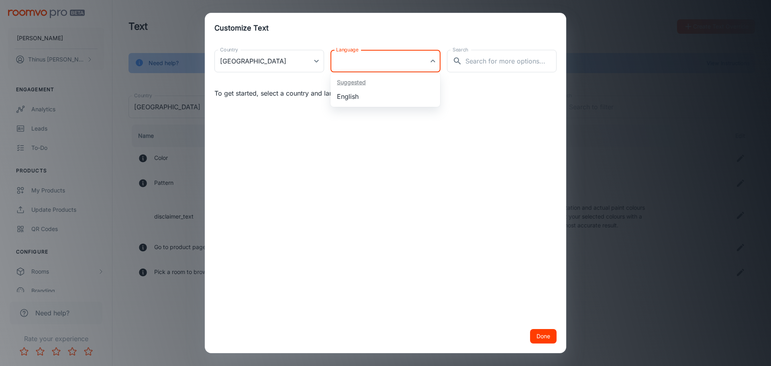
click at [381, 58] on body "[PERSON_NAME] Thinus Janse van Rensburg Engagement Analytics Leads To-do Produc…" at bounding box center [385, 183] width 771 height 366
click at [358, 101] on li "English" at bounding box center [386, 96] width 110 height 14
type input "en-za"
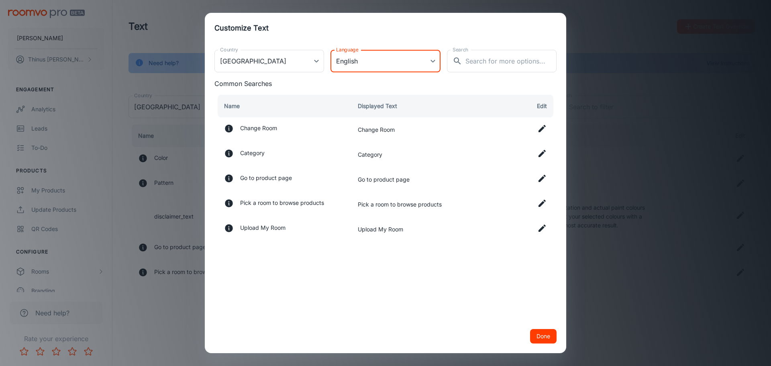
click at [541, 180] on icon at bounding box center [542, 178] width 7 height 7
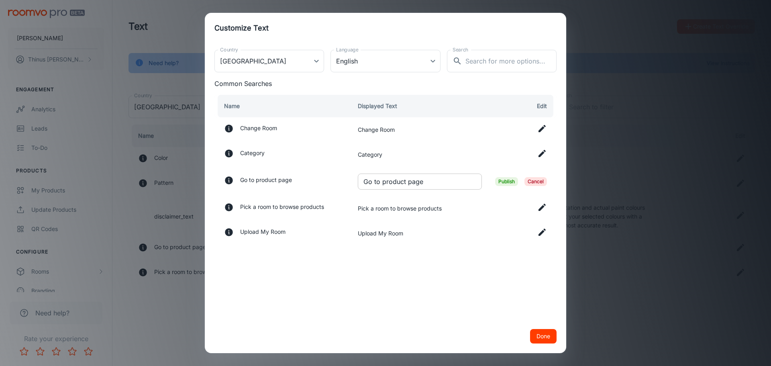
click at [399, 182] on input "Go to product page" at bounding box center [420, 182] width 124 height 16
click at [398, 182] on input "Go to product page" at bounding box center [420, 182] width 124 height 16
type input "Go to colour page"
click at [505, 183] on span "Publish" at bounding box center [506, 181] width 23 height 9
click at [542, 206] on icon at bounding box center [542, 207] width 7 height 7
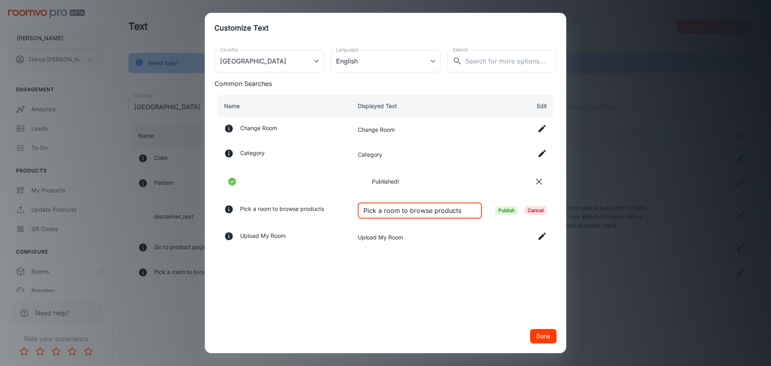
click at [440, 212] on input "Pick a room to browse products" at bounding box center [420, 210] width 124 height 16
click at [440, 211] on input "Pick a room to browse products" at bounding box center [420, 210] width 124 height 16
type input "Pick a room to browse colours"
click at [506, 210] on span "Publish" at bounding box center [506, 210] width 23 height 9
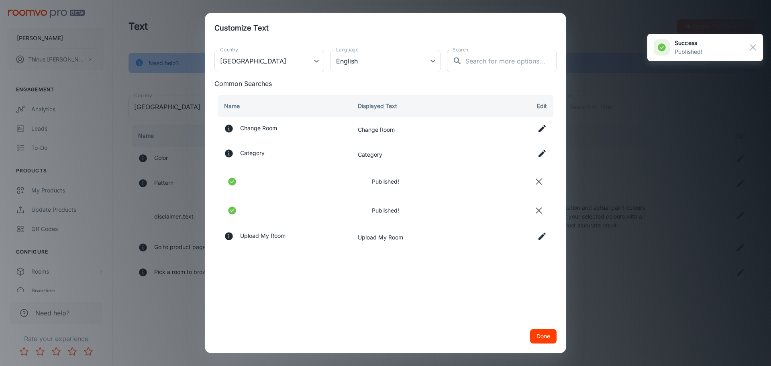
click at [543, 338] on button "Done" at bounding box center [543, 336] width 27 height 14
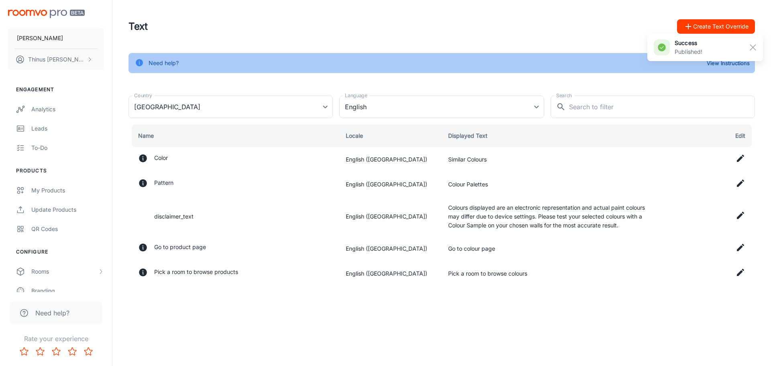
click at [614, 315] on div "Text Create Text Override Need help? View Instructions Country [GEOGRAPHIC_DATA…" at bounding box center [441, 159] width 659 height 318
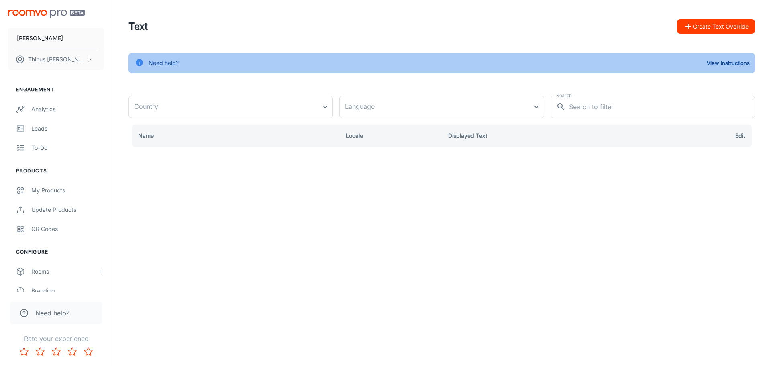
type input "[GEOGRAPHIC_DATA]"
type input "en-za"
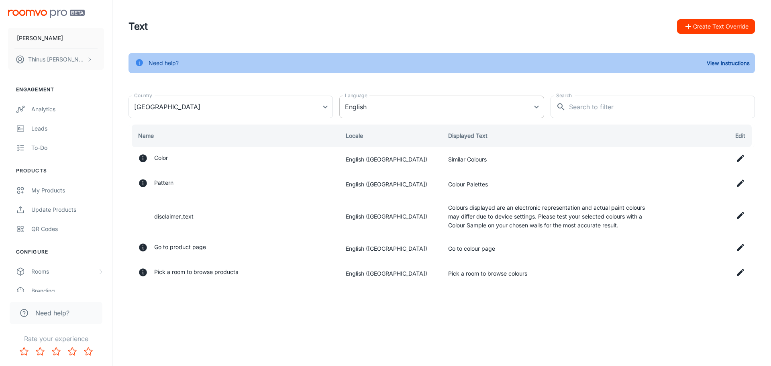
click at [505, 103] on body "[PERSON_NAME] Thinus Janse van Rensburg Engagement Analytics Leads To-do Produc…" at bounding box center [385, 183] width 771 height 366
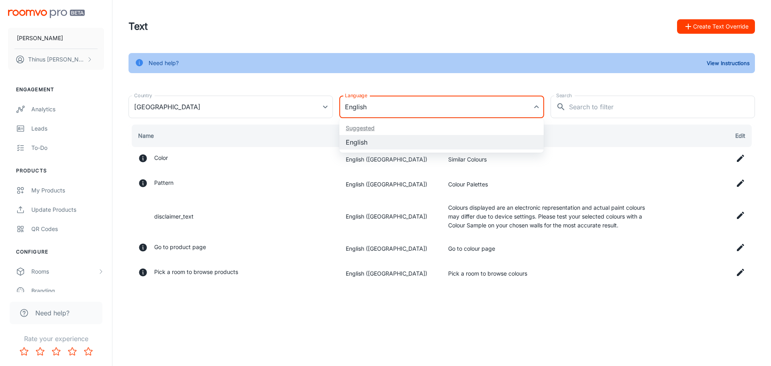
click at [489, 67] on div at bounding box center [385, 183] width 771 height 366
click at [721, 25] on button "Create Text Override" at bounding box center [716, 26] width 78 height 14
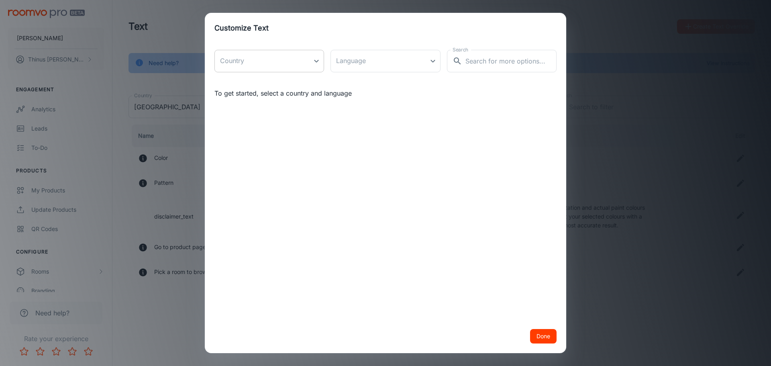
click at [286, 63] on body "Duram Thinus Janse van Rensburg Engagement Analytics Leads To-do Products My Pr…" at bounding box center [385, 183] width 771 height 366
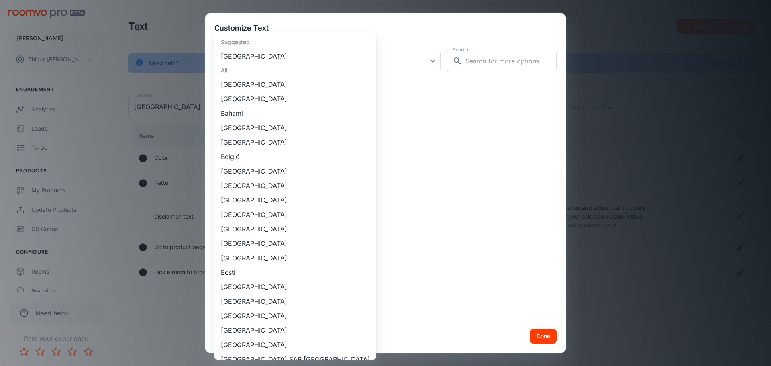
click at [255, 56] on li "[GEOGRAPHIC_DATA]" at bounding box center [296, 56] width 162 height 14
type input "[GEOGRAPHIC_DATA]"
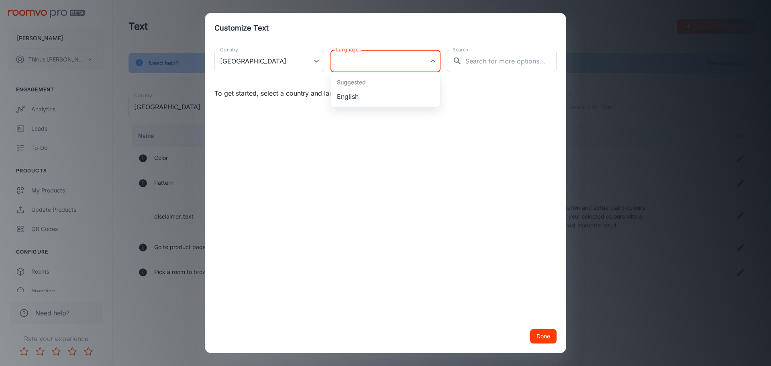
click at [346, 65] on body "Duram Thinus Janse van Rensburg Engagement Analytics Leads To-do Products My Pr…" at bounding box center [385, 183] width 771 height 366
click at [350, 98] on li "English" at bounding box center [386, 96] width 110 height 14
type input "en-za"
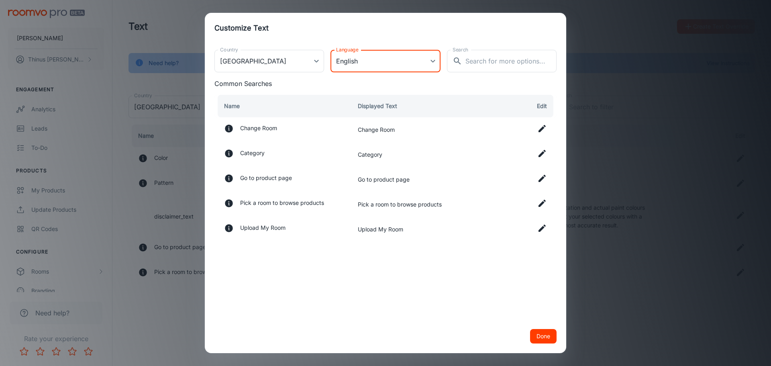
click at [540, 332] on button "Done" at bounding box center [543, 336] width 27 height 14
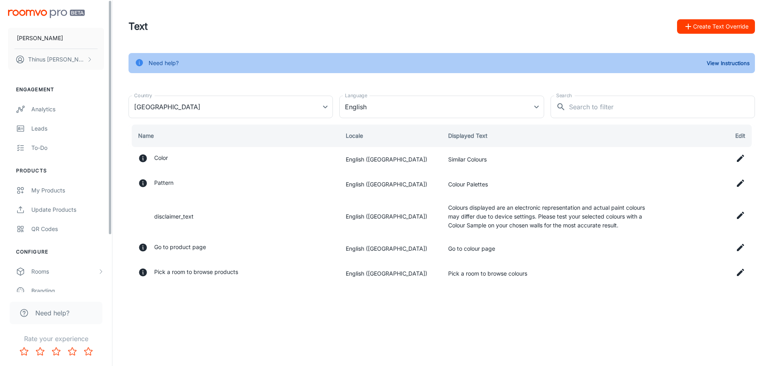
click at [40, 14] on img "scrollable content" at bounding box center [46, 14] width 77 height 8
